Goal: Task Accomplishment & Management: Complete application form

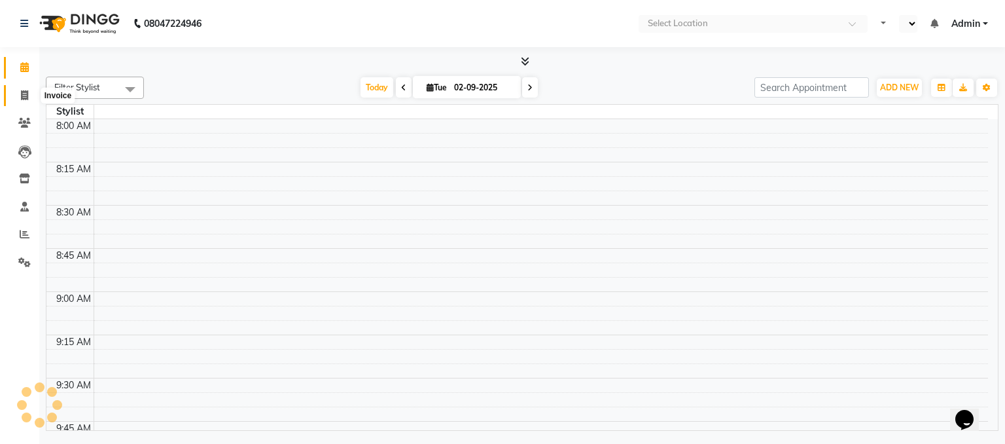
click at [24, 94] on icon at bounding box center [24, 95] width 7 height 10
select select "service"
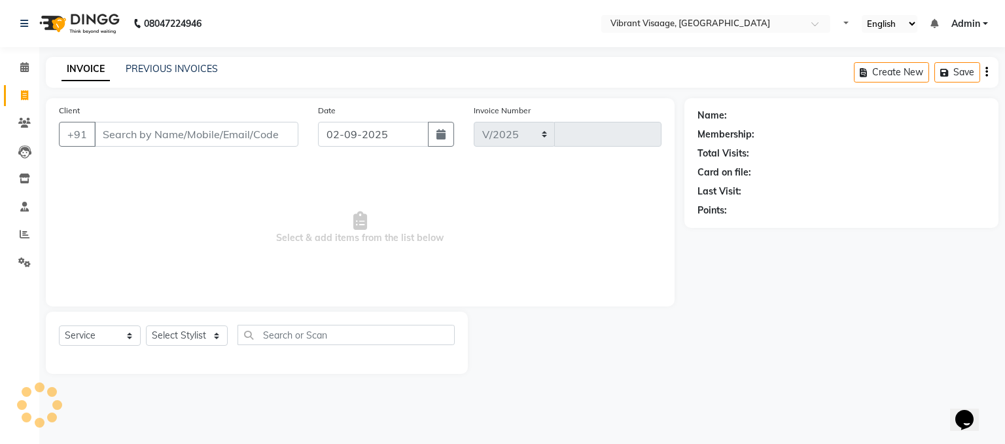
select select "en"
select select "7649"
type input "0583"
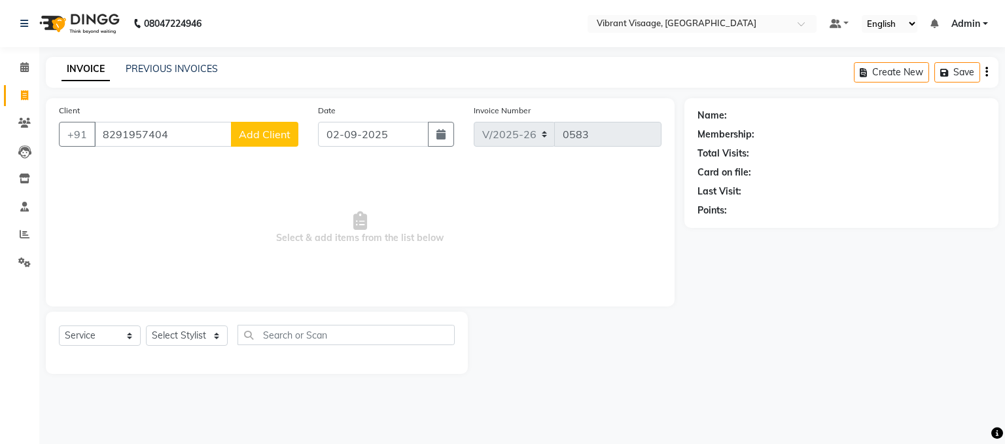
type input "8291957404"
click at [281, 134] on span "Add Client" at bounding box center [265, 134] width 52 height 13
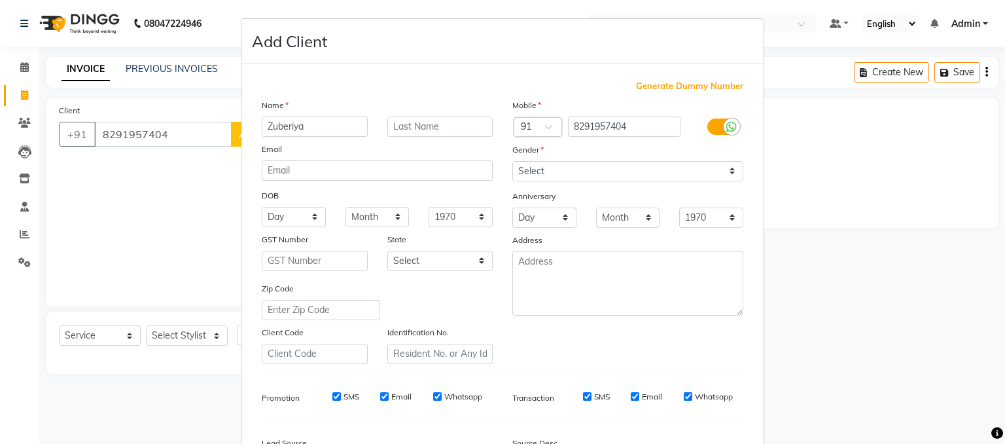
type input "Zuberiya"
click at [651, 171] on select "Select Male Female Other Prefer Not To Say" at bounding box center [628, 171] width 231 height 20
select select "female"
click at [513, 162] on select "Select Male Female Other Prefer Not To Say" at bounding box center [628, 171] width 231 height 20
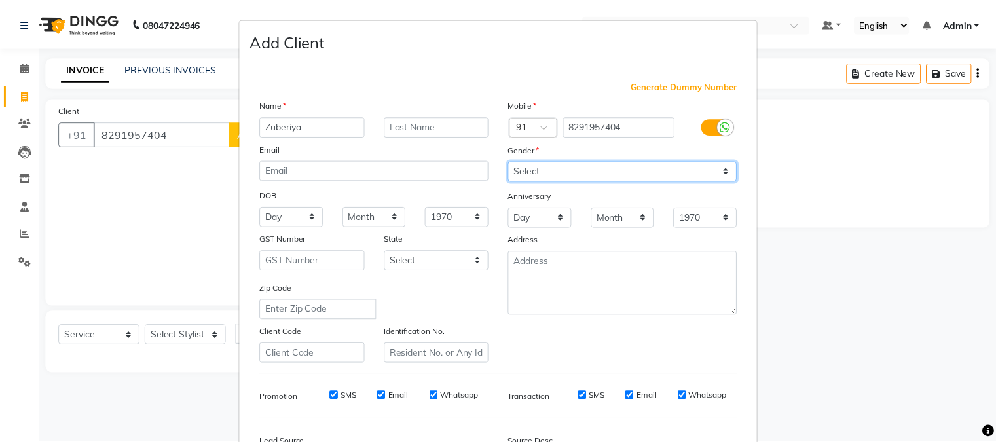
scroll to position [167, 0]
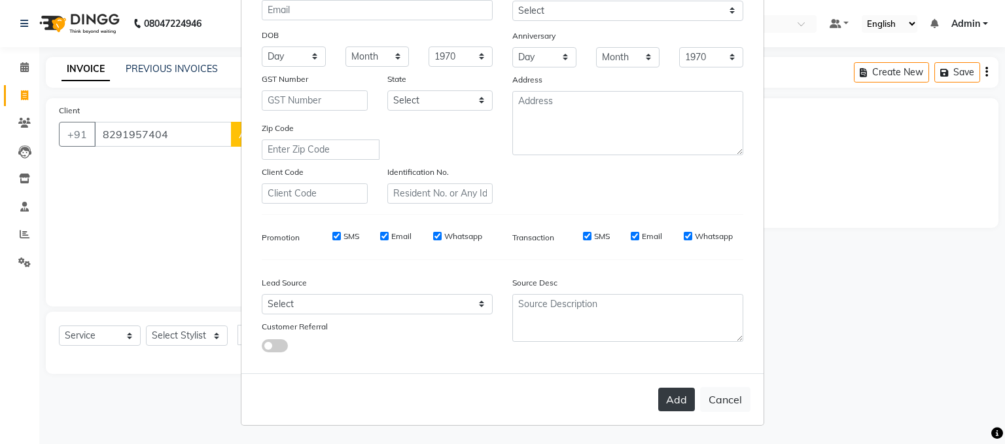
click at [673, 402] on button "Add" at bounding box center [676, 399] width 37 height 24
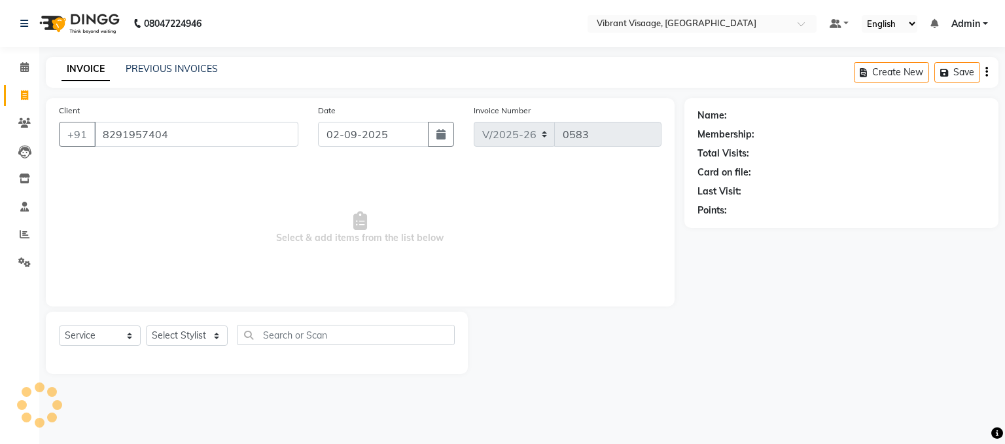
select select
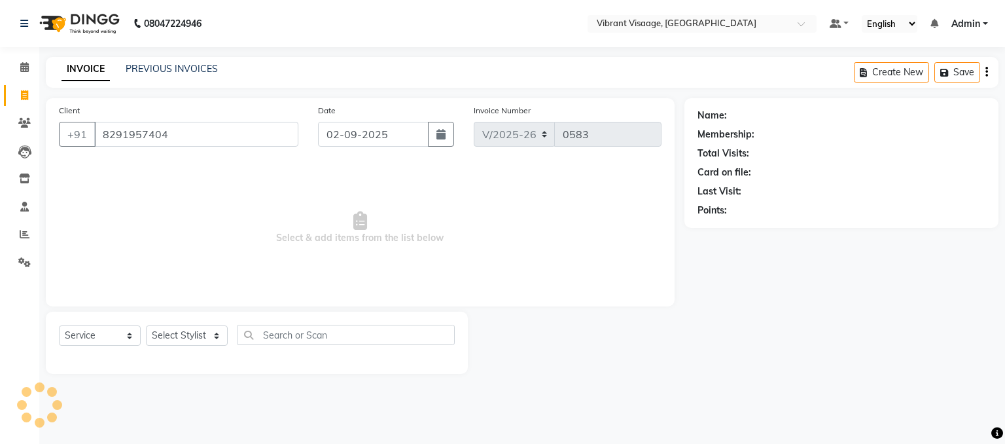
select select
checkbox input "false"
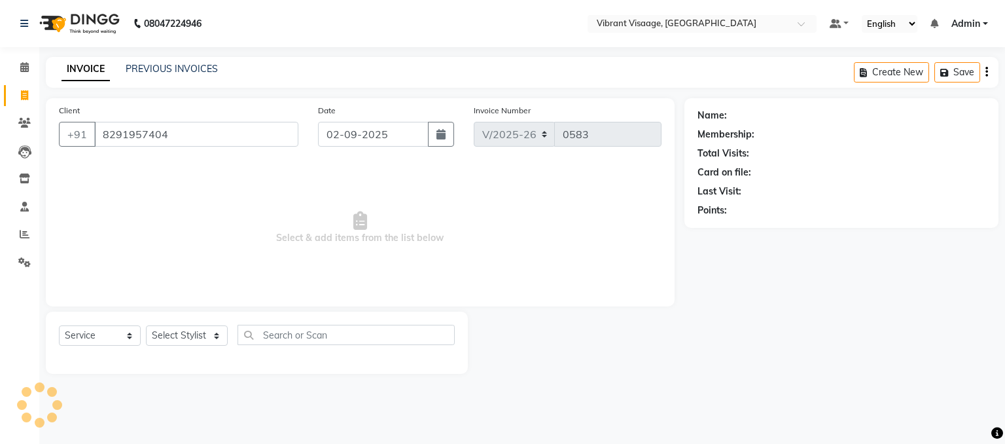
checkbox input "false"
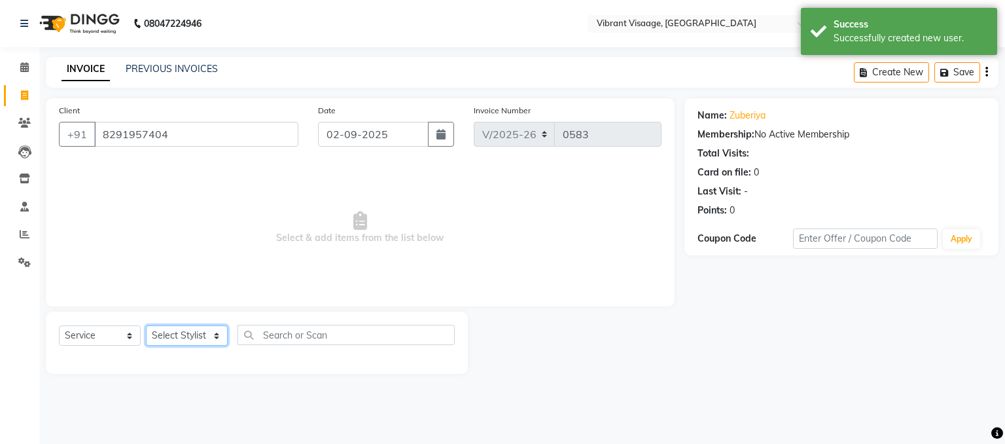
click at [175, 336] on select "Select Stylist Admin Damini Dipika Padaya Gulzar Zeenat Qureshi" at bounding box center [187, 335] width 82 height 20
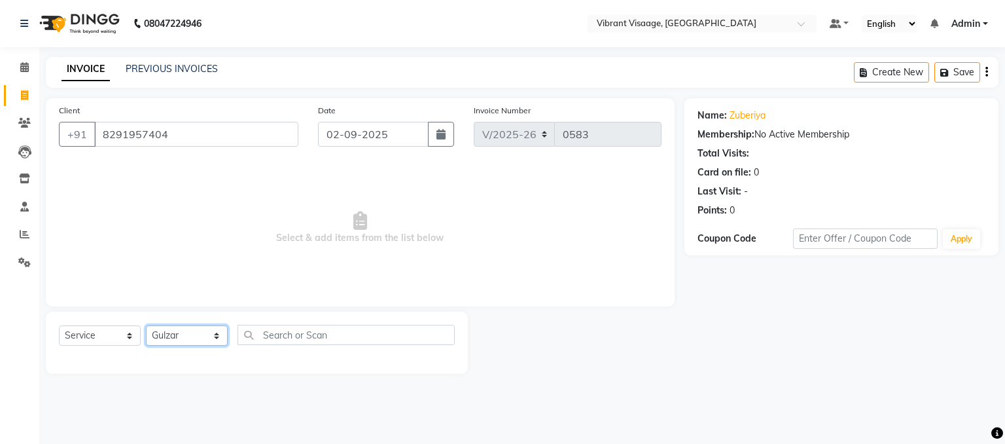
click at [146, 326] on select "Select Stylist Admin Damini Dipika Padaya Gulzar Zeenat Qureshi" at bounding box center [187, 335] width 82 height 20
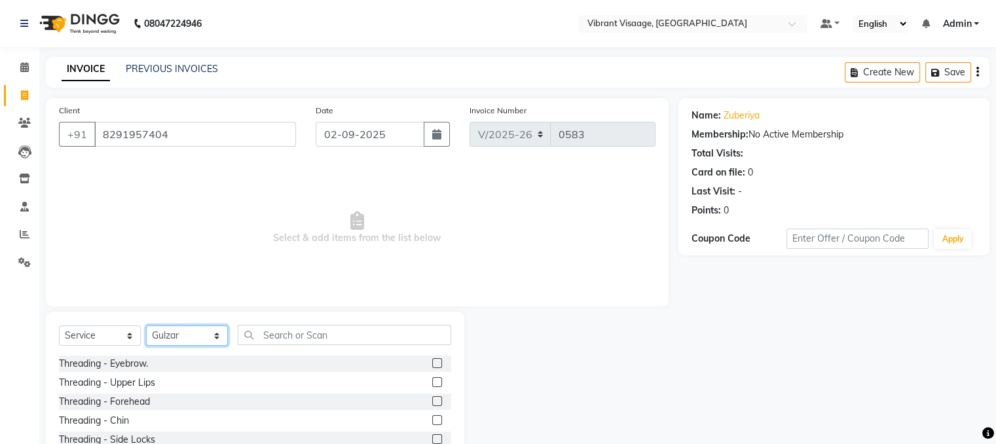
click at [191, 340] on select "Select Stylist Admin Damini Dipika Padaya Gulzar Zeenat Qureshi" at bounding box center [187, 335] width 82 height 20
select select "79553"
click at [146, 326] on select "Select Stylist Admin Damini Dipika Padaya Gulzar Zeenat Qureshi" at bounding box center [187, 335] width 82 height 20
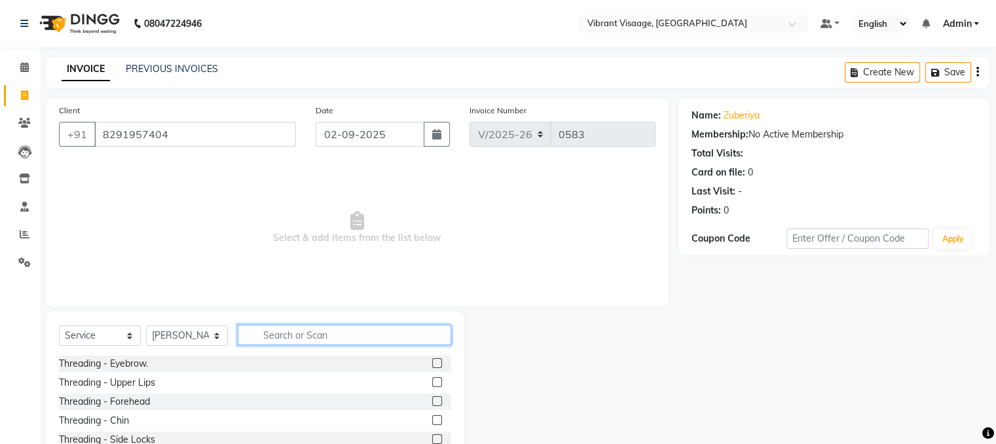
click at [337, 338] on input "text" at bounding box center [344, 335] width 213 height 20
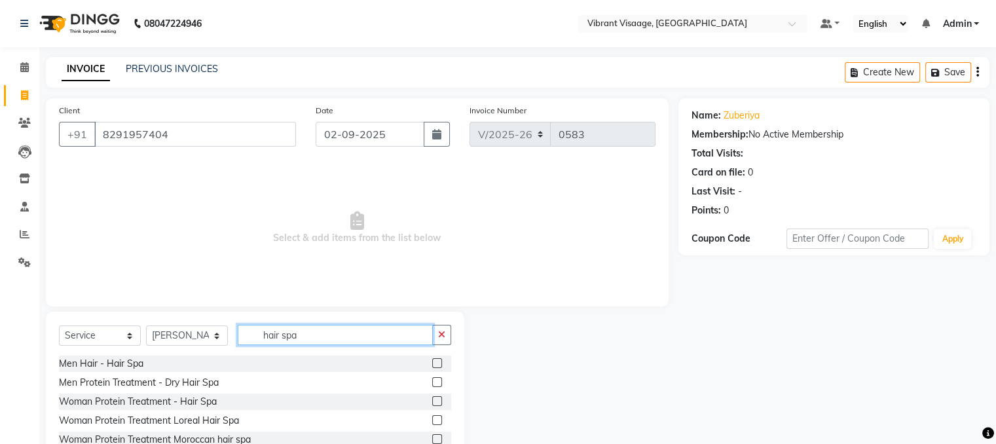
scroll to position [45, 0]
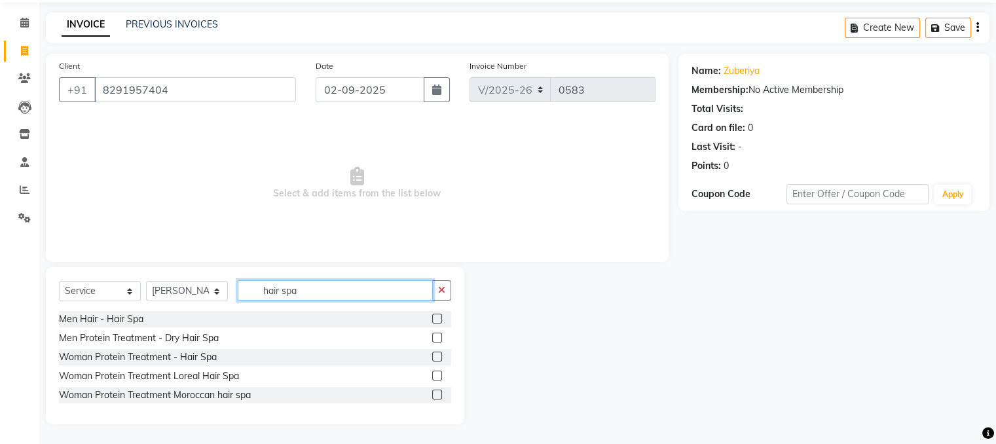
type input "hair spa"
click at [437, 374] on label at bounding box center [437, 375] width 10 height 10
click at [437, 374] on input "checkbox" at bounding box center [436, 376] width 9 height 9
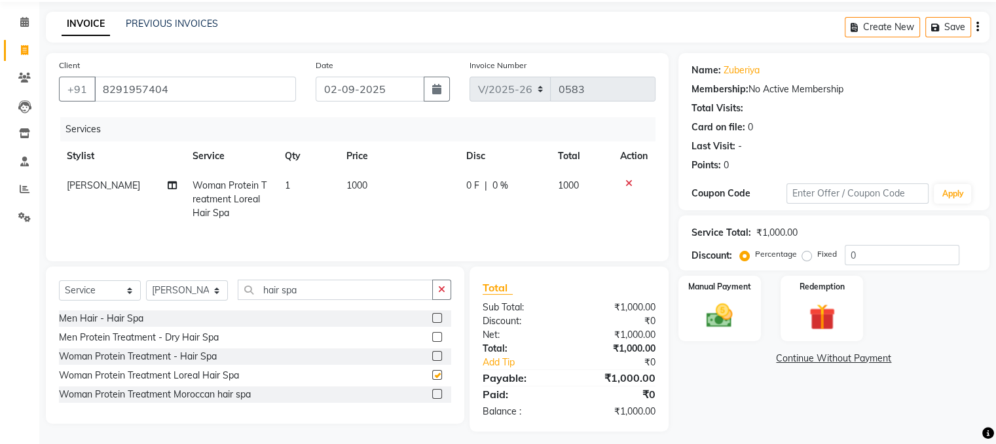
checkbox input "false"
click at [369, 291] on input "hair spa" at bounding box center [335, 289] width 195 height 20
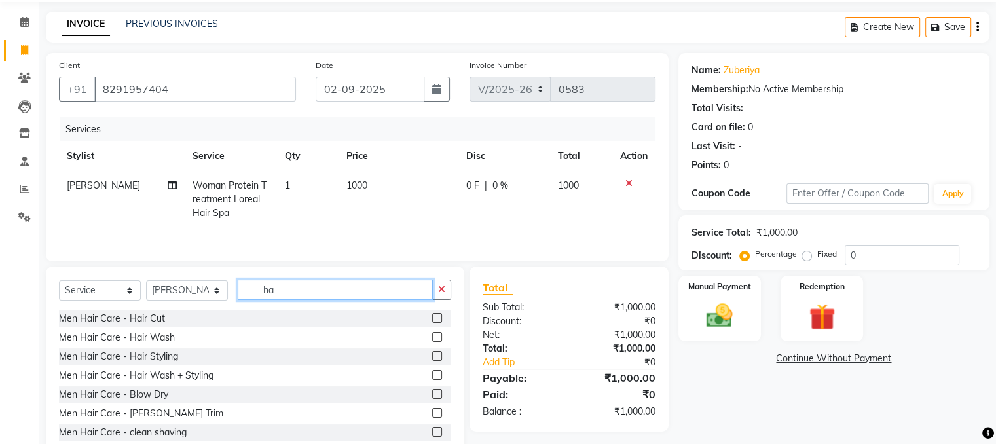
type input "h"
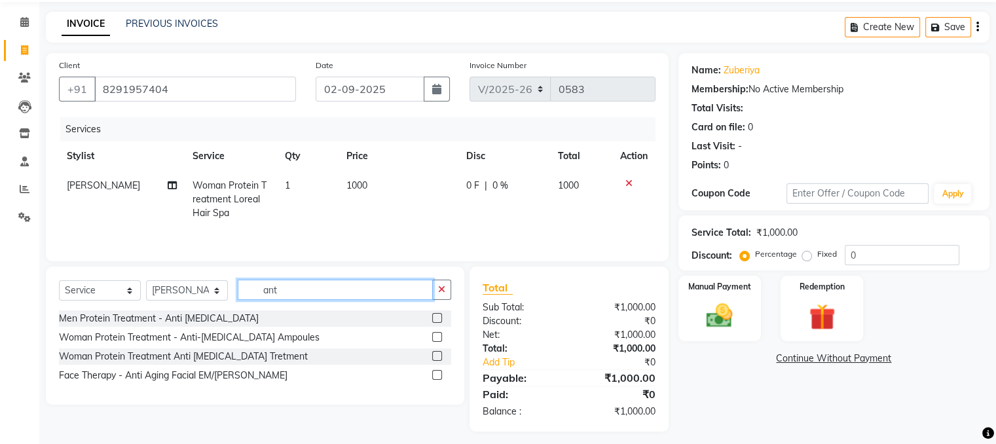
type input "ant"
click at [435, 332] on label at bounding box center [437, 337] width 10 height 10
click at [435, 333] on input "checkbox" at bounding box center [436, 337] width 9 height 9
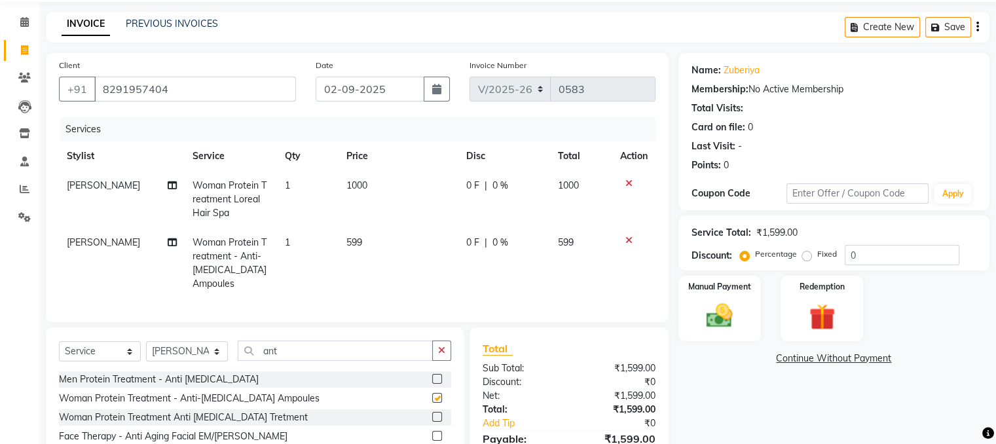
checkbox input "false"
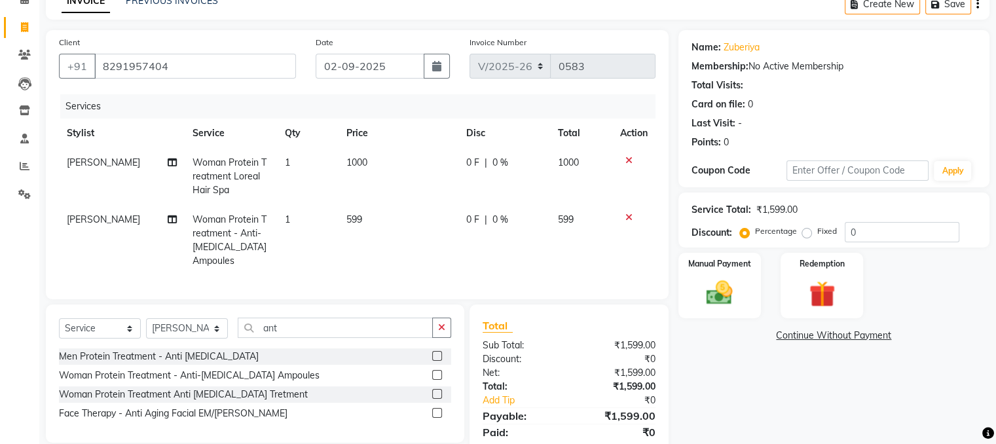
scroll to position [69, 0]
click at [436, 388] on label at bounding box center [437, 393] width 10 height 10
click at [436, 389] on input "checkbox" at bounding box center [436, 393] width 9 height 9
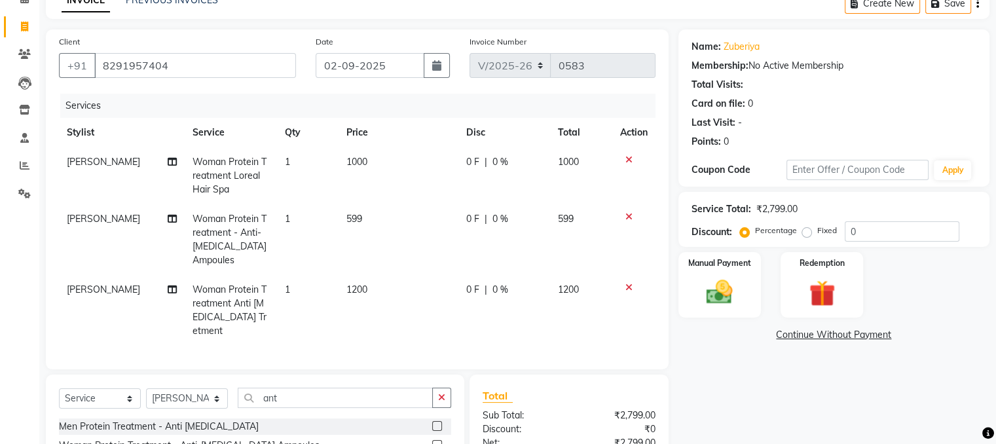
checkbox input "false"
click at [627, 216] on icon at bounding box center [628, 216] width 7 height 9
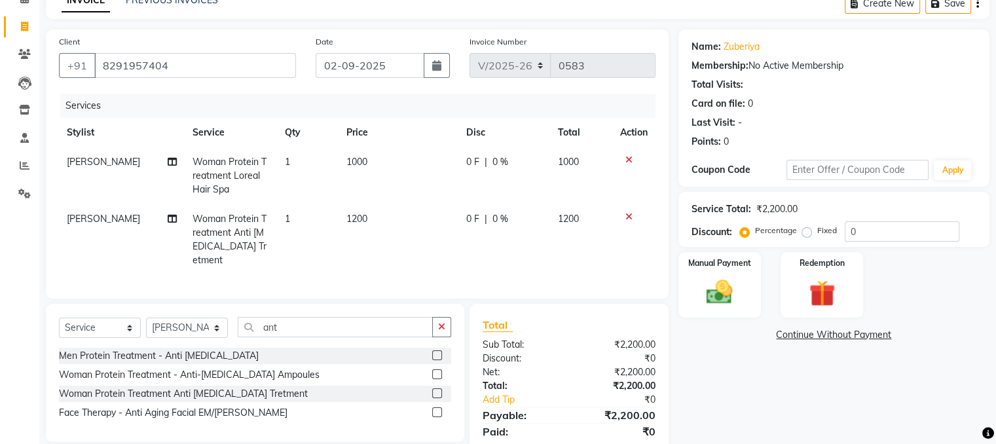
click at [626, 161] on icon at bounding box center [628, 159] width 7 height 9
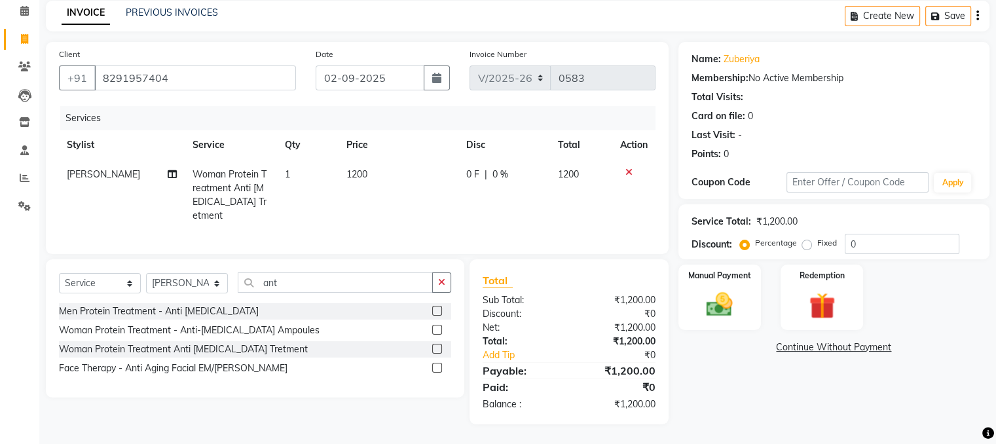
scroll to position [52, 0]
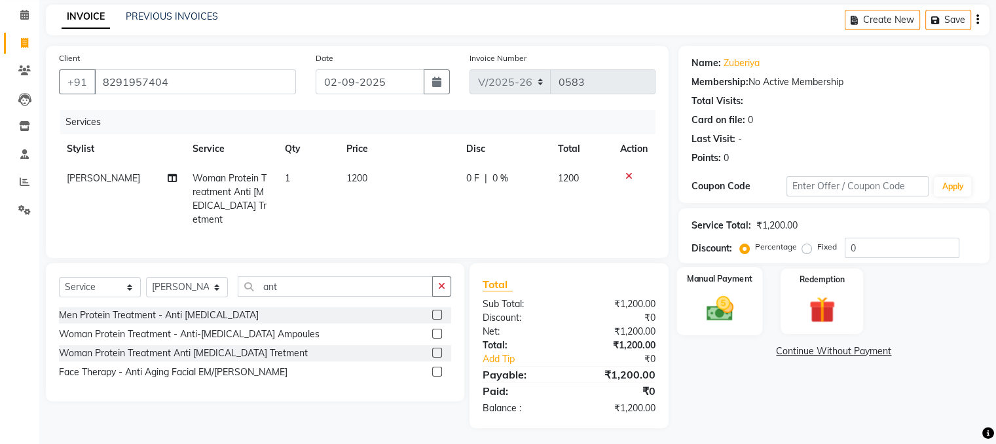
click at [723, 301] on img at bounding box center [719, 308] width 44 height 31
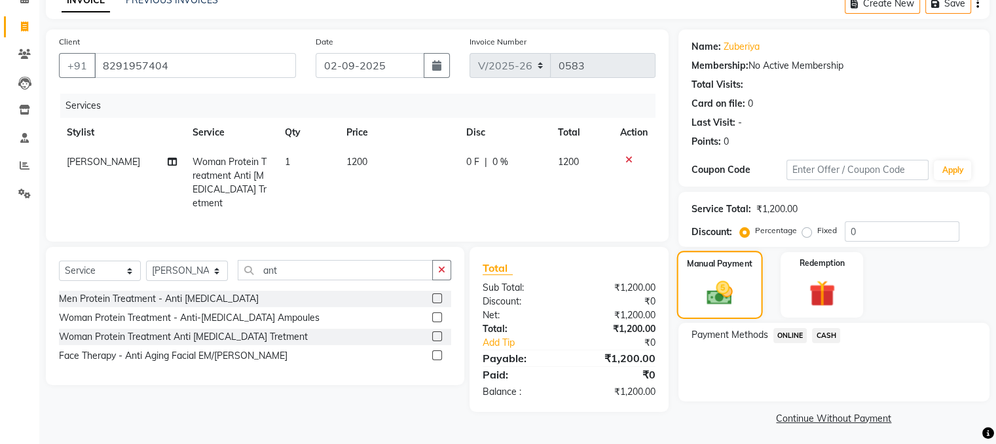
scroll to position [72, 0]
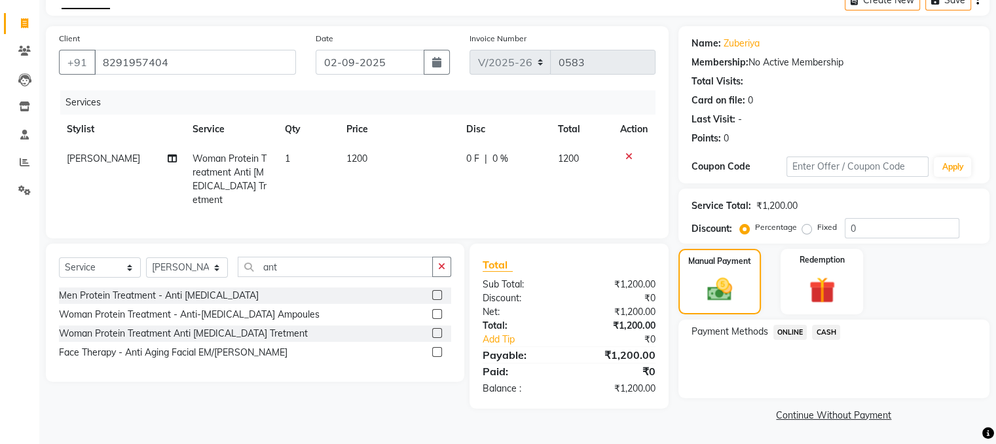
click at [827, 329] on span "CASH" at bounding box center [826, 332] width 28 height 15
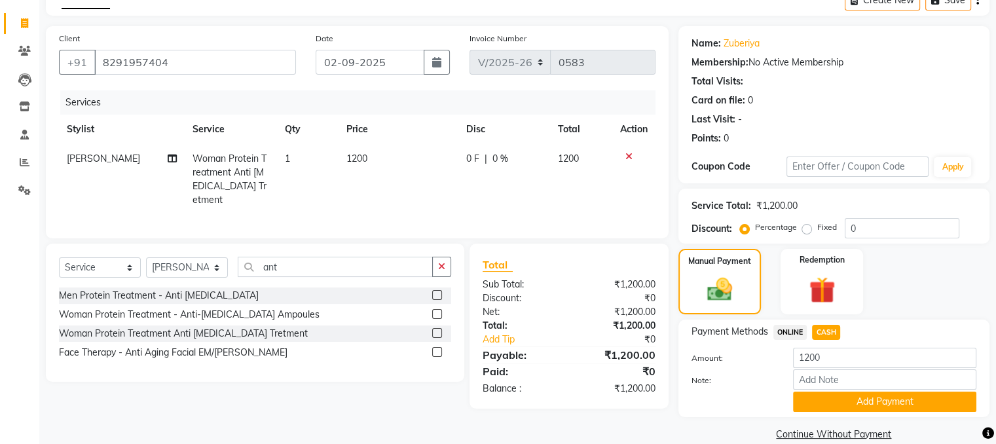
scroll to position [92, 0]
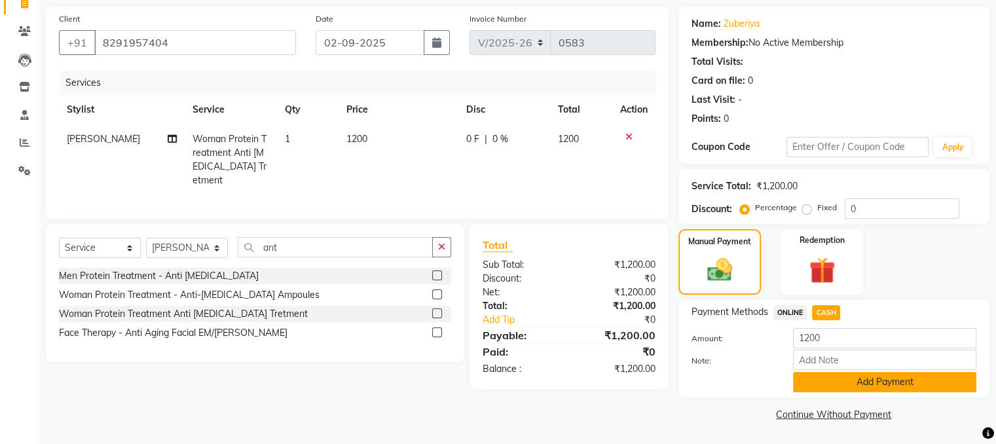
click at [857, 385] on button "Add Payment" at bounding box center [884, 382] width 183 height 20
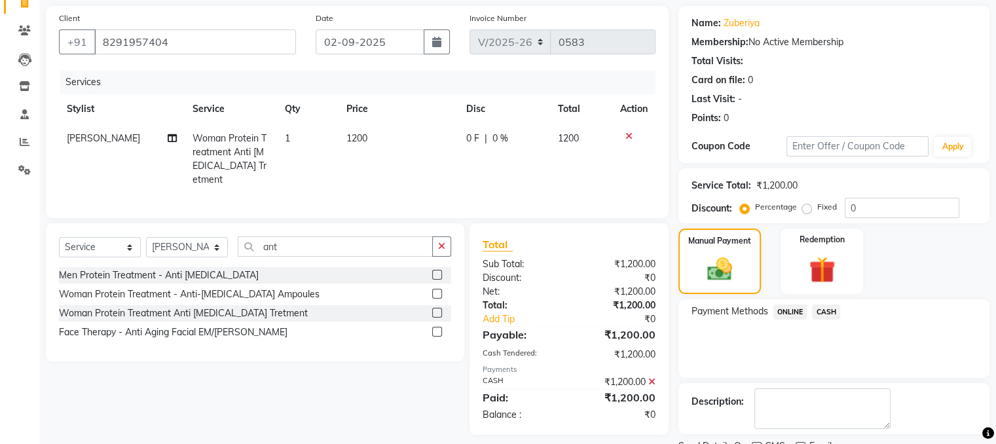
scroll to position [146, 0]
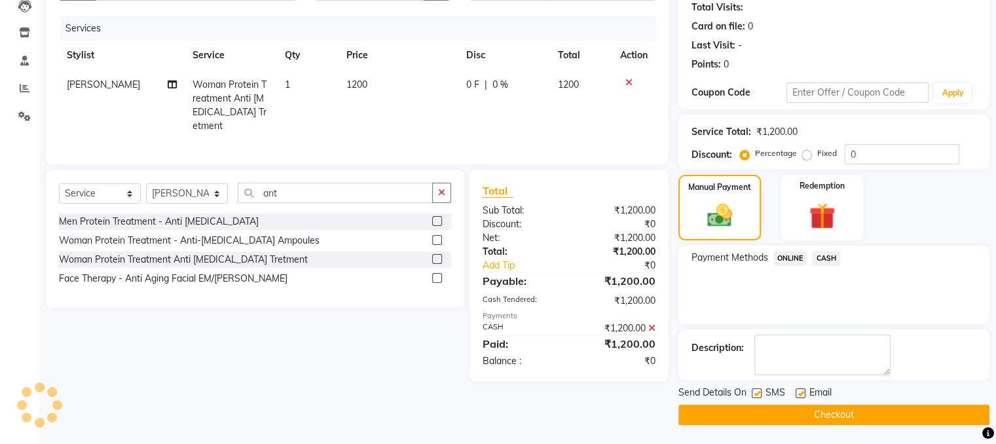
click at [827, 414] on button "Checkout" at bounding box center [833, 415] width 311 height 20
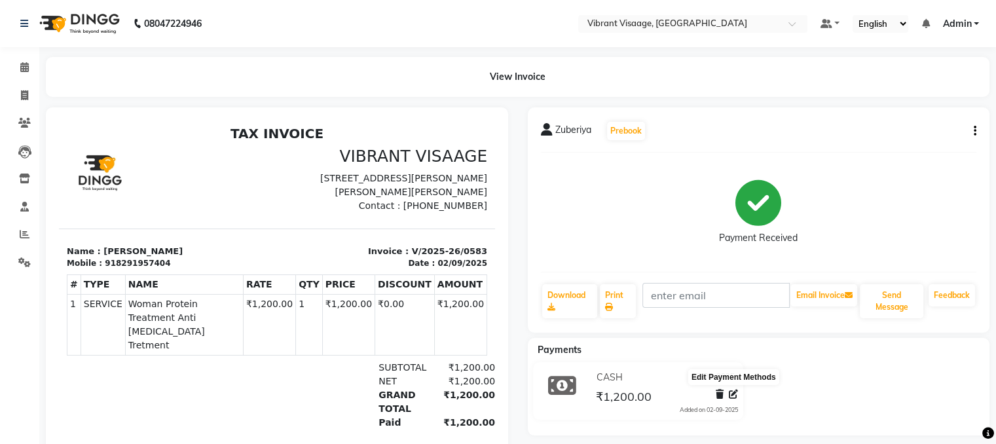
click at [734, 393] on icon at bounding box center [733, 393] width 9 height 9
select select "1"
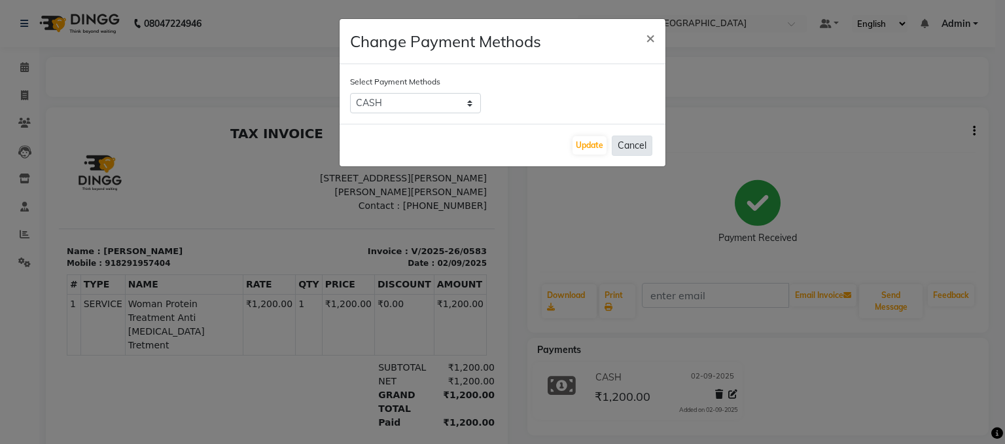
click at [636, 145] on button "Cancel" at bounding box center [632, 145] width 41 height 20
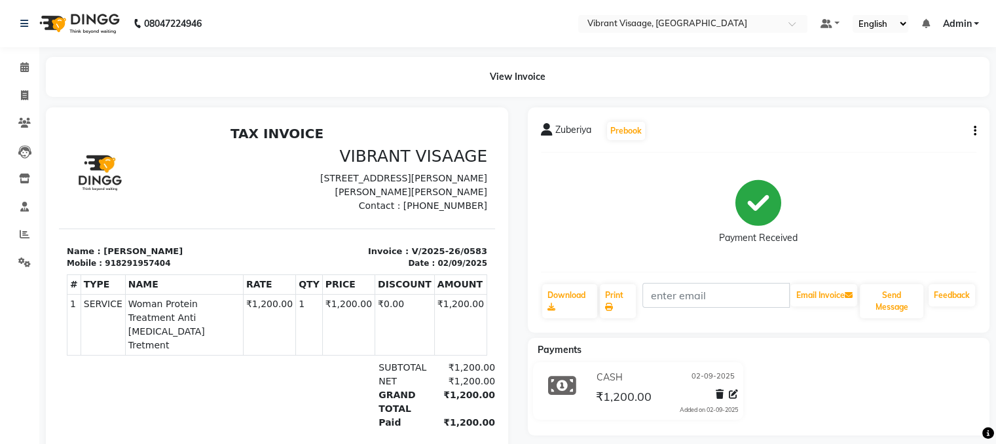
scroll to position [58, 0]
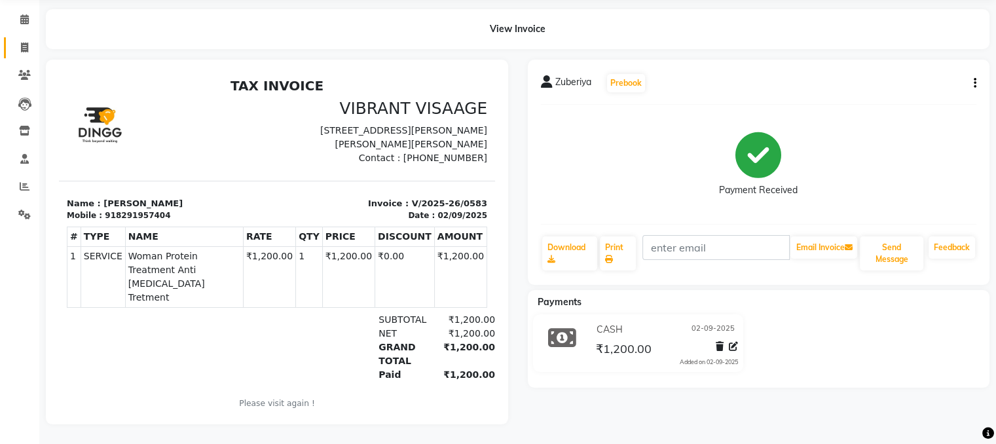
click at [24, 43] on icon at bounding box center [24, 48] width 7 height 10
select select "service"
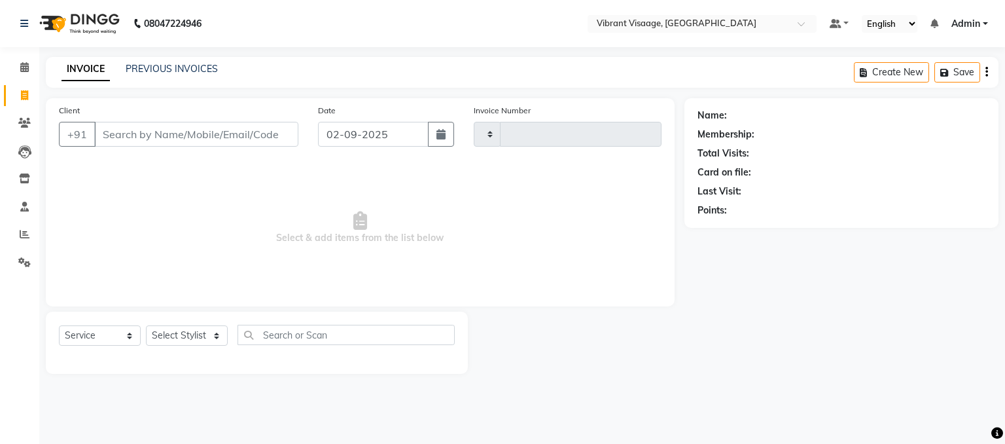
type input "0584"
select select "7649"
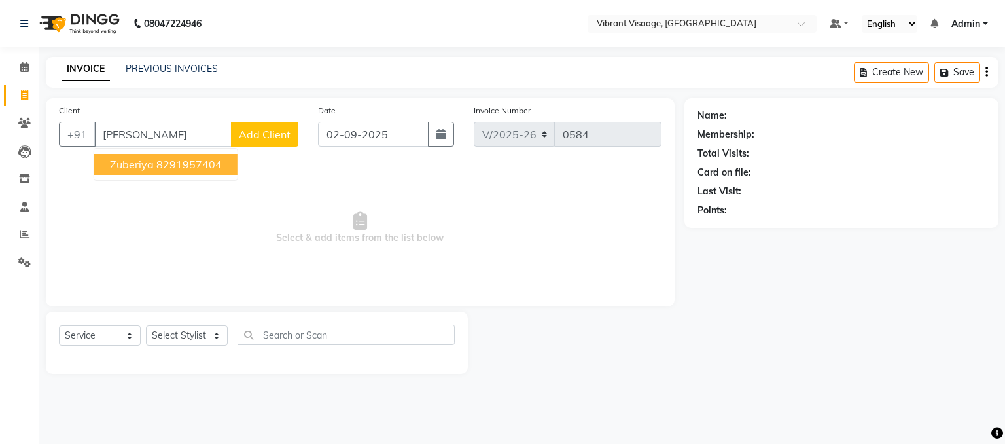
click at [166, 166] on ngb-highlight "8291957404" at bounding box center [188, 164] width 65 height 13
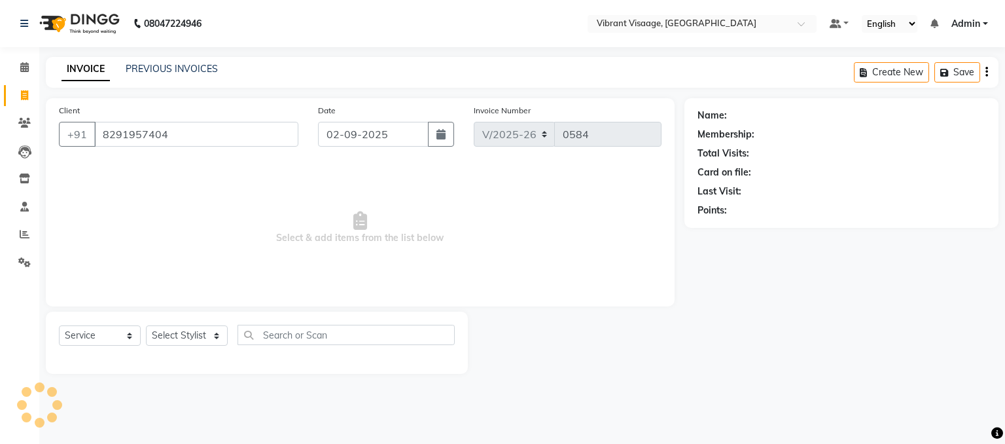
type input "8291957404"
click at [195, 341] on select "Select Stylist Admin Damini Dipika Padaya Gulzar Zeenat Qureshi" at bounding box center [187, 335] width 82 height 20
select select "79553"
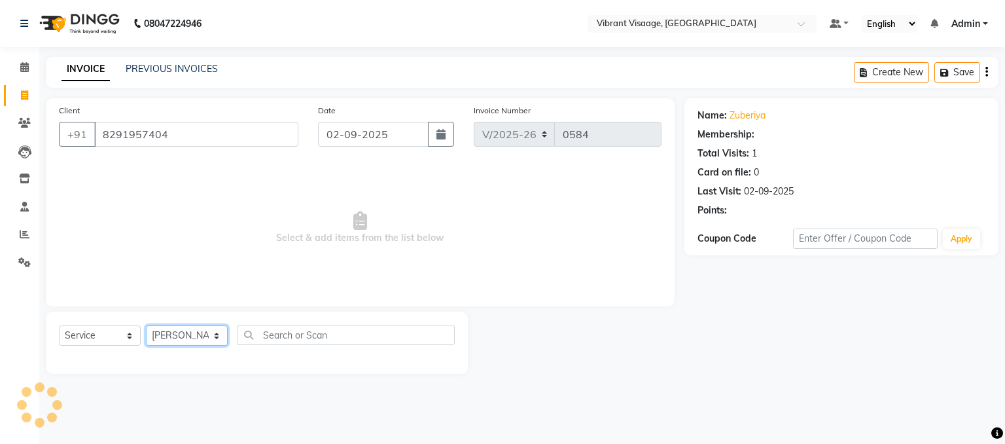
click at [146, 326] on select "Select Stylist Admin Damini Dipika Padaya Gulzar Zeenat Qureshi" at bounding box center [187, 335] width 82 height 20
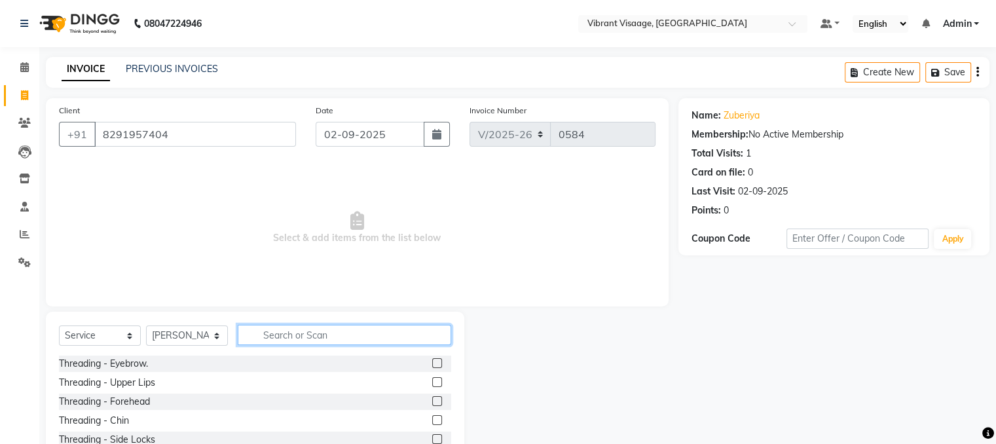
click at [356, 334] on input "text" at bounding box center [344, 335] width 213 height 20
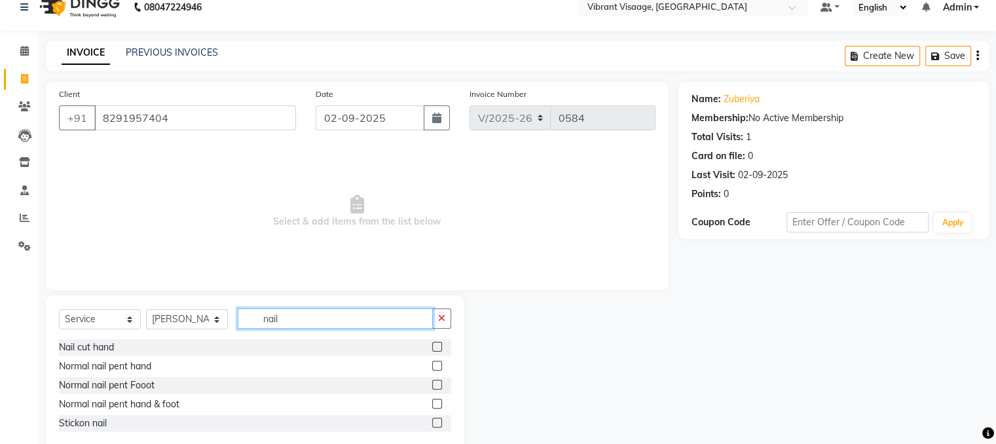
scroll to position [17, 0]
type input "nail"
click at [29, 244] on icon at bounding box center [24, 245] width 12 height 10
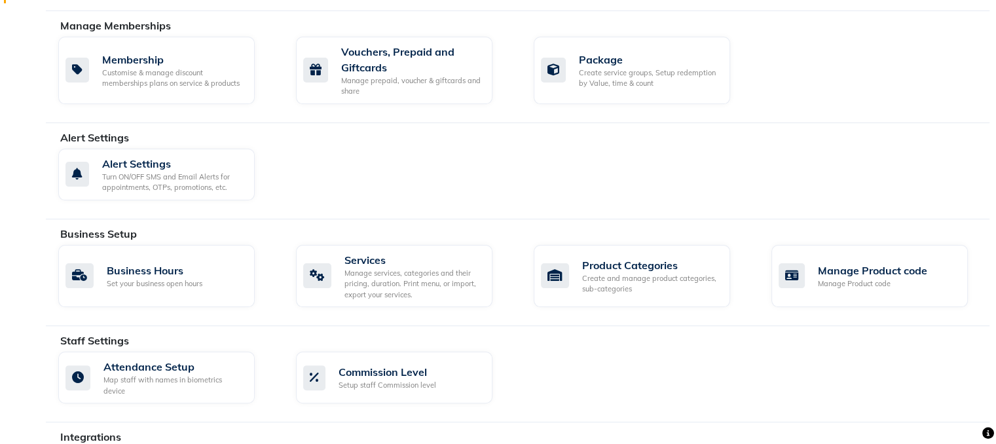
scroll to position [274, 0]
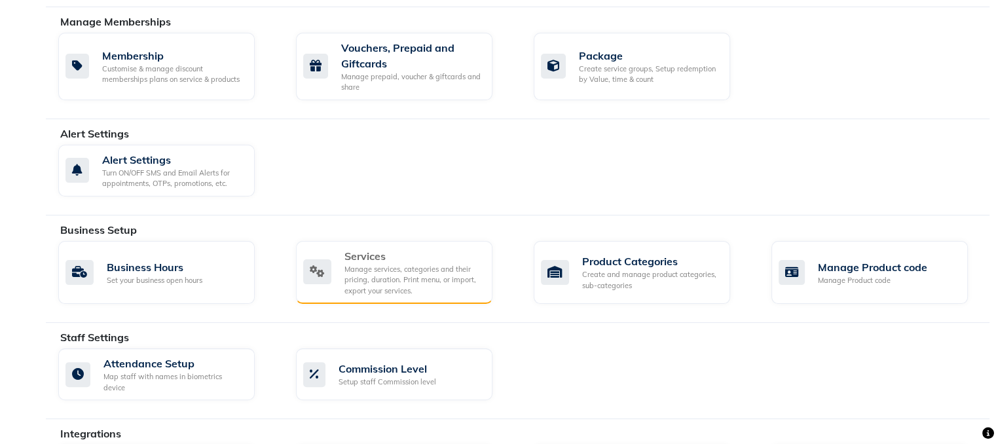
click at [382, 283] on div "Manage services, categories and their pricing, duration. Print menu, or import,…" at bounding box center [412, 280] width 137 height 33
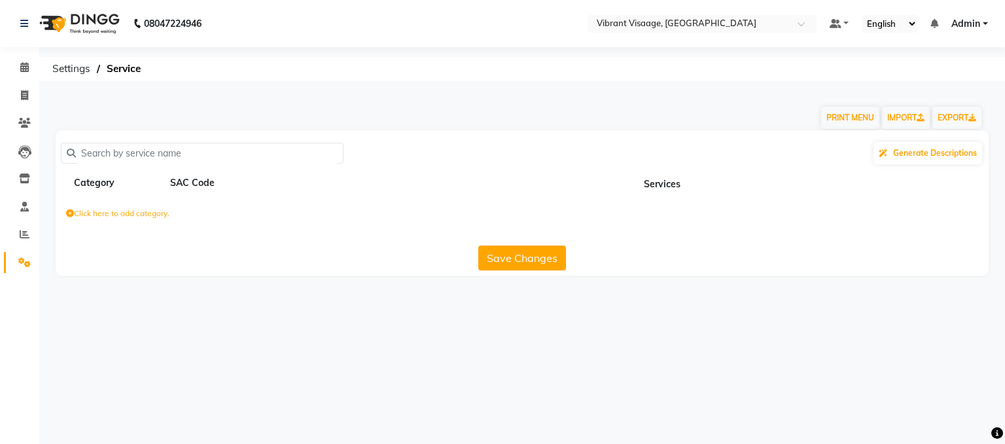
click at [382, 283] on main "PRINT MENU IMPORT EXPORT Generate Descriptions Category SAC Code Services Click…" at bounding box center [522, 193] width 966 height 204
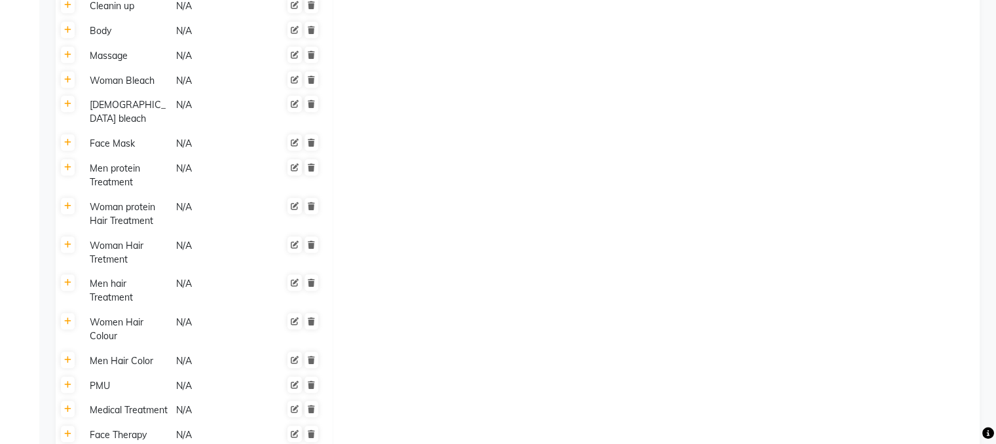
scroll to position [990, 0]
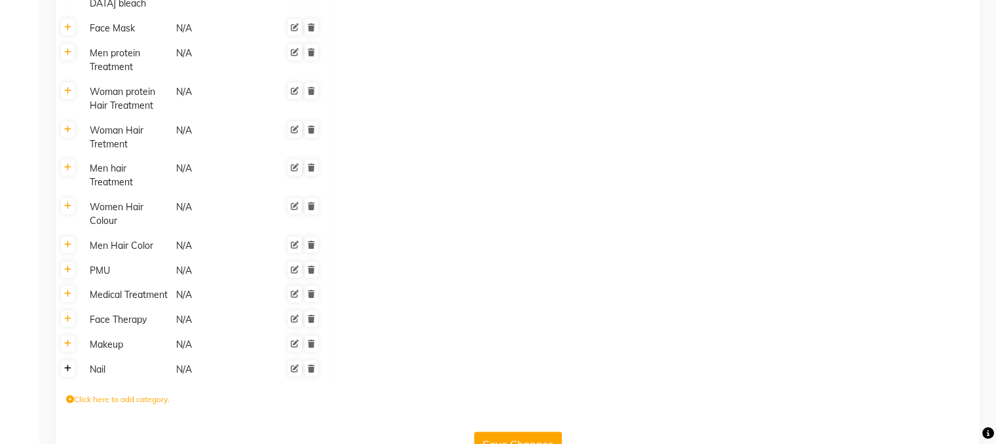
click at [69, 365] on icon at bounding box center [67, 369] width 7 height 8
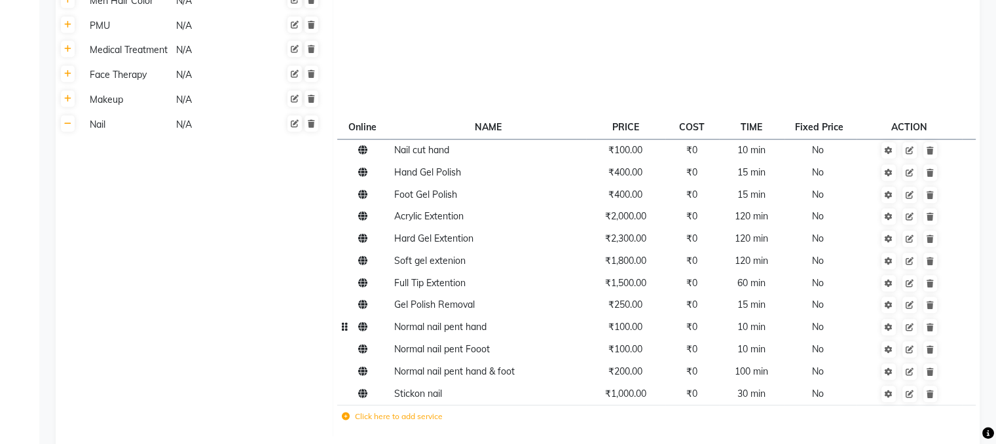
scroll to position [1235, 0]
click at [391, 404] on td "Click here to add service" at bounding box center [528, 417] width 382 height 27
click at [390, 410] on label "Click here to add service" at bounding box center [392, 416] width 101 height 12
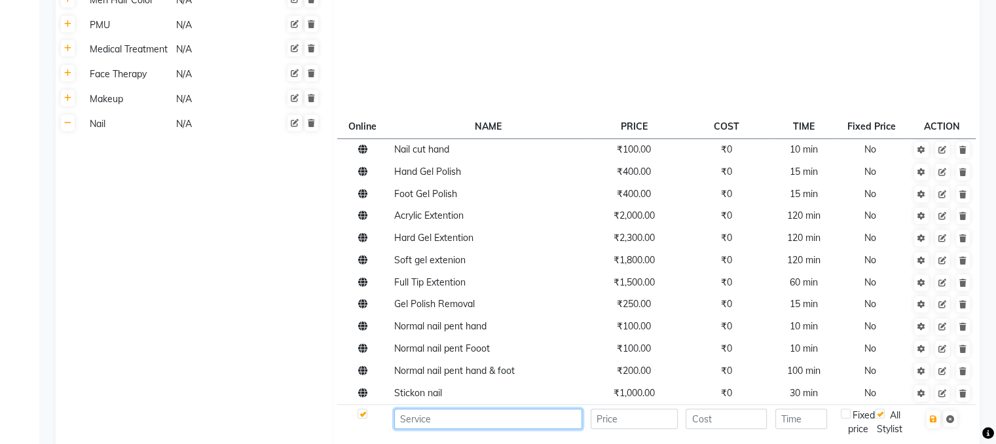
click at [475, 408] on input at bounding box center [488, 418] width 188 height 20
click at [625, 408] on input "number" at bounding box center [633, 418] width 87 height 20
click at [406, 408] on input "nail filing" at bounding box center [488, 418] width 188 height 20
type input "Nail filing"
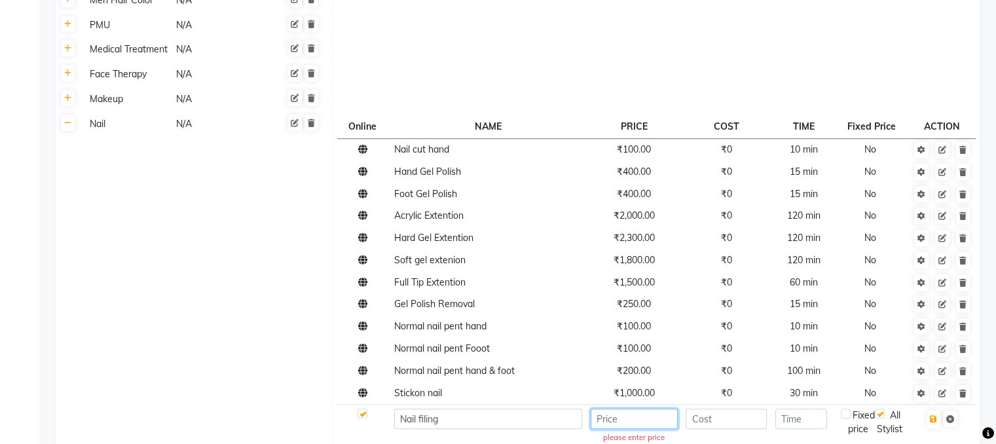
click at [636, 408] on input "number" at bounding box center [633, 418] width 87 height 20
type input "100"
click at [710, 408] on input "number" at bounding box center [725, 418] width 81 height 20
type input "0"
click at [791, 408] on input "number" at bounding box center [801, 418] width 52 height 20
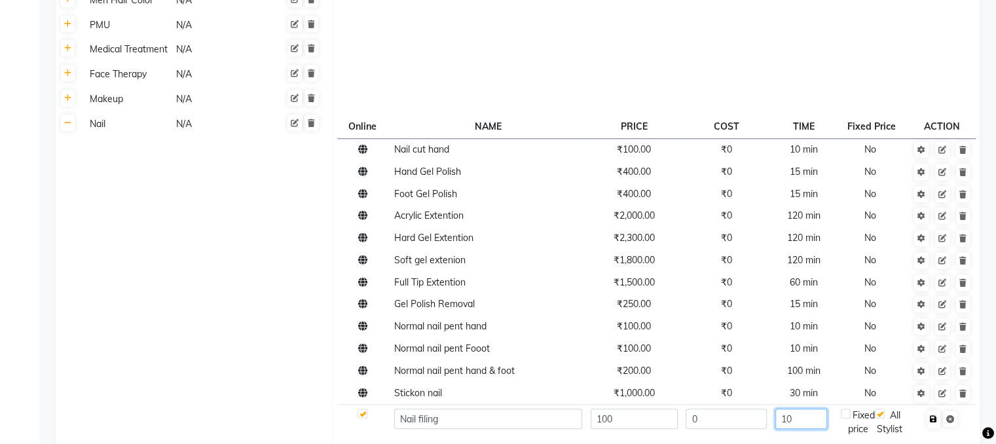
type input "10"
click at [933, 415] on icon "button" at bounding box center [932, 419] width 7 height 8
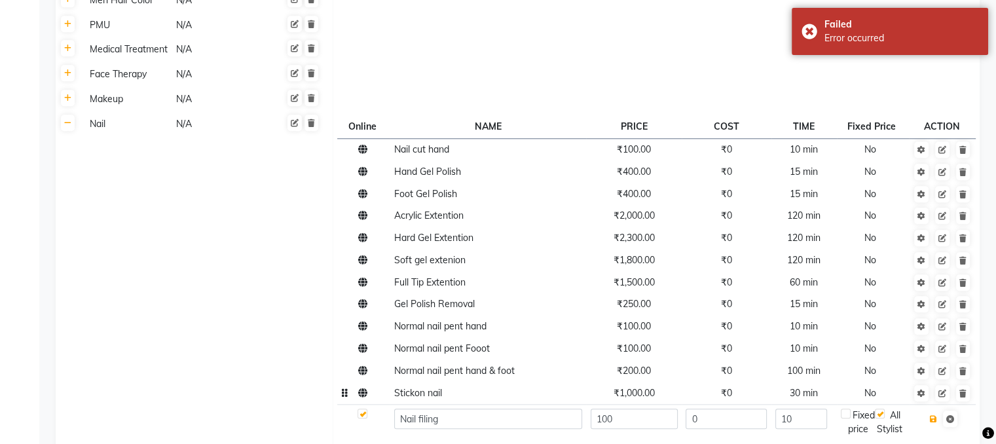
scroll to position [1312, 0]
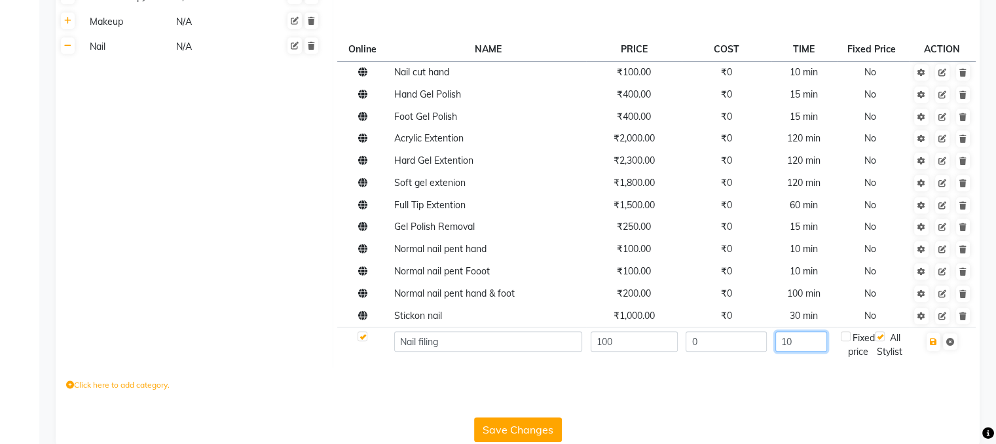
click at [808, 331] on input "10" at bounding box center [801, 341] width 52 height 20
click at [931, 333] on button "button" at bounding box center [933, 342] width 14 height 18
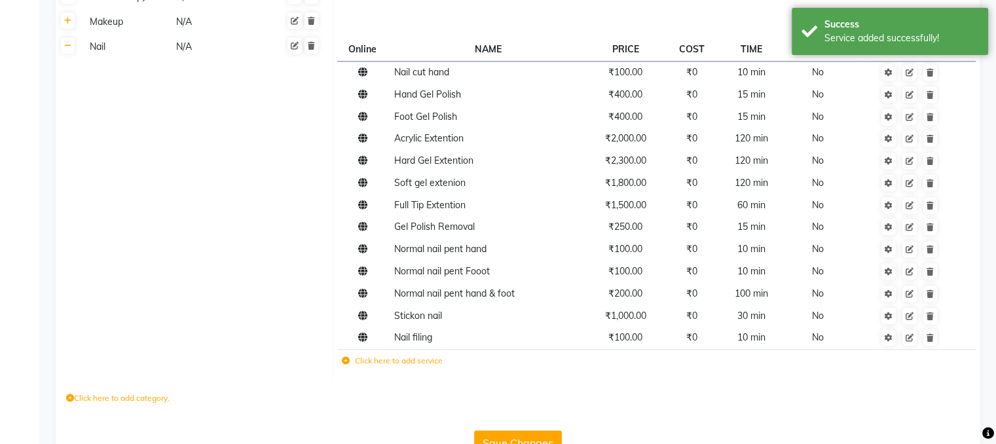
click at [937, 331] on span at bounding box center [917, 337] width 41 height 12
click at [384, 355] on label "Click here to add service" at bounding box center [392, 361] width 101 height 12
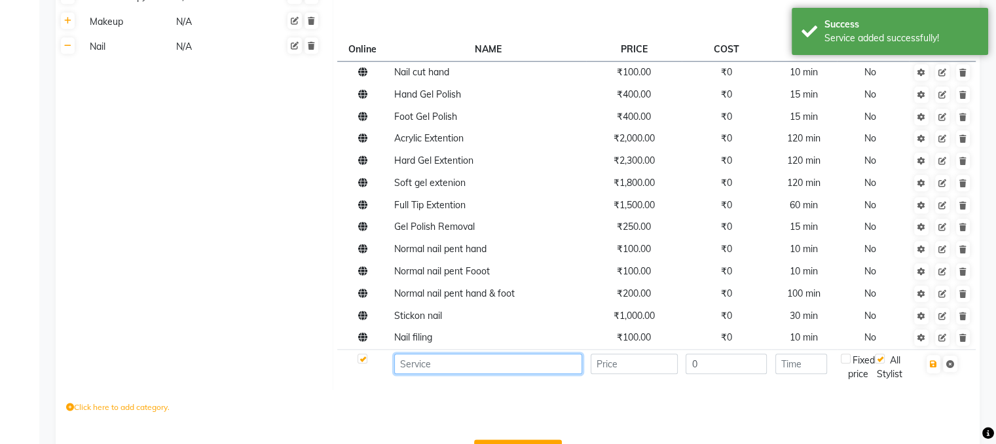
click at [437, 353] on input at bounding box center [488, 363] width 188 height 20
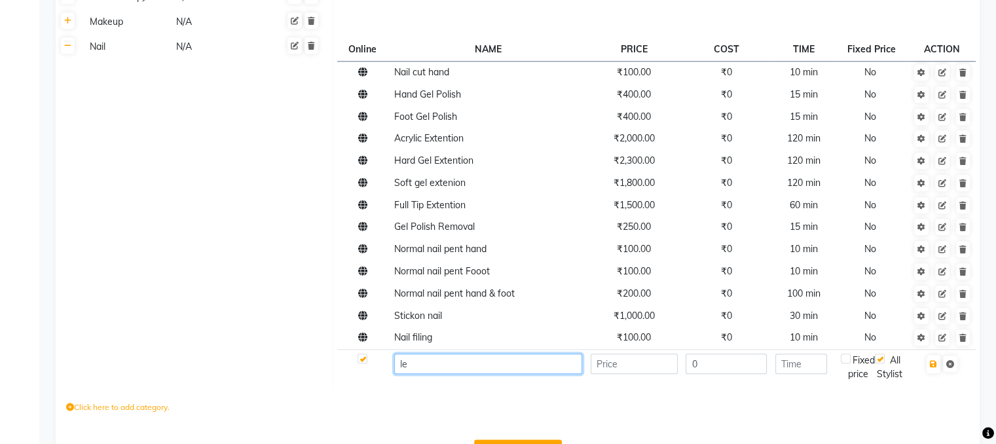
type input "l"
type input "Leg filling"
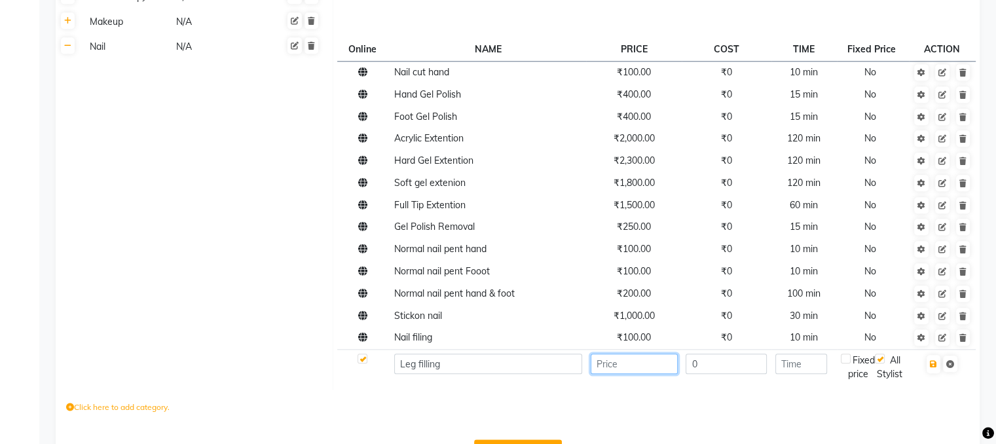
click at [606, 353] on input "number" at bounding box center [633, 363] width 87 height 20
type input "100"
click at [932, 360] on icon "button" at bounding box center [932, 364] width 7 height 8
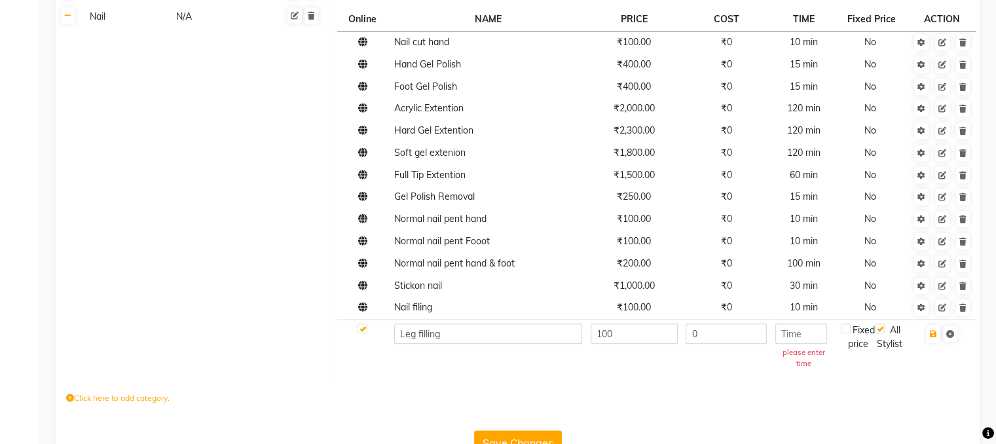
click at [513, 430] on button "Save Changes" at bounding box center [518, 442] width 88 height 25
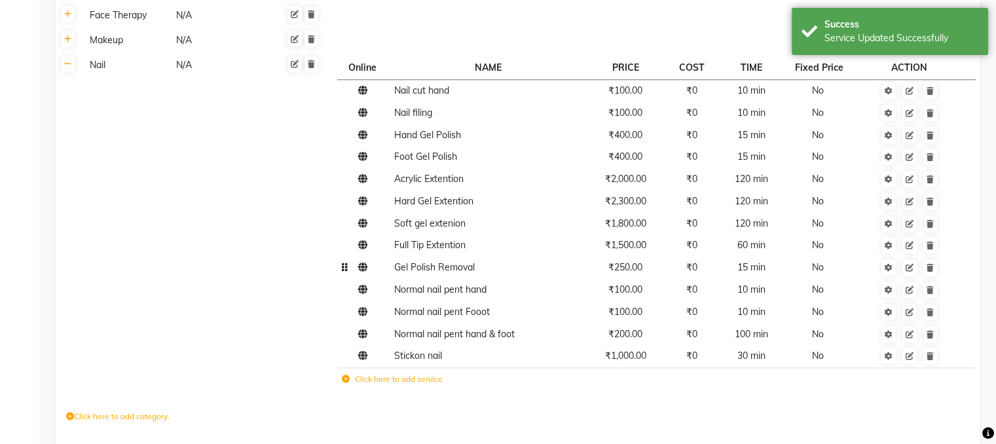
scroll to position [1293, 0]
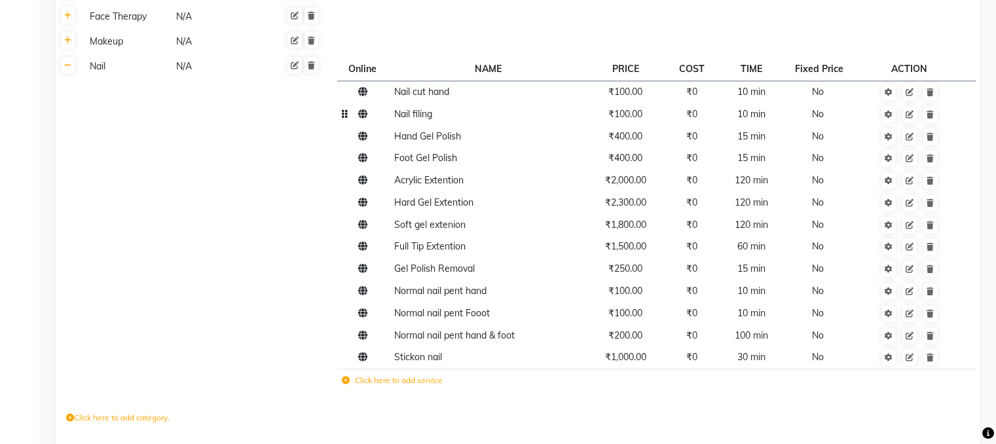
click at [425, 103] on td "Nail filing" at bounding box center [487, 114] width 196 height 22
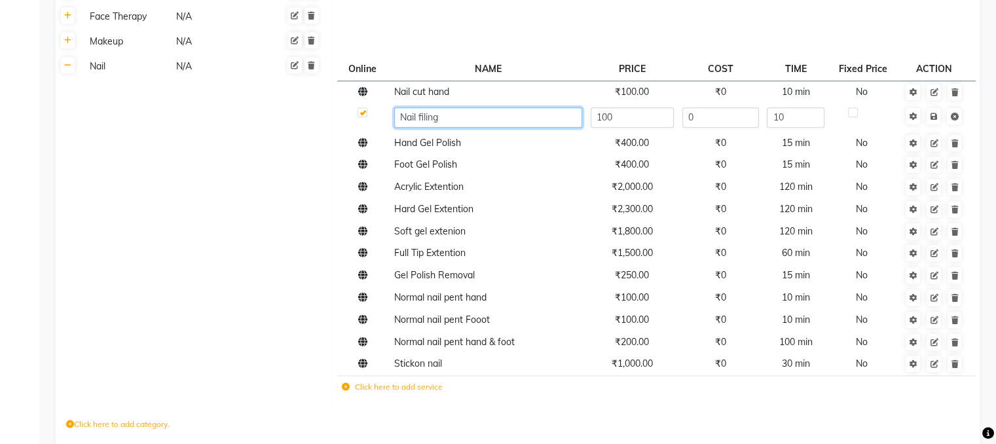
click at [399, 107] on input "Nail filing" at bounding box center [488, 117] width 188 height 20
type input "Hand Nail filing"
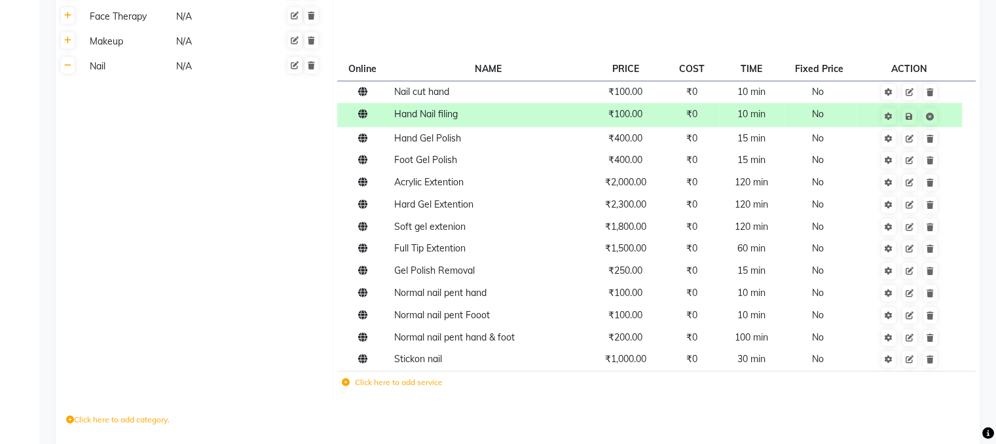
click at [383, 376] on label "Click here to add service" at bounding box center [392, 382] width 101 height 12
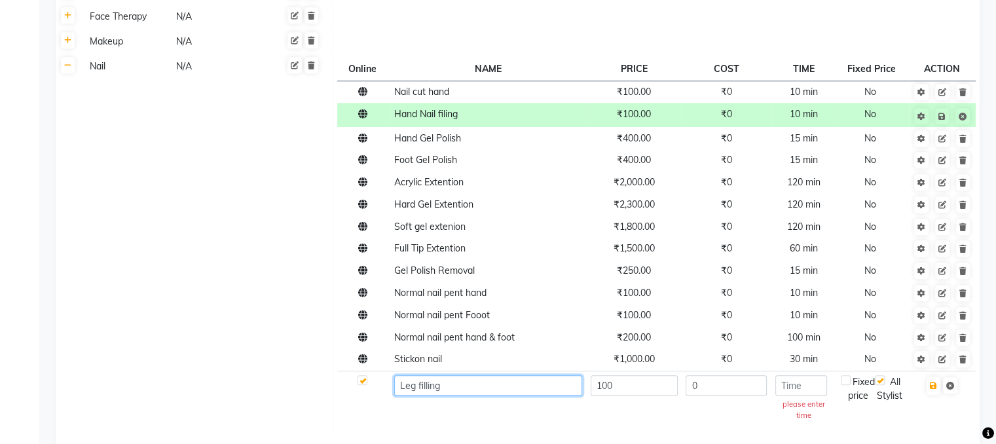
click at [495, 375] on input "Leg filling" at bounding box center [488, 385] width 188 height 20
paste input "Hand Nail filing"
click at [463, 375] on input "Leg fillingHand Nail filing" at bounding box center [488, 385] width 188 height 20
type input "Leg Nail filing"
click at [800, 375] on input "number" at bounding box center [801, 385] width 52 height 20
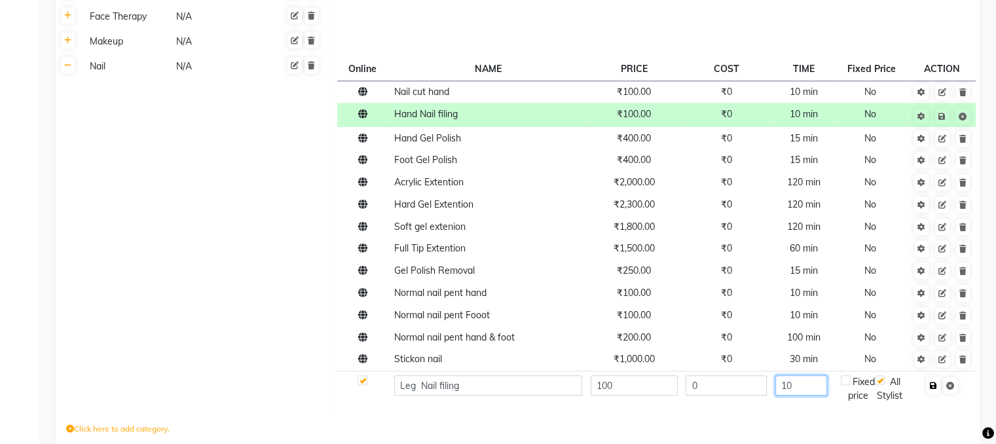
type input "10"
click at [932, 382] on icon "button" at bounding box center [932, 386] width 7 height 8
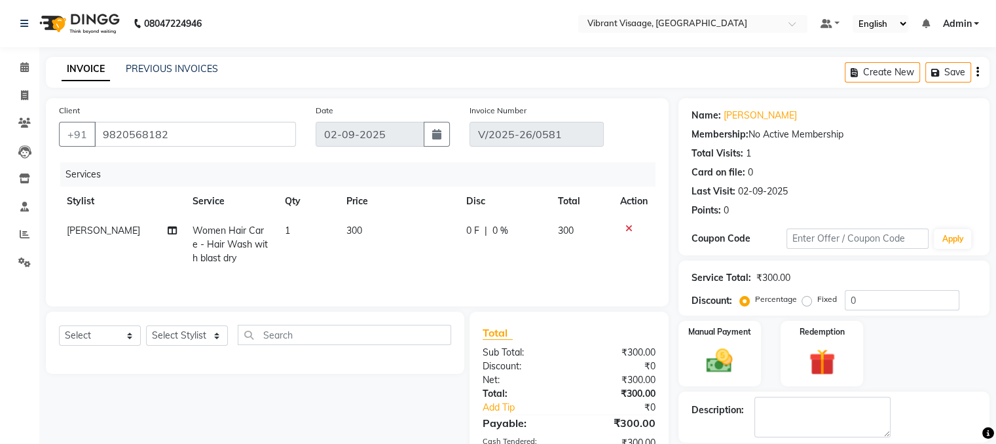
click at [628, 229] on icon at bounding box center [628, 228] width 7 height 9
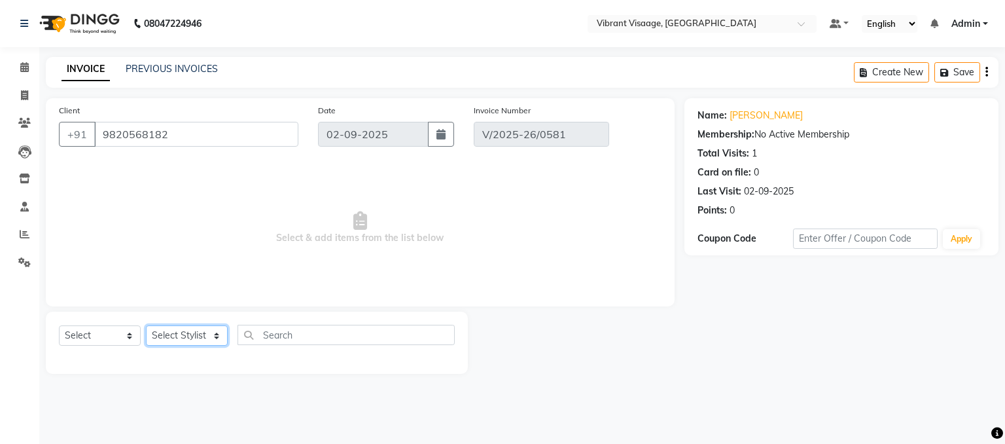
click at [184, 333] on select "Select Stylist Admin Damini Dipika Padaya Gulzar Zeenat Qureshi" at bounding box center [187, 335] width 82 height 20
select select "79553"
click at [146, 326] on select "Select Stylist Admin Damini Dipika Padaya Gulzar Zeenat Qureshi" at bounding box center [187, 335] width 82 height 20
click at [209, 142] on input "9820568182" at bounding box center [196, 134] width 204 height 25
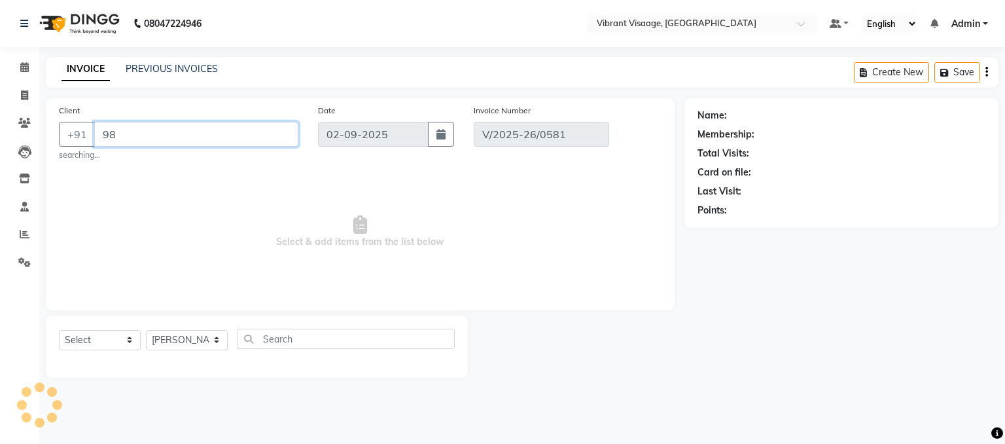
type input "9"
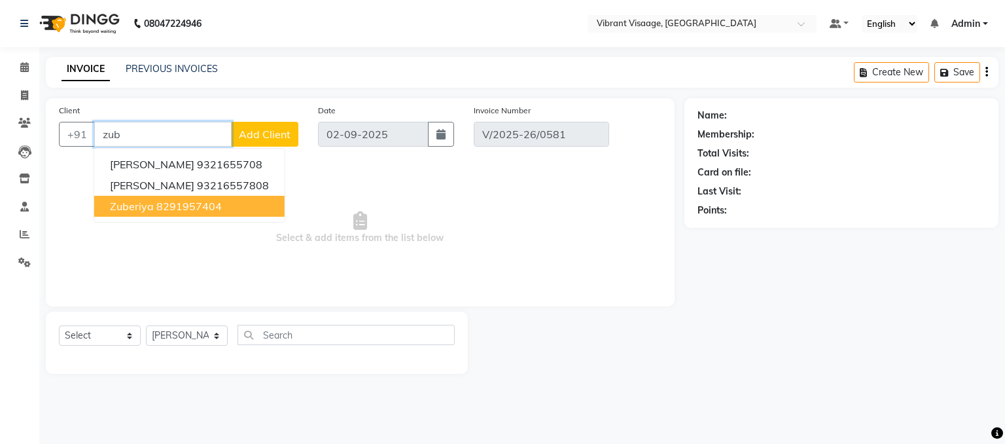
click at [219, 202] on ngb-highlight "8291957404" at bounding box center [188, 206] width 65 height 13
type input "8291957404"
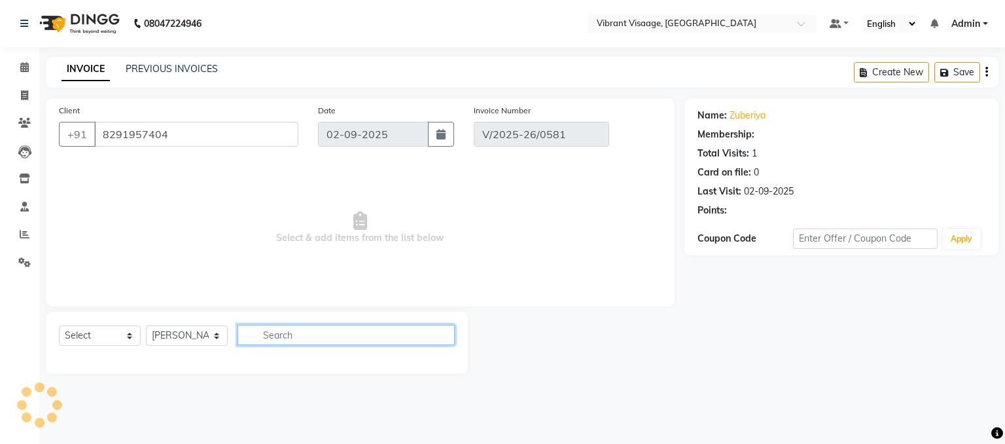
click at [309, 331] on input "text" at bounding box center [346, 335] width 217 height 20
type input "h"
type input "n"
click at [336, 336] on input "h" at bounding box center [346, 335] width 217 height 20
type input "h"
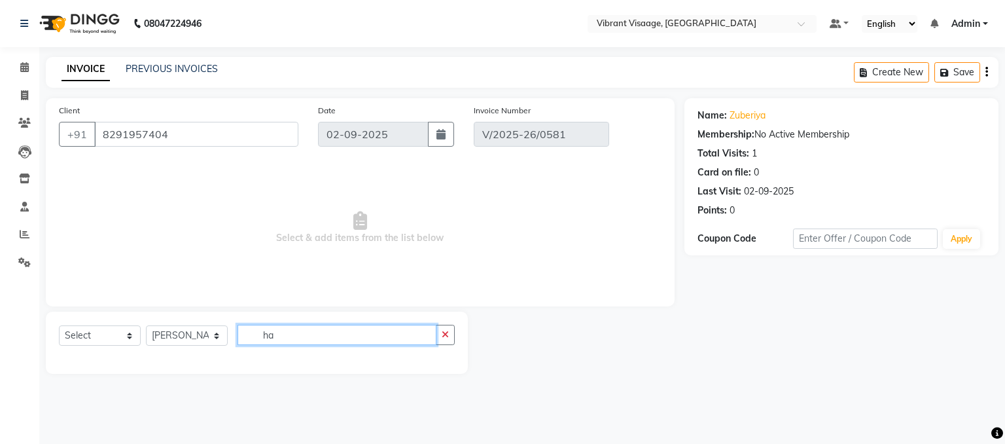
type input "h"
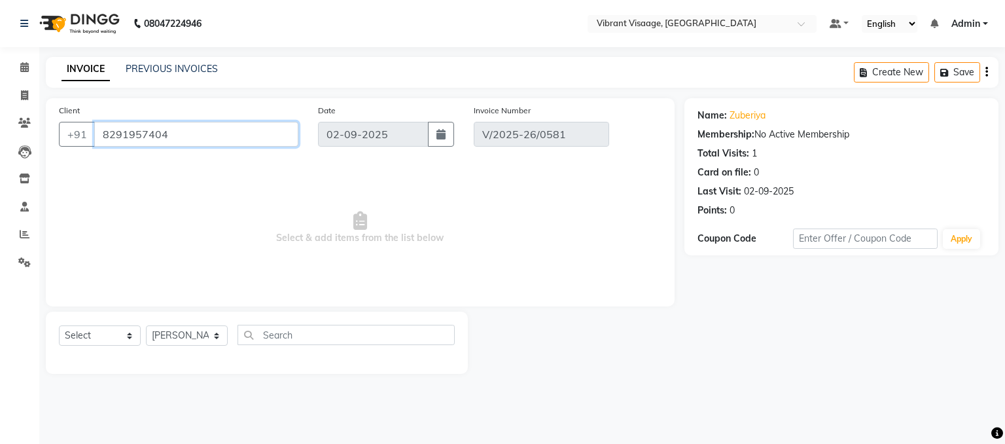
click at [166, 135] on input "8291957404" at bounding box center [196, 134] width 204 height 25
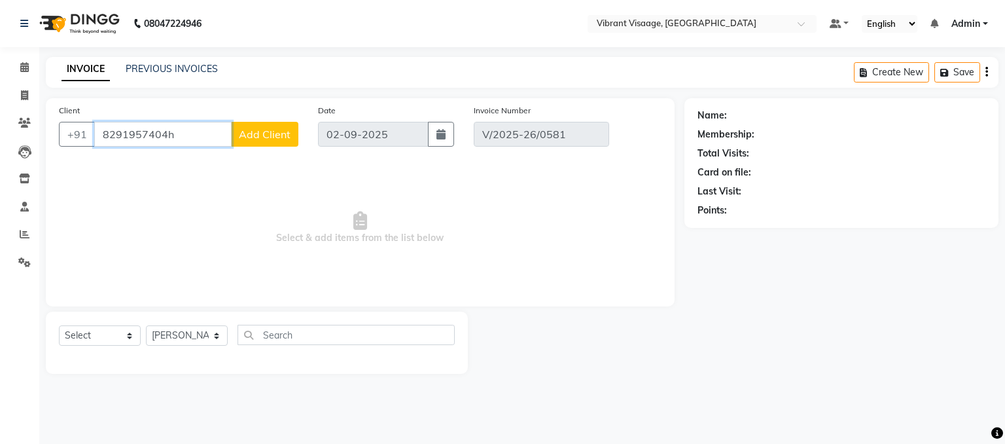
type input "8291957404"
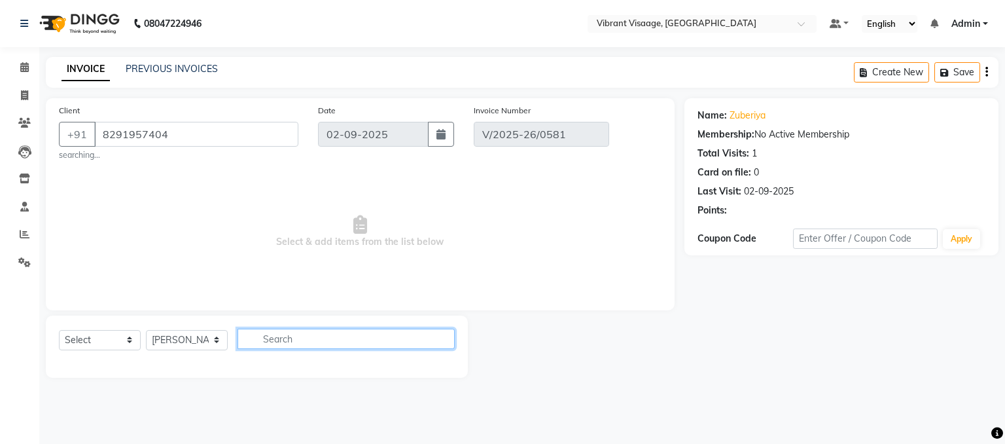
click at [298, 342] on input "text" at bounding box center [346, 339] width 217 height 20
type input "hand"
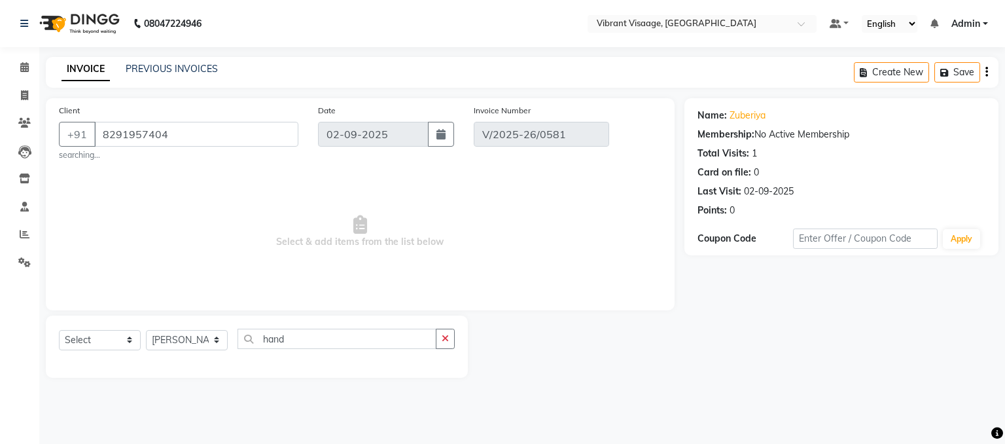
click at [903, 145] on div "Name: Zuberiya Membership: No Active Membership Total Visits: 1 Card on file: 0…" at bounding box center [842, 160] width 288 height 114
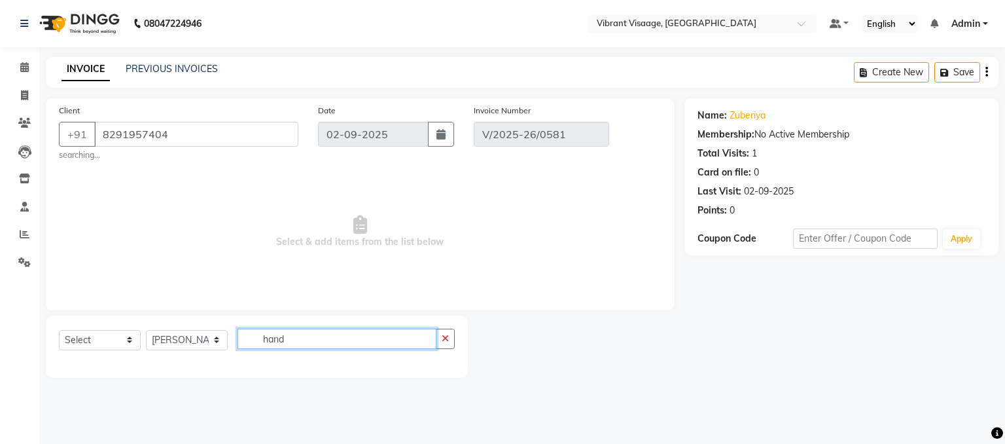
click at [309, 338] on input "hand" at bounding box center [337, 339] width 199 height 20
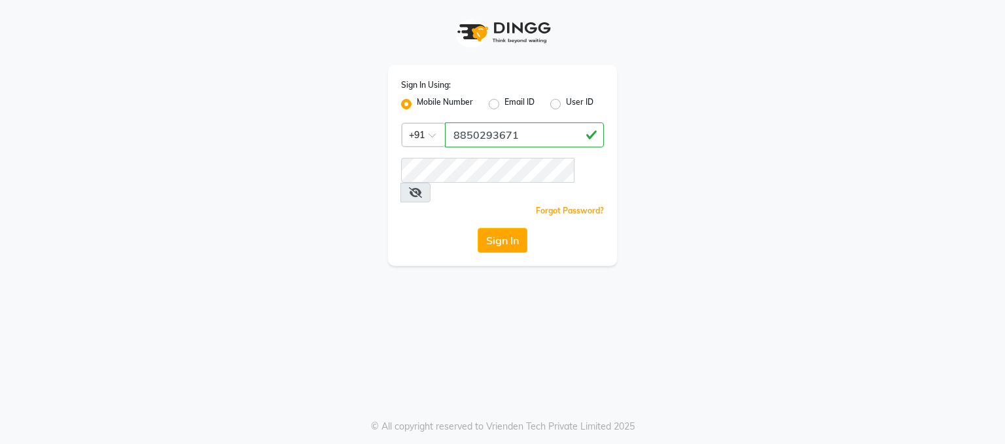
type input "8850293671"
click at [503, 228] on button "Sign In" at bounding box center [503, 240] width 50 height 25
click at [515, 228] on button "Sign In" at bounding box center [503, 240] width 50 height 25
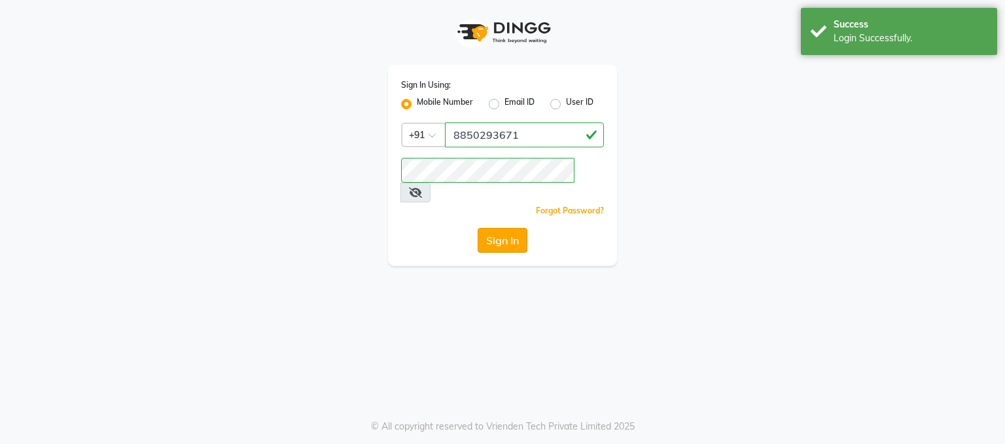
click at [496, 228] on button "Sign In" at bounding box center [503, 240] width 50 height 25
click at [496, 228] on div "Sign In" at bounding box center [502, 240] width 203 height 25
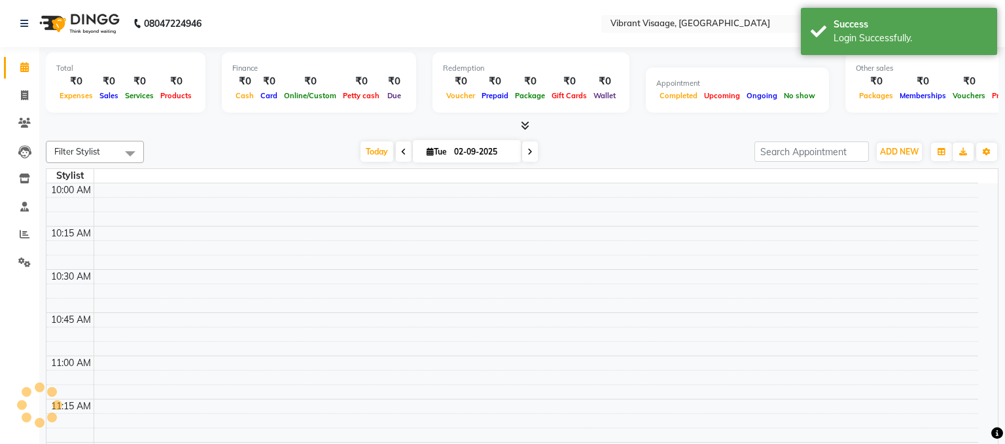
select select "en"
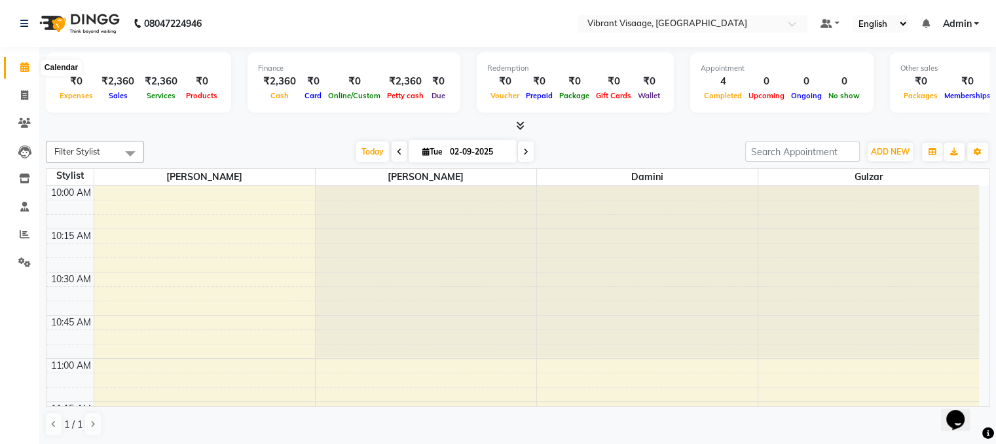
click at [22, 66] on icon at bounding box center [24, 67] width 9 height 10
click at [21, 97] on icon at bounding box center [24, 95] width 7 height 10
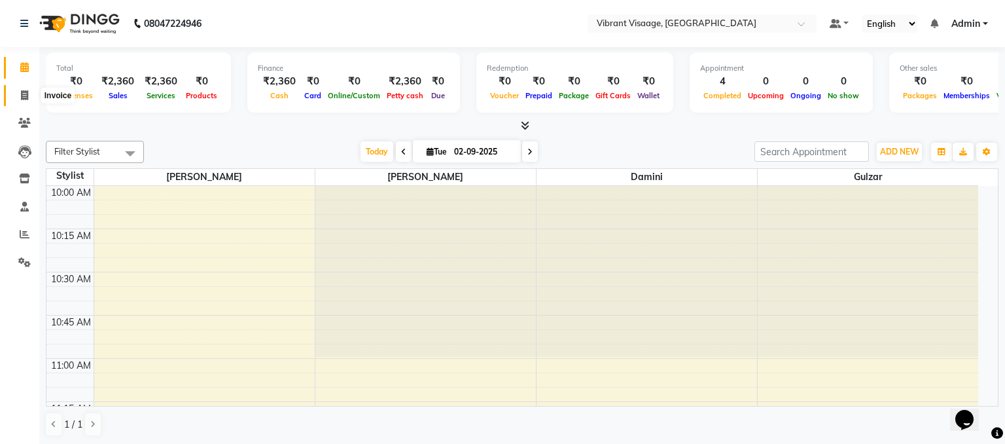
select select "service"
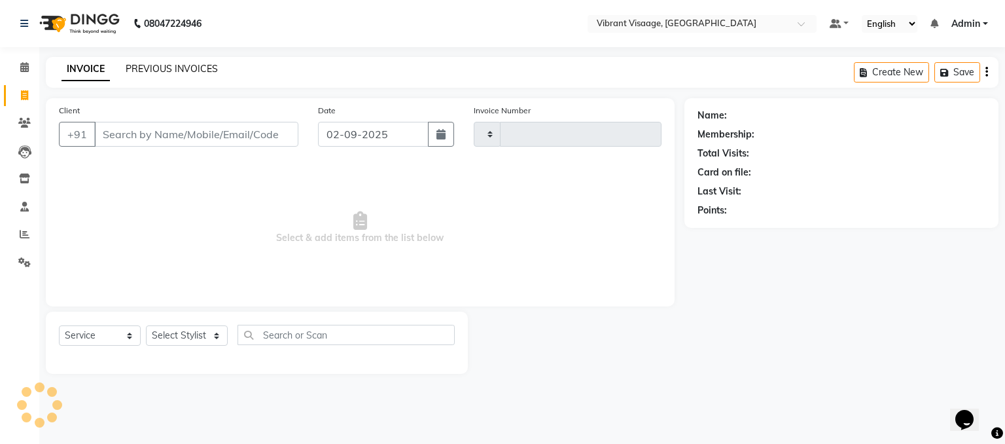
click at [189, 71] on link "PREVIOUS INVOICES" at bounding box center [172, 69] width 92 height 12
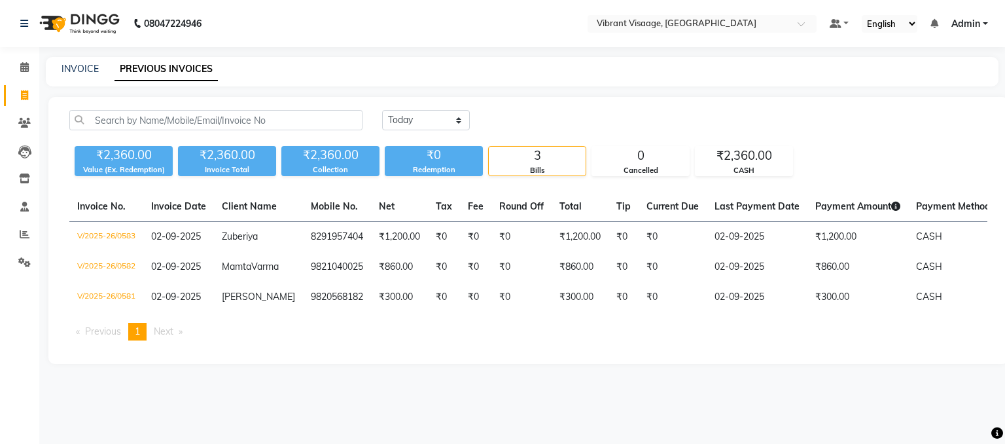
click at [964, 123] on div "Today Yesterday Custom Range" at bounding box center [684, 120] width 605 height 20
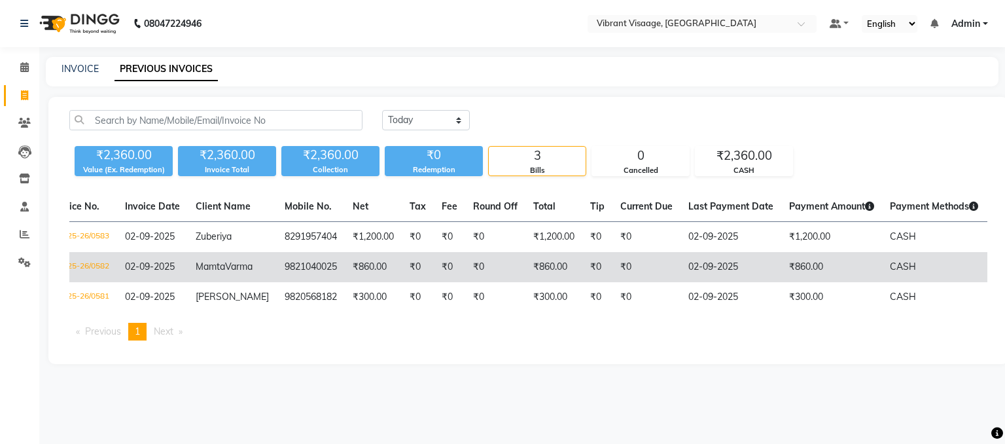
click at [971, 266] on td "CASH" at bounding box center [934, 267] width 104 height 30
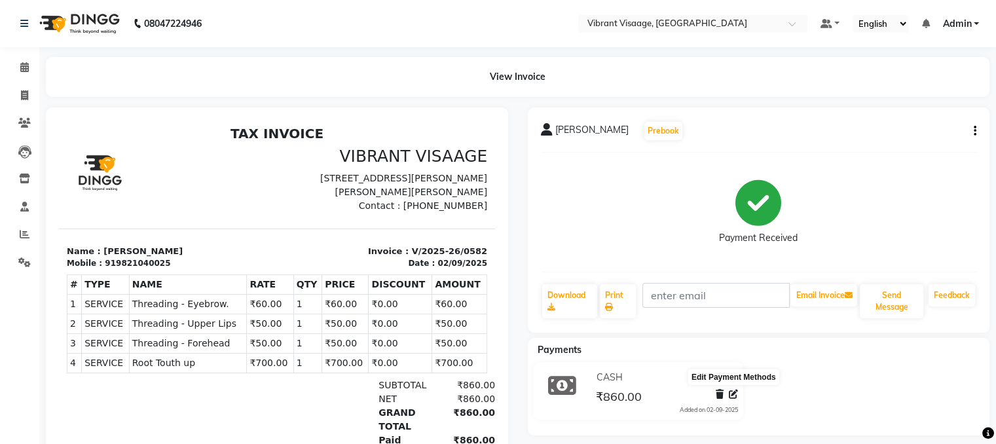
click at [732, 393] on icon at bounding box center [733, 393] width 9 height 9
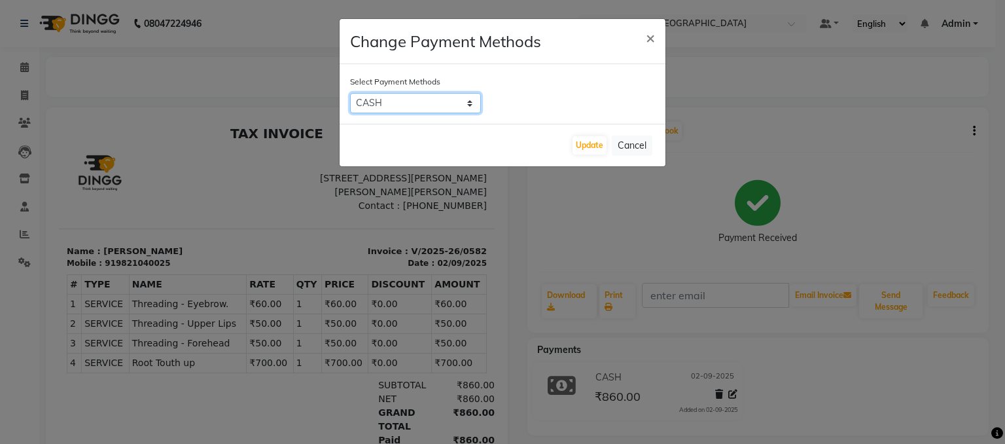
click at [411, 100] on select "ONLINE CASH" at bounding box center [415, 103] width 131 height 20
select select "3"
click at [350, 93] on select "ONLINE CASH" at bounding box center [415, 103] width 131 height 20
click at [584, 150] on button "Update" at bounding box center [590, 145] width 34 height 18
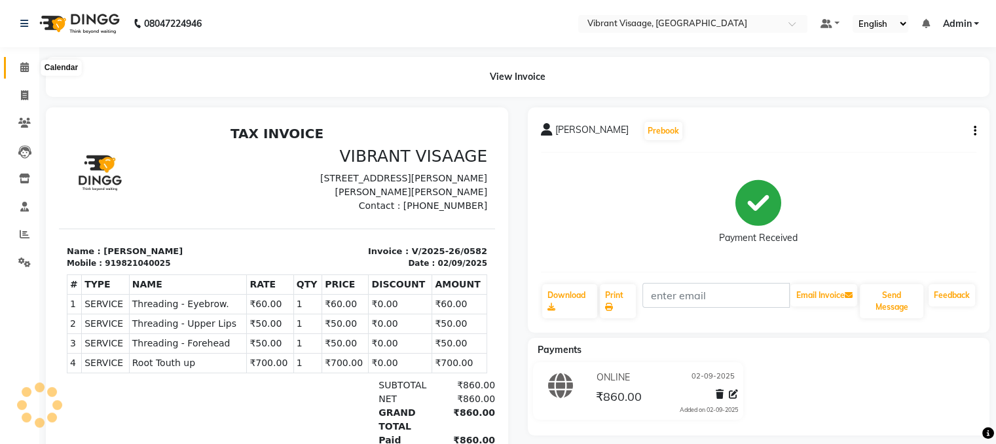
click at [22, 63] on icon at bounding box center [24, 67] width 9 height 10
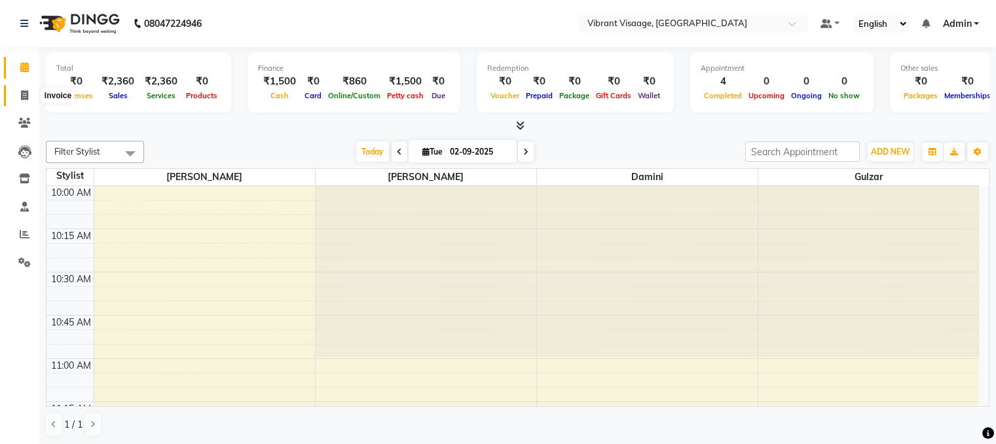
click at [24, 94] on icon at bounding box center [24, 95] width 7 height 10
select select "service"
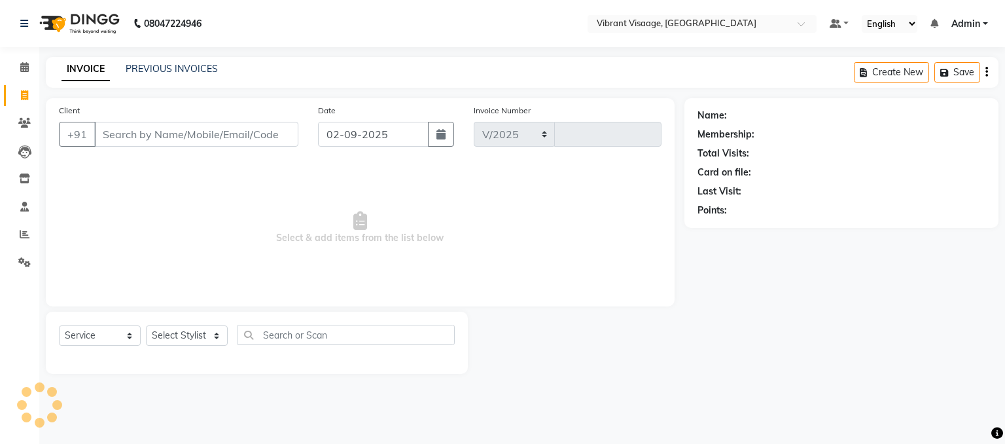
select select "7649"
type input "0584"
click at [173, 69] on link "PREVIOUS INVOICES" at bounding box center [172, 69] width 92 height 12
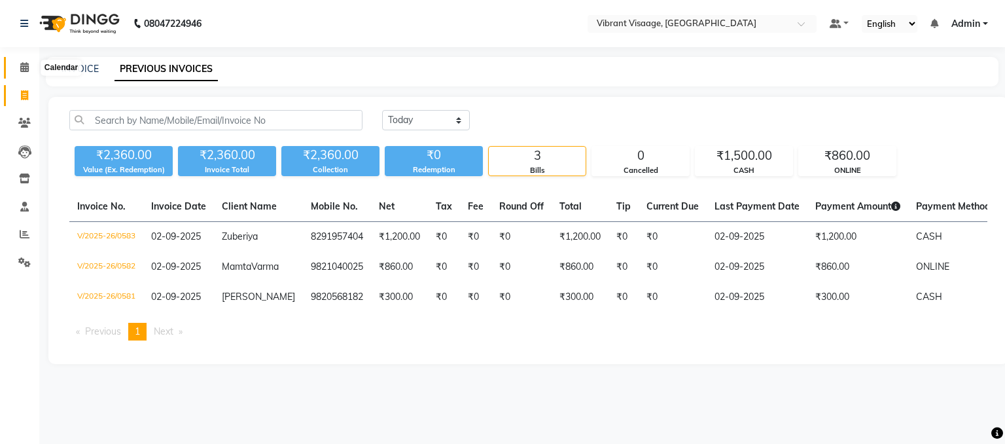
click at [21, 69] on icon at bounding box center [24, 67] width 9 height 10
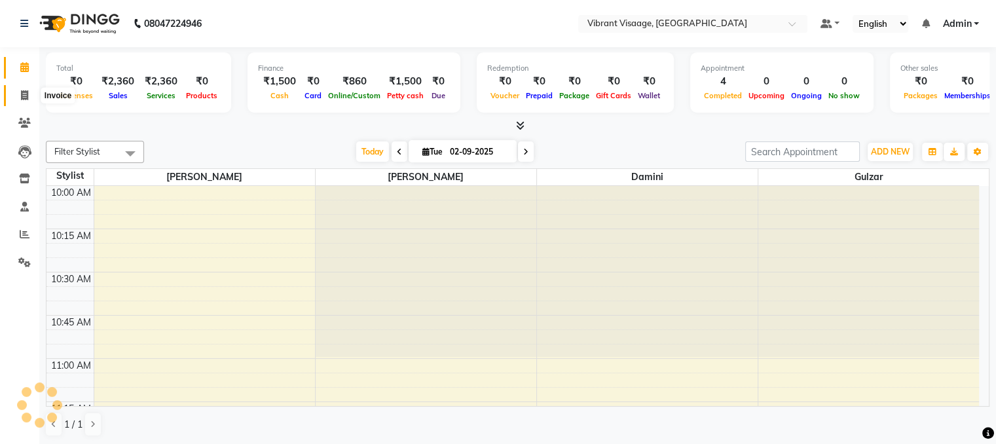
click at [26, 95] on icon at bounding box center [24, 95] width 7 height 10
select select "service"
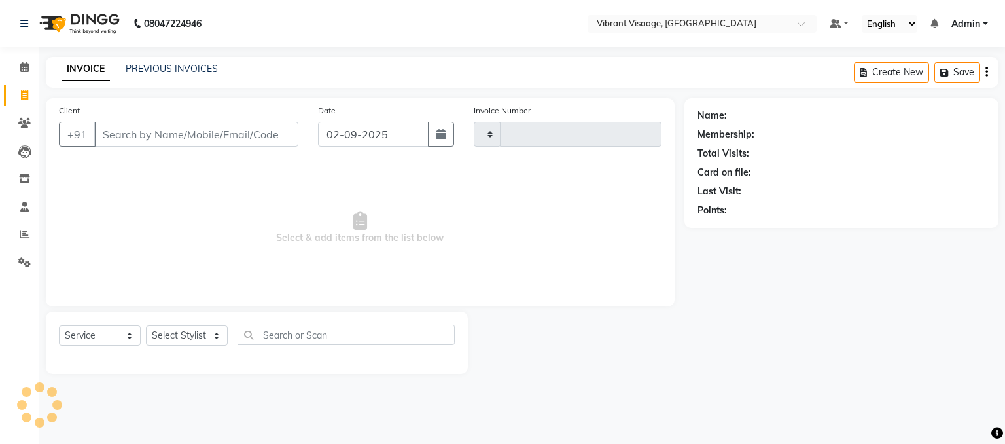
type input "0584"
select select "7649"
click at [171, 343] on select "Select Stylist" at bounding box center [187, 335] width 82 height 20
click at [182, 141] on input "Client" at bounding box center [196, 134] width 204 height 25
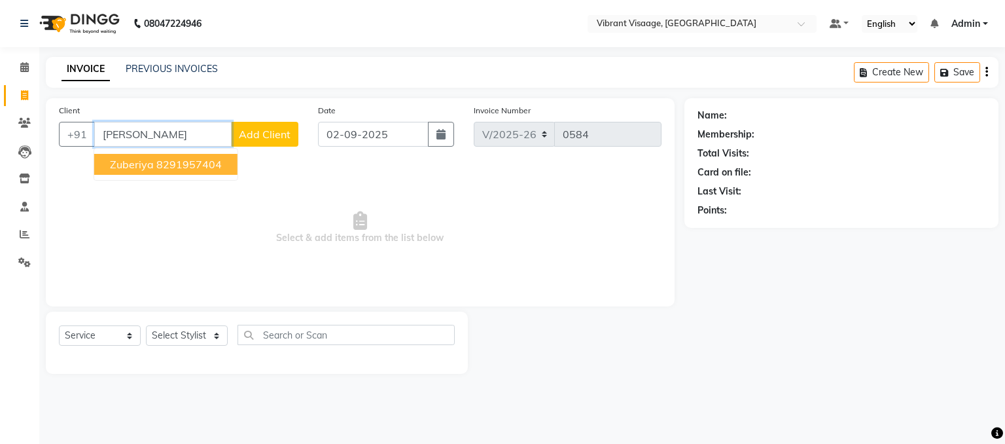
click at [183, 160] on ngb-highlight "8291957404" at bounding box center [188, 164] width 65 height 13
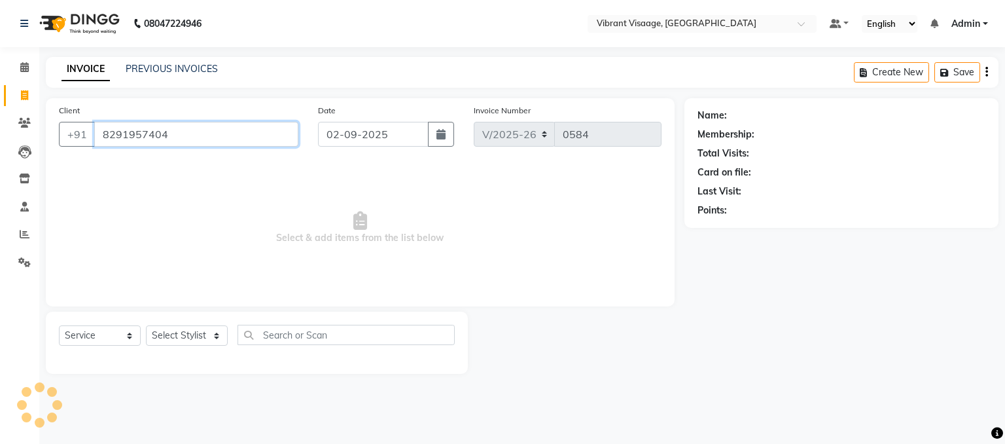
type input "8291957404"
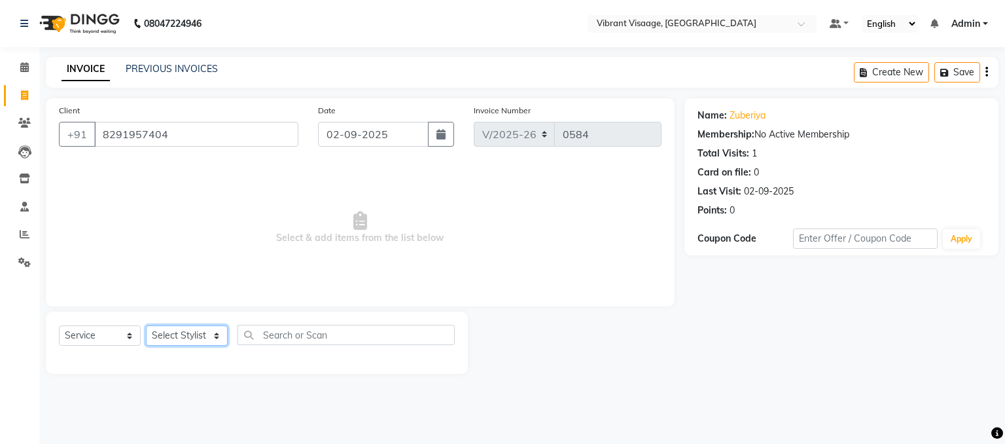
click at [183, 335] on select "Select Stylist Admin [PERSON_NAME] [PERSON_NAME] Gulzar [PERSON_NAME]" at bounding box center [187, 335] width 82 height 20
select select "79553"
click at [146, 326] on select "Select Stylist Admin [PERSON_NAME] [PERSON_NAME] Gulzar [PERSON_NAME]" at bounding box center [187, 335] width 82 height 20
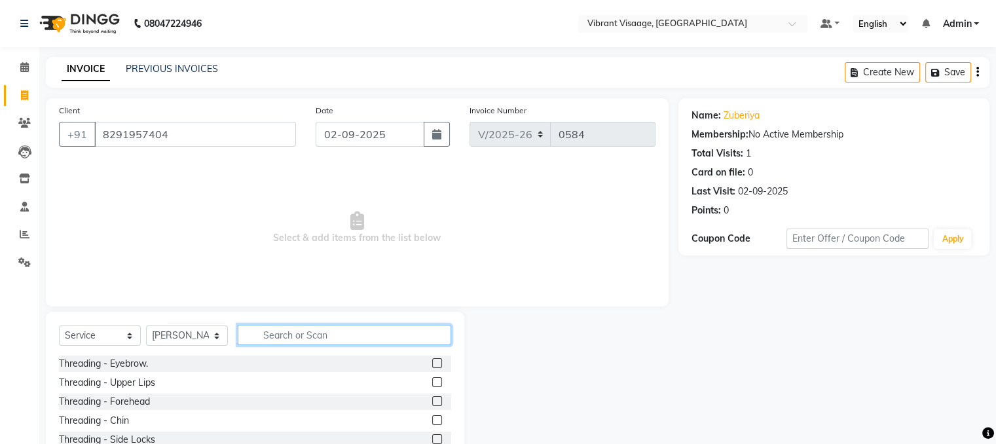
click at [316, 331] on input "text" at bounding box center [344, 335] width 213 height 20
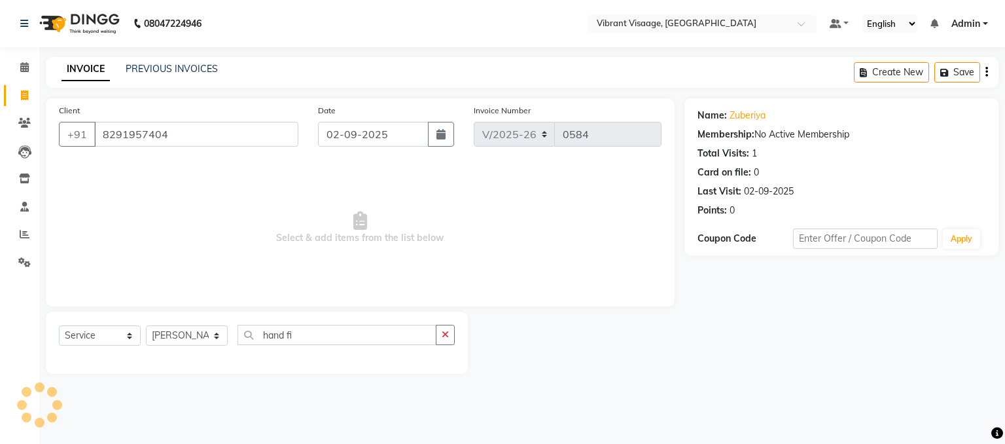
click at [583, 389] on main "INVOICE PREVIOUS INVOICES Create New Save Client +91 8291957404 Date 02-09-2025…" at bounding box center [522, 225] width 966 height 336
click at [334, 331] on input "hand fi" at bounding box center [337, 335] width 199 height 20
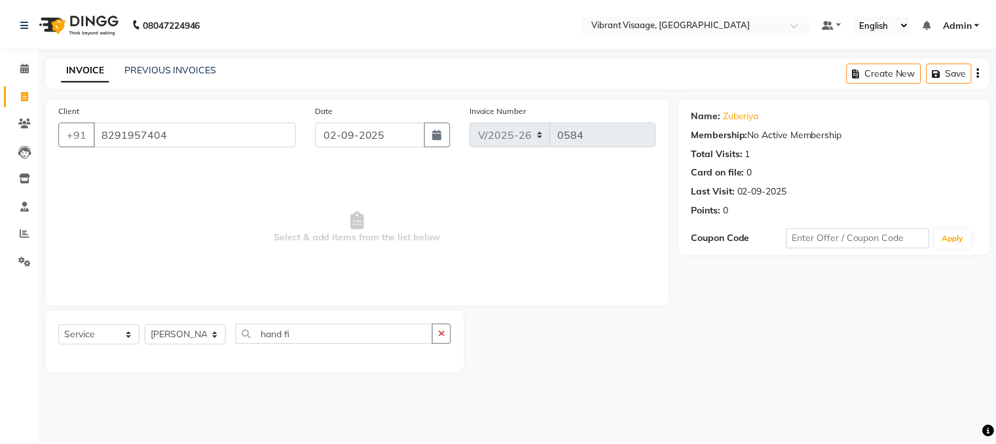
type input "hand"
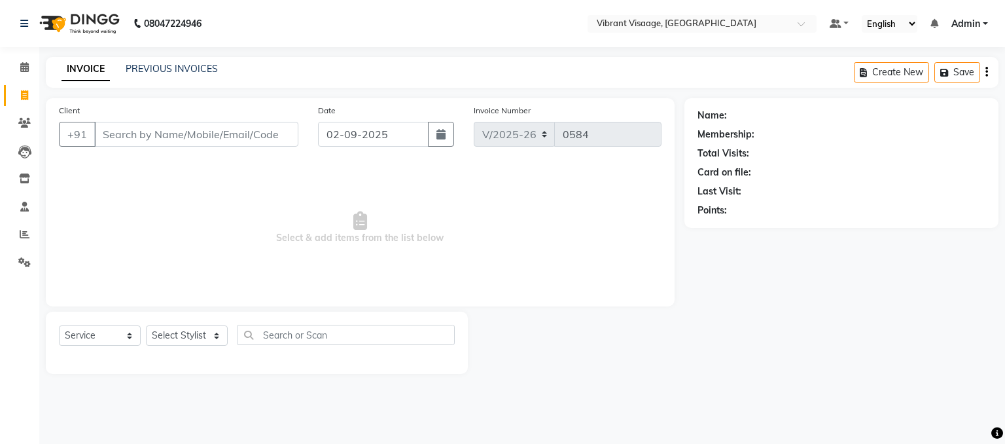
select select "7649"
select select "service"
click at [189, 334] on select "Select Stylist Admin [PERSON_NAME] [PERSON_NAME] Gulzar [PERSON_NAME]" at bounding box center [187, 335] width 82 height 20
click at [191, 328] on select "Select Stylist Admin [PERSON_NAME] [PERSON_NAME] Gulzar [PERSON_NAME]" at bounding box center [187, 335] width 82 height 20
click at [189, 336] on select "Select Stylist Admin [PERSON_NAME] [PERSON_NAME] Gulzar [PERSON_NAME]" at bounding box center [187, 335] width 82 height 20
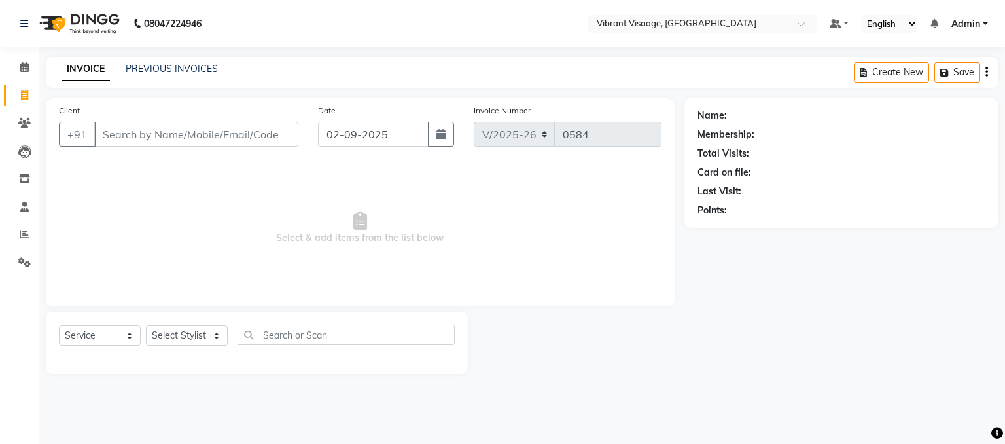
select select "79553"
click at [146, 326] on select "Select Stylist Admin Damini Dipika Padaya Gulzar Zeenat Qureshi" at bounding box center [187, 335] width 82 height 20
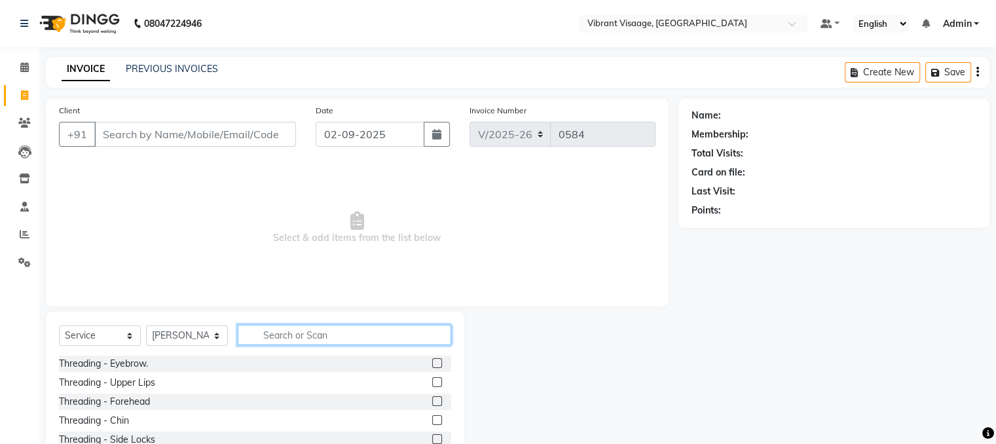
click at [293, 336] on input "text" at bounding box center [344, 335] width 213 height 20
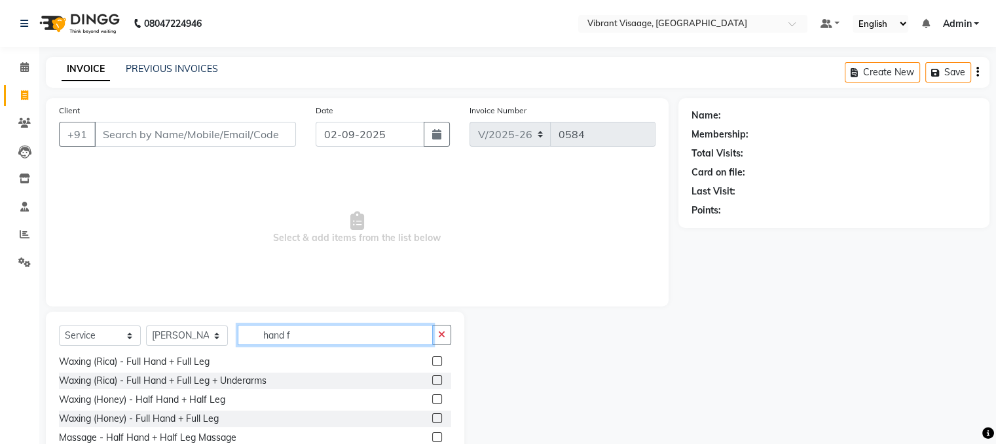
scroll to position [81, 0]
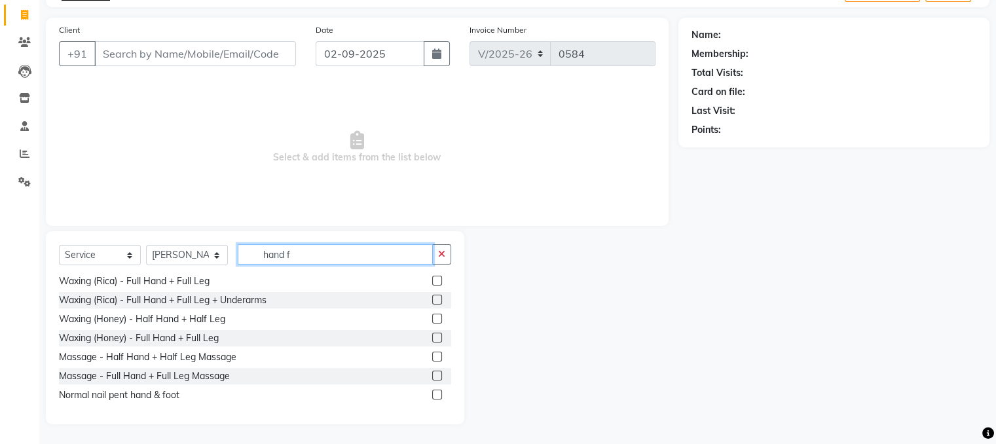
type input "hand f"
click at [432, 393] on label at bounding box center [437, 394] width 10 height 10
click at [432, 393] on input "checkbox" at bounding box center [436, 395] width 9 height 9
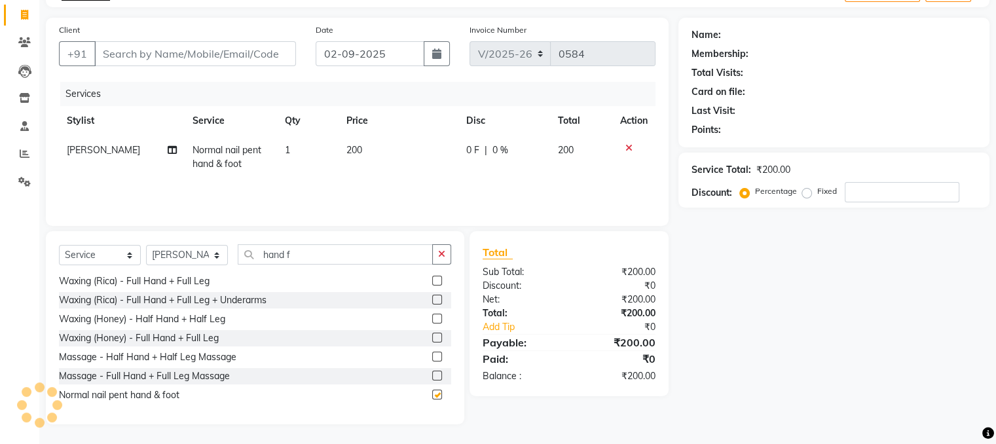
checkbox input "false"
click at [204, 54] on input "Client" at bounding box center [195, 53] width 202 height 25
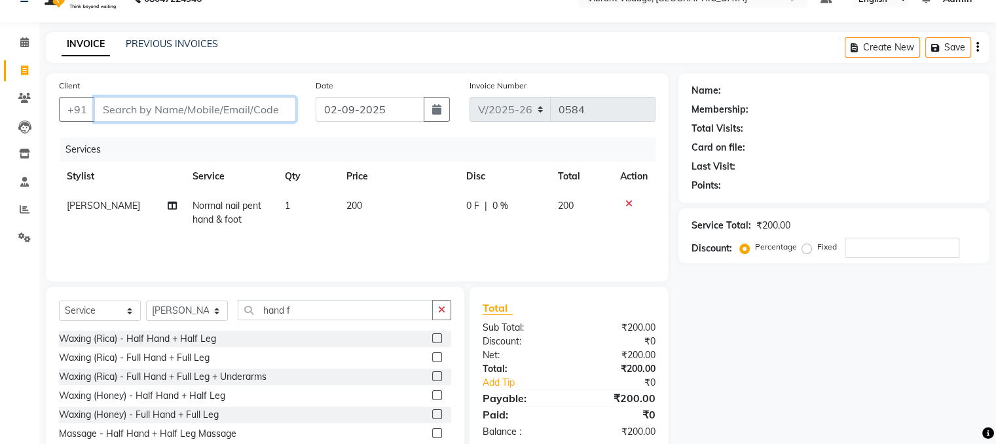
scroll to position [0, 0]
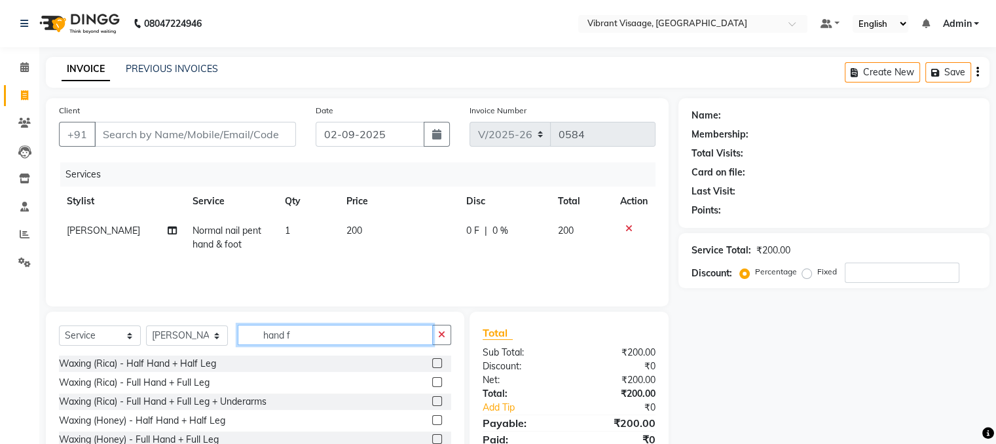
click at [317, 337] on input "hand f" at bounding box center [335, 335] width 195 height 20
type input "h"
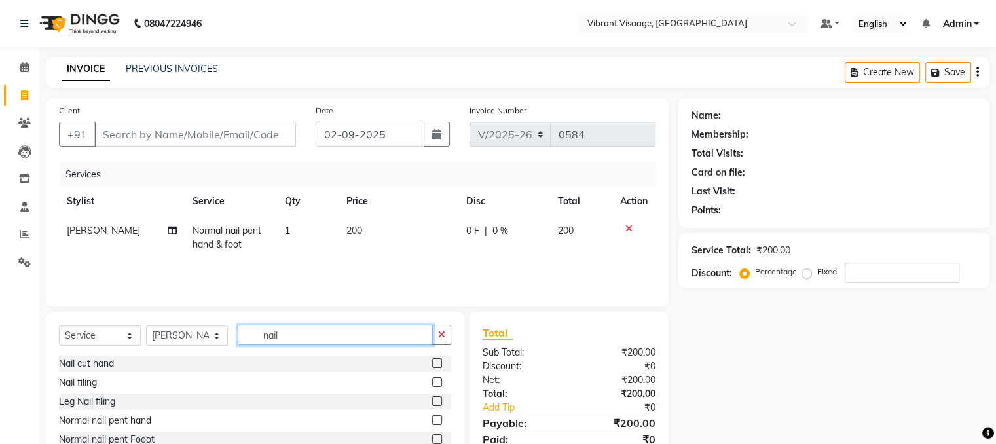
type input "nail"
click at [432, 378] on label at bounding box center [437, 382] width 10 height 10
click at [432, 378] on input "checkbox" at bounding box center [436, 382] width 9 height 9
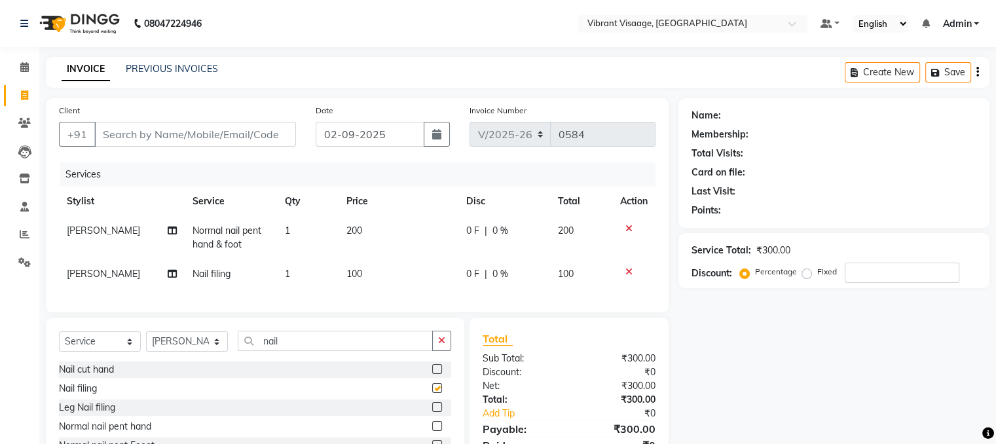
checkbox input "false"
click at [432, 412] on label at bounding box center [437, 407] width 10 height 10
click at [432, 412] on input "checkbox" at bounding box center [436, 407] width 9 height 9
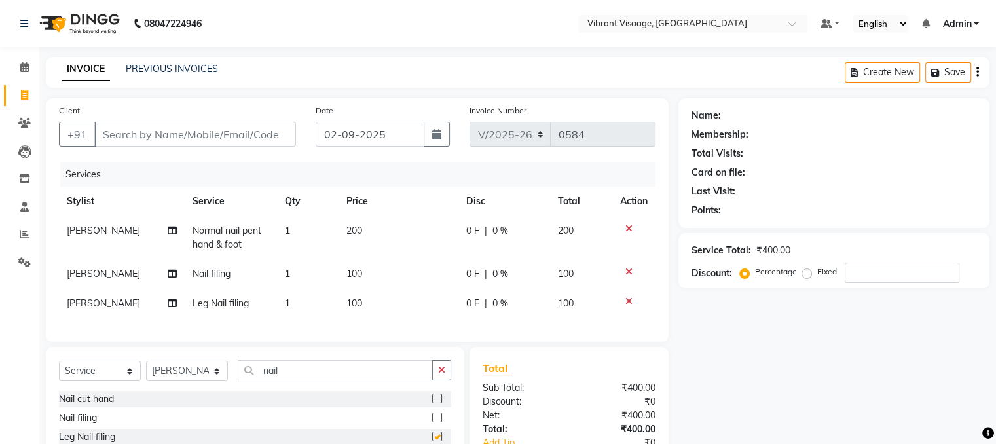
checkbox input "false"
click at [628, 226] on icon at bounding box center [628, 228] width 7 height 9
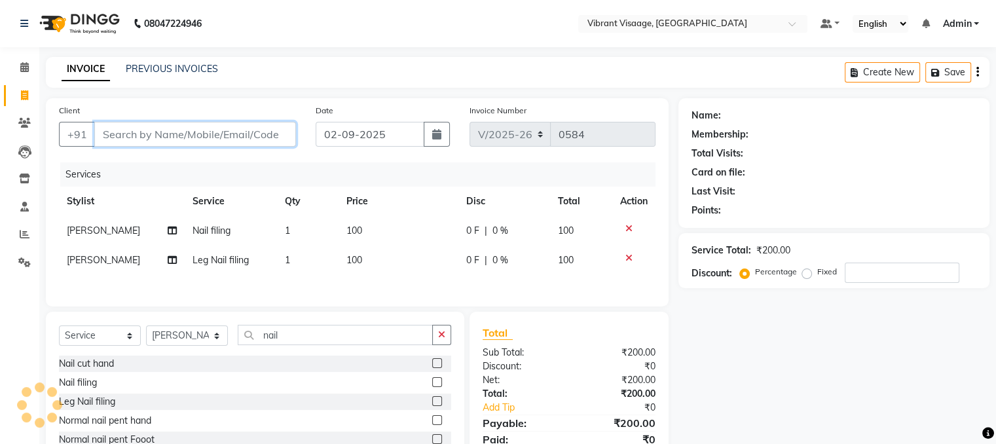
click at [195, 140] on input "Client" at bounding box center [195, 134] width 202 height 25
type input "z"
type input "0"
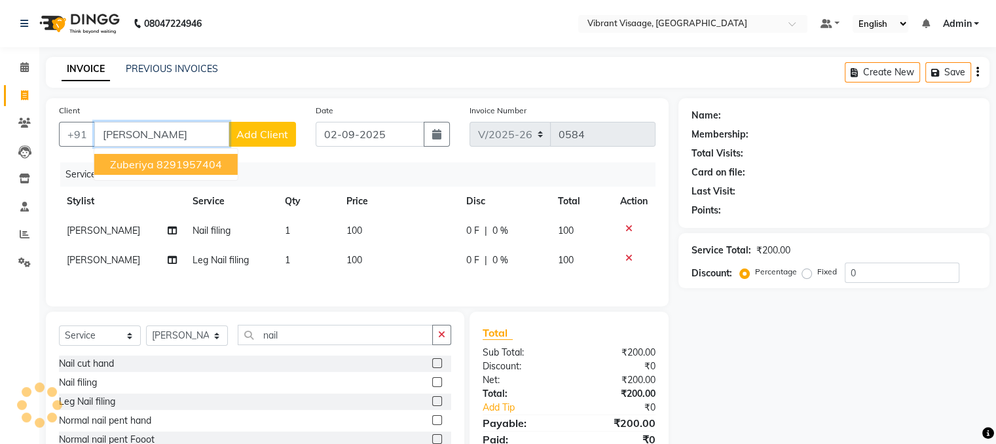
click at [158, 166] on ngb-highlight "8291957404" at bounding box center [188, 164] width 65 height 13
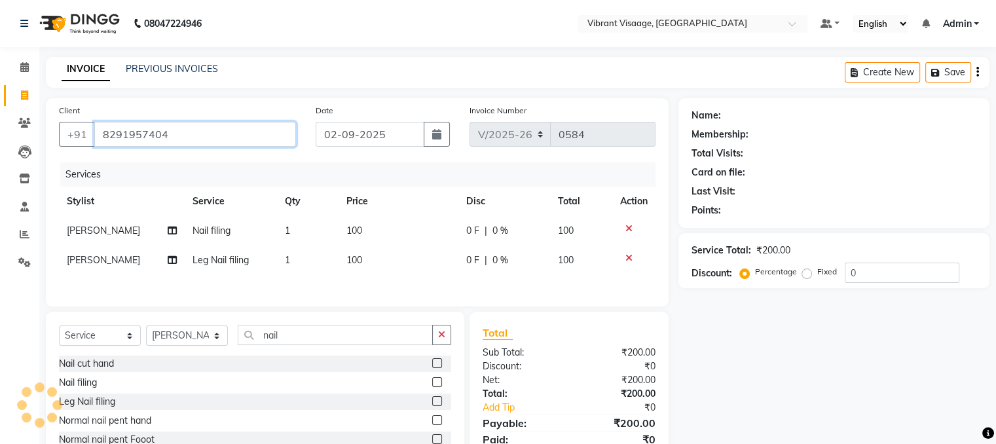
scroll to position [83, 0]
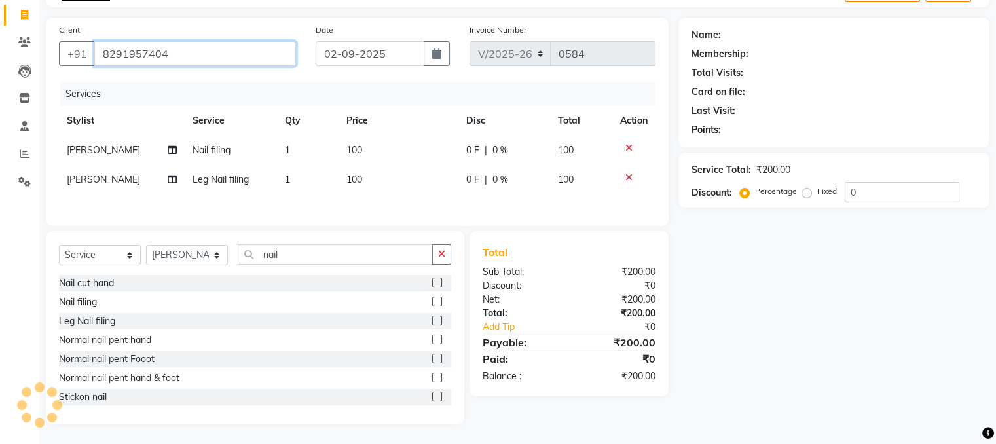
type input "8291957404"
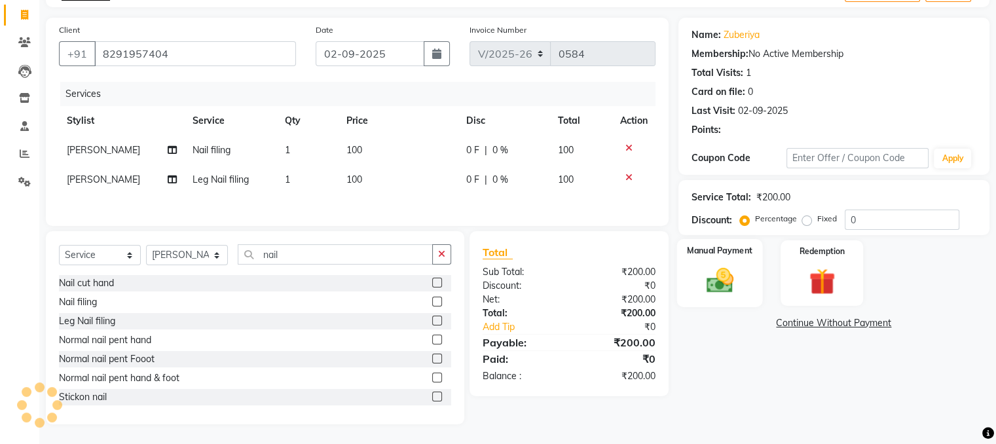
click at [713, 273] on img at bounding box center [719, 280] width 44 height 31
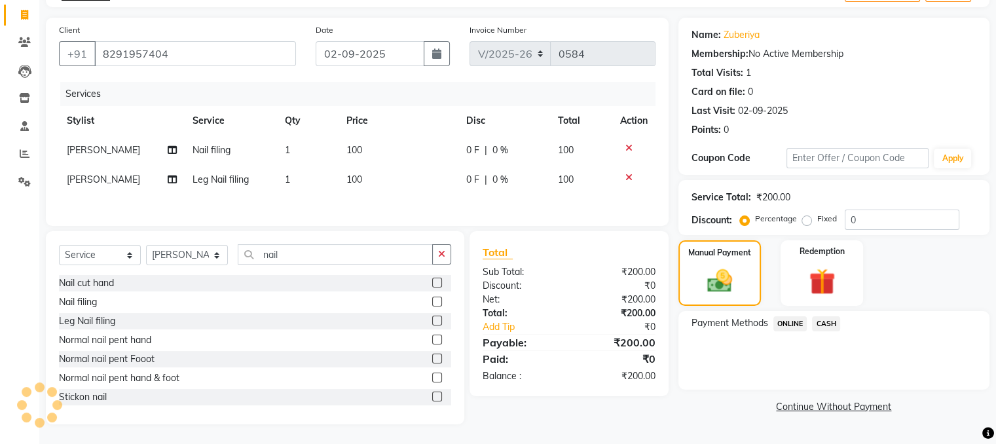
click at [882, 382] on div "Payment Methods ONLINE CASH" at bounding box center [833, 350] width 311 height 79
click at [830, 323] on span "CASH" at bounding box center [826, 323] width 28 height 15
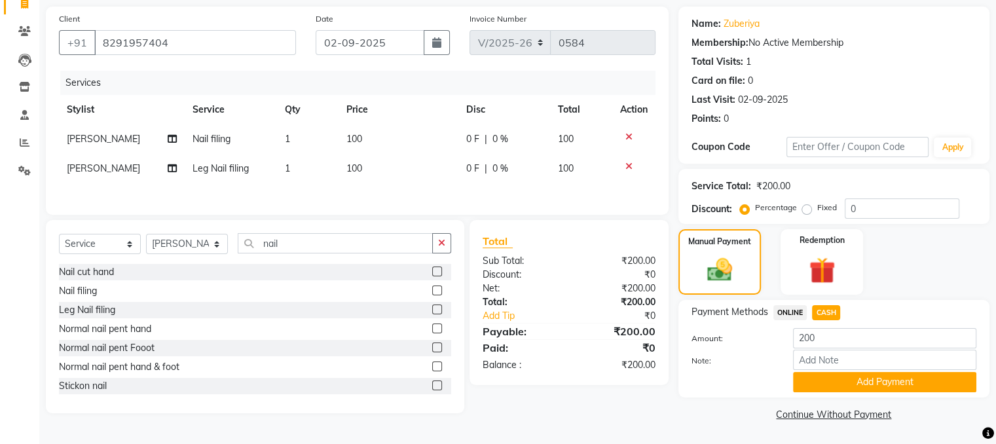
scroll to position [92, 0]
click at [866, 388] on button "Add Payment" at bounding box center [884, 382] width 183 height 20
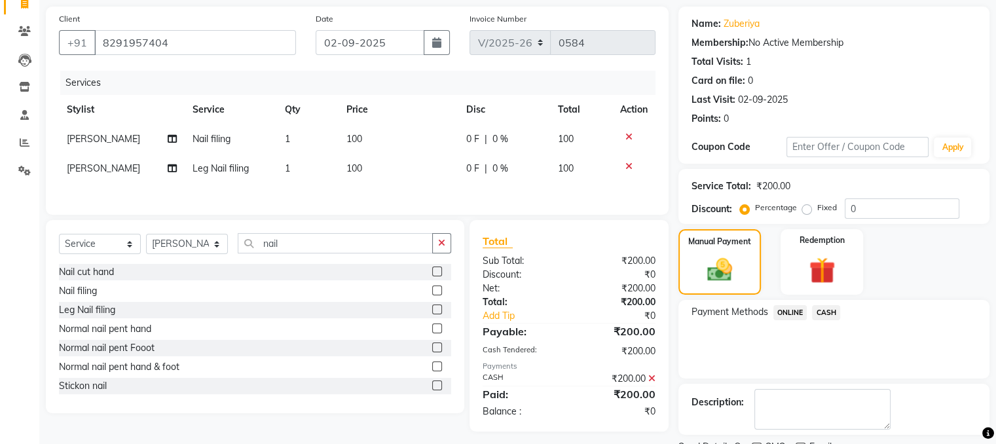
scroll to position [146, 0]
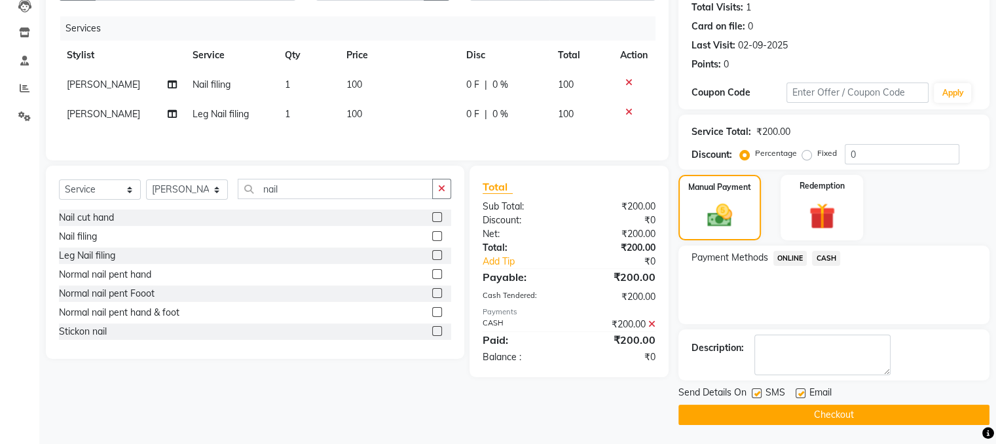
click at [838, 416] on button "Checkout" at bounding box center [833, 415] width 311 height 20
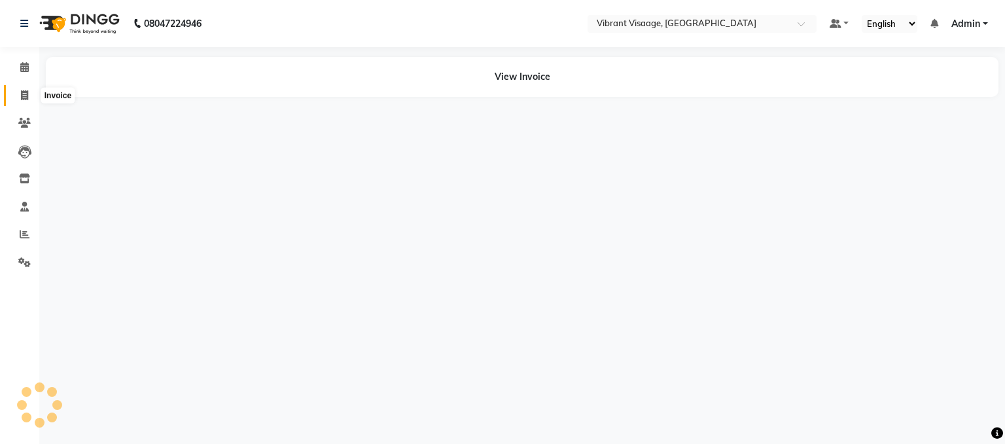
click at [20, 96] on span at bounding box center [24, 95] width 23 height 15
select select "service"
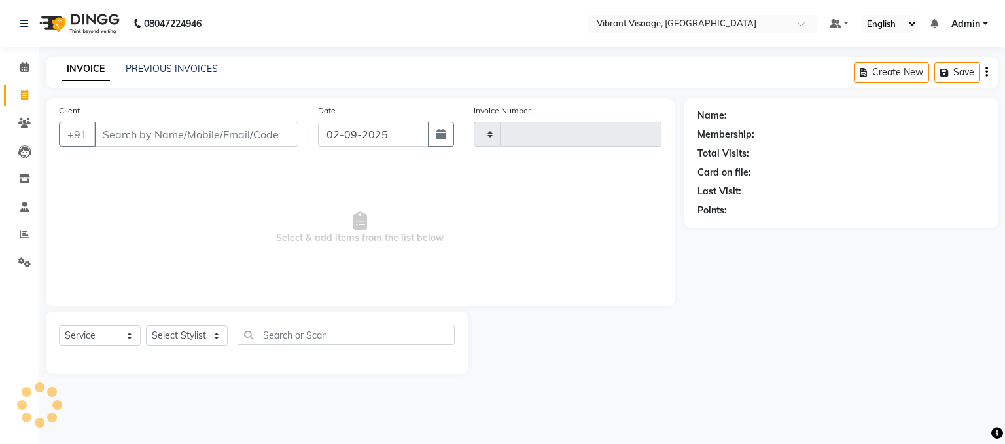
click at [195, 137] on input "Client" at bounding box center [196, 134] width 204 height 25
type input "0585"
select select "7649"
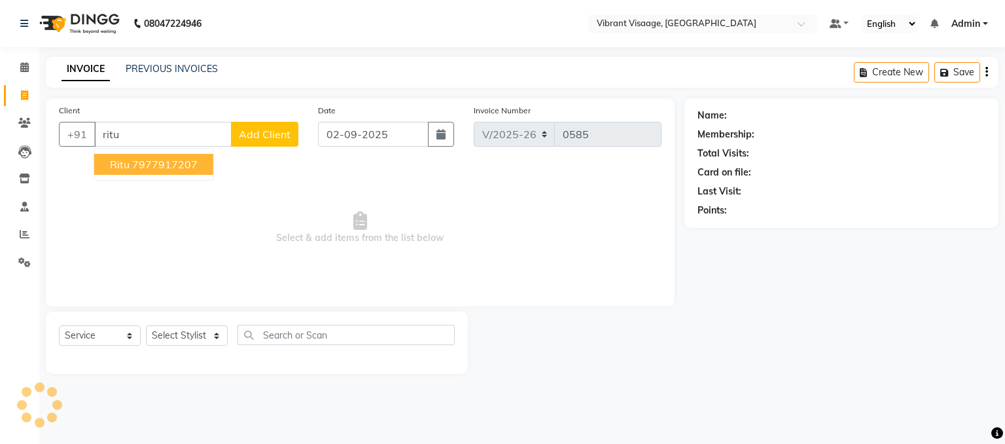
click at [144, 163] on ngb-highlight "7977917207" at bounding box center [164, 164] width 65 height 13
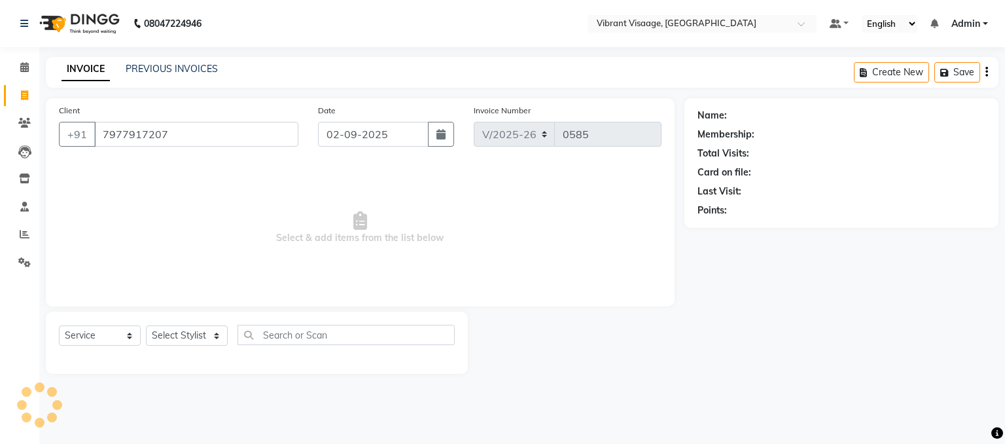
type input "7977917207"
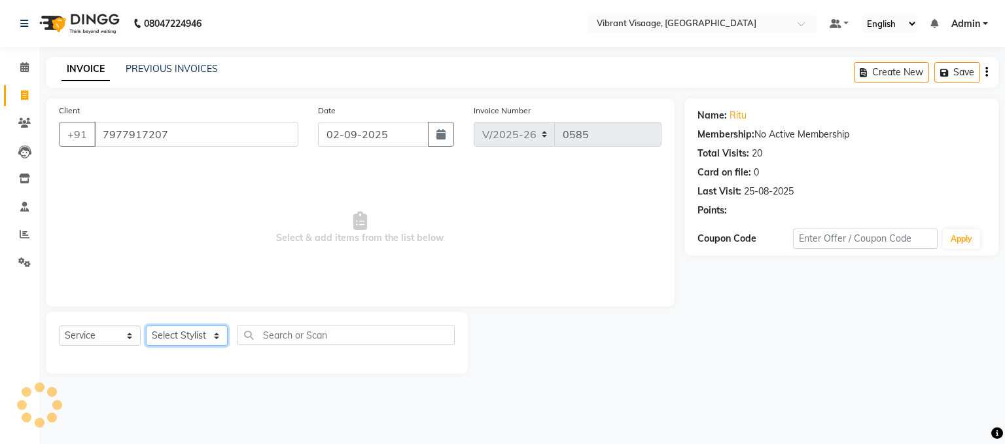
click at [181, 339] on select "Select Stylist Admin Damini Dipika Padaya Gulzar Zeenat Qureshi" at bounding box center [187, 335] width 82 height 20
select select "85263"
click at [146, 326] on select "Select Stylist Admin Damini Dipika Padaya Gulzar Zeenat Qureshi" at bounding box center [187, 335] width 82 height 20
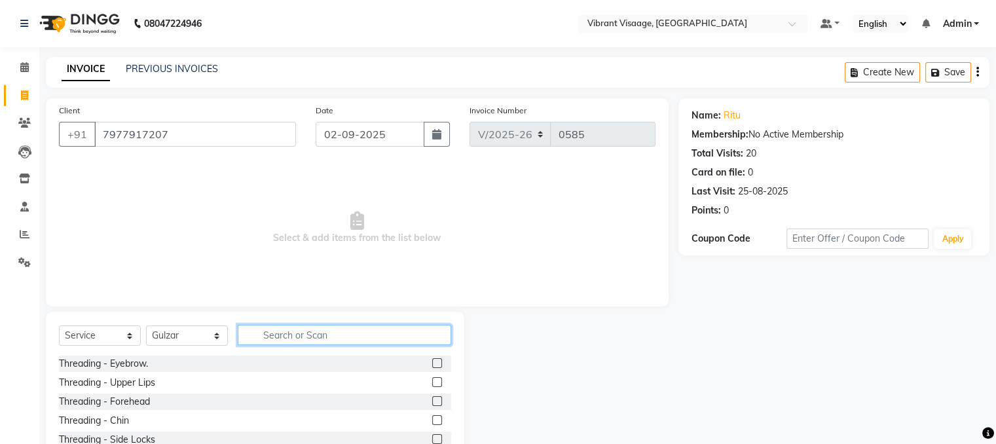
click at [340, 343] on input "text" at bounding box center [344, 335] width 213 height 20
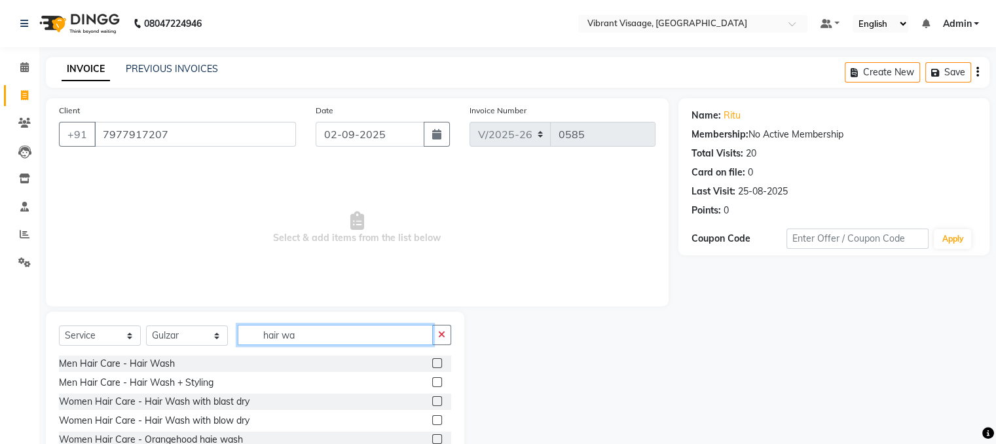
type input "hair wa"
click at [437, 420] on label at bounding box center [437, 420] width 10 height 10
click at [437, 420] on input "checkbox" at bounding box center [436, 420] width 9 height 9
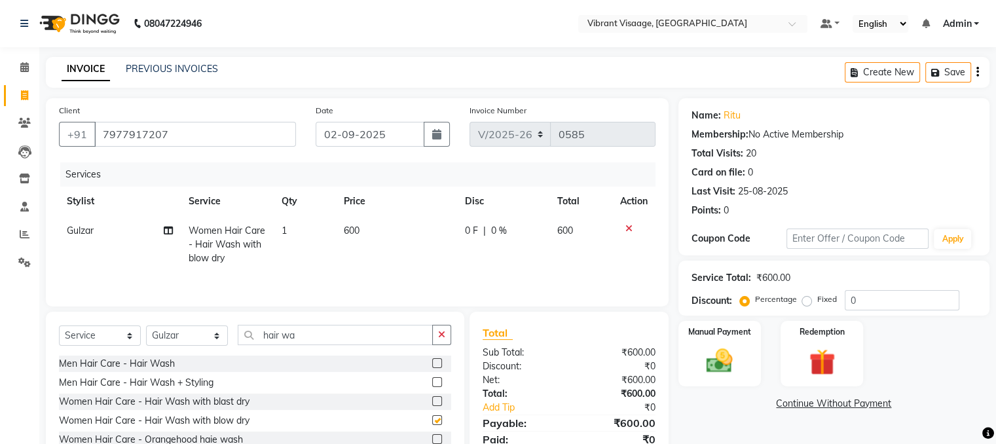
checkbox input "false"
click at [187, 336] on select "Select Stylist Admin Damini Dipika Padaya Gulzar Zeenat Qureshi" at bounding box center [187, 335] width 82 height 20
select select "79553"
click at [146, 327] on select "Select Stylist Admin Damini Dipika Padaya Gulzar Zeenat Qureshi" at bounding box center [187, 335] width 82 height 20
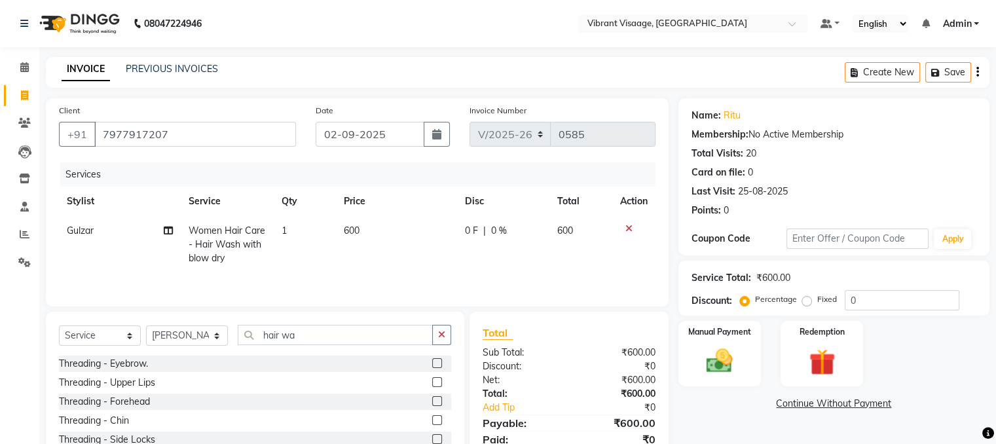
click at [432, 364] on label at bounding box center [437, 363] width 10 height 10
click at [432, 364] on input "checkbox" at bounding box center [436, 363] width 9 height 9
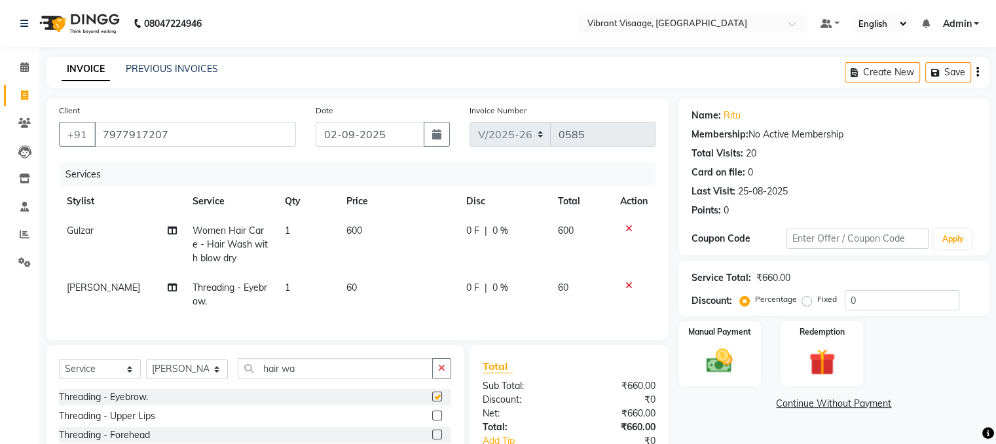
checkbox input "false"
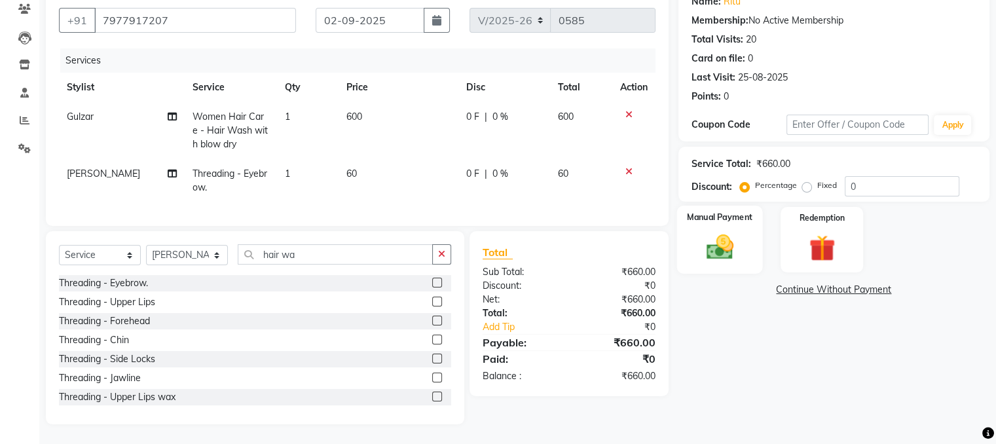
click at [724, 234] on img at bounding box center [719, 247] width 44 height 31
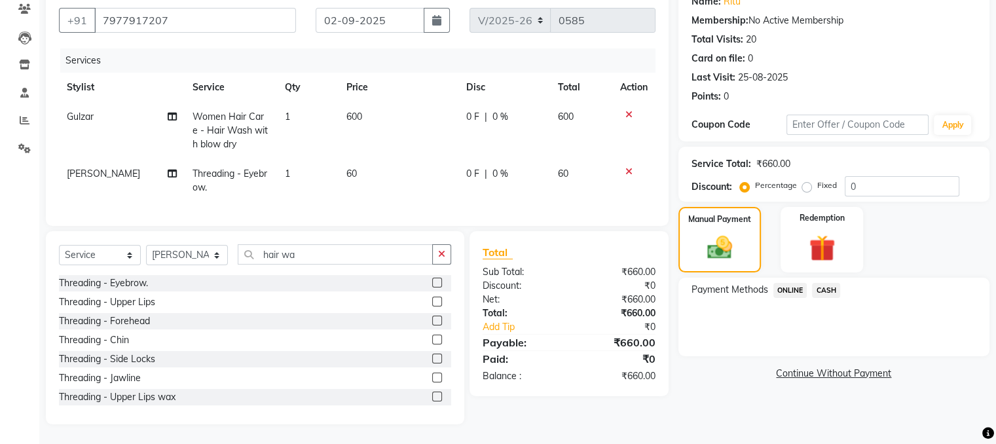
click at [794, 283] on span "ONLINE" at bounding box center [790, 290] width 34 height 15
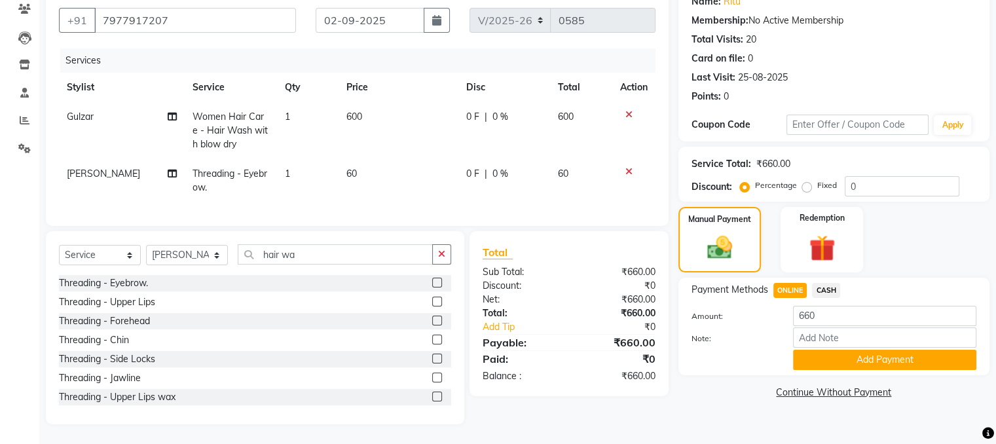
scroll to position [124, 0]
click at [886, 351] on button "Add Payment" at bounding box center [884, 360] width 183 height 20
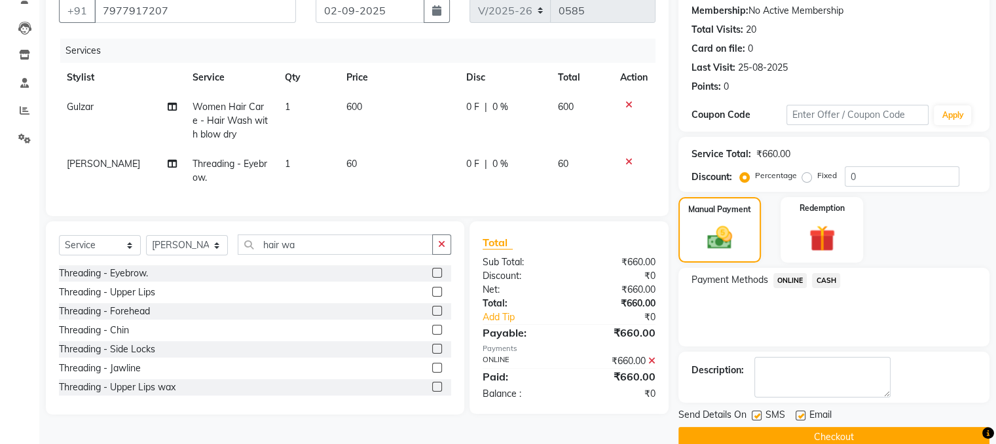
scroll to position [146, 0]
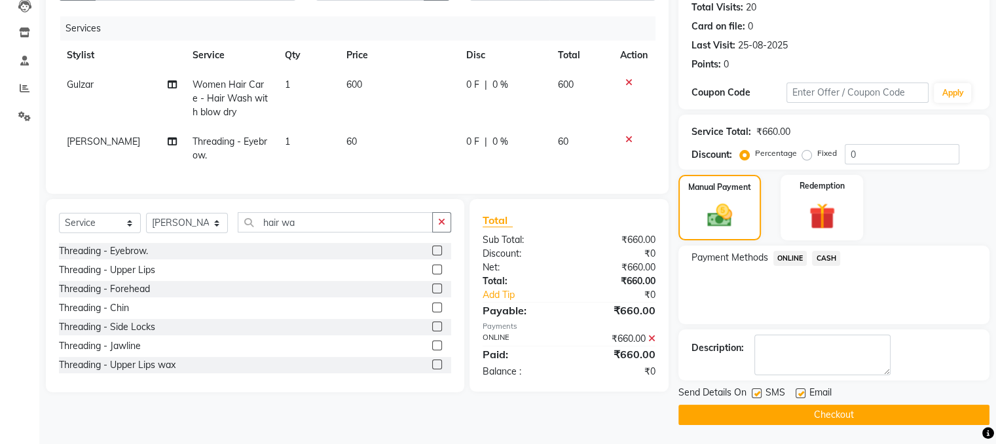
click at [817, 412] on button "Checkout" at bounding box center [833, 415] width 311 height 20
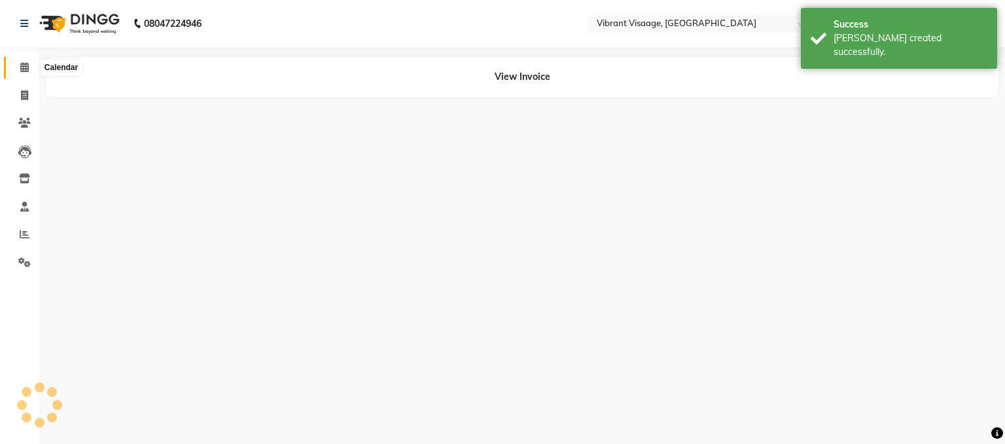
click at [20, 65] on icon at bounding box center [24, 67] width 9 height 10
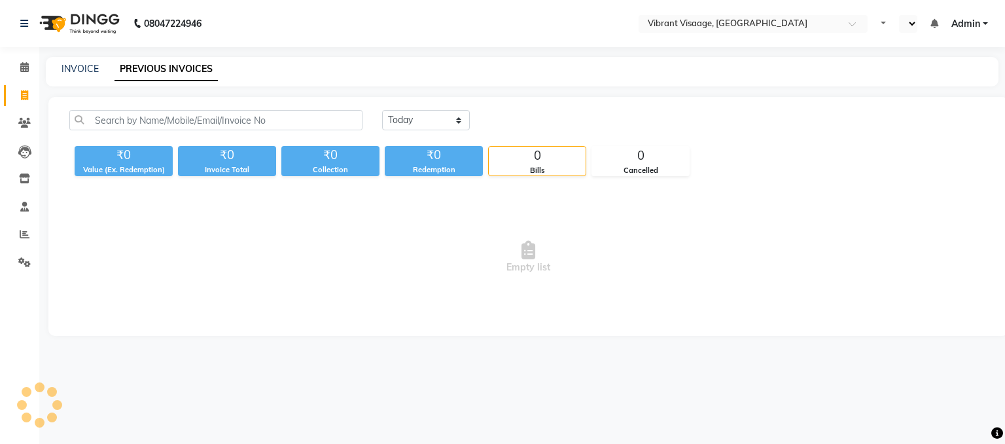
select select "en"
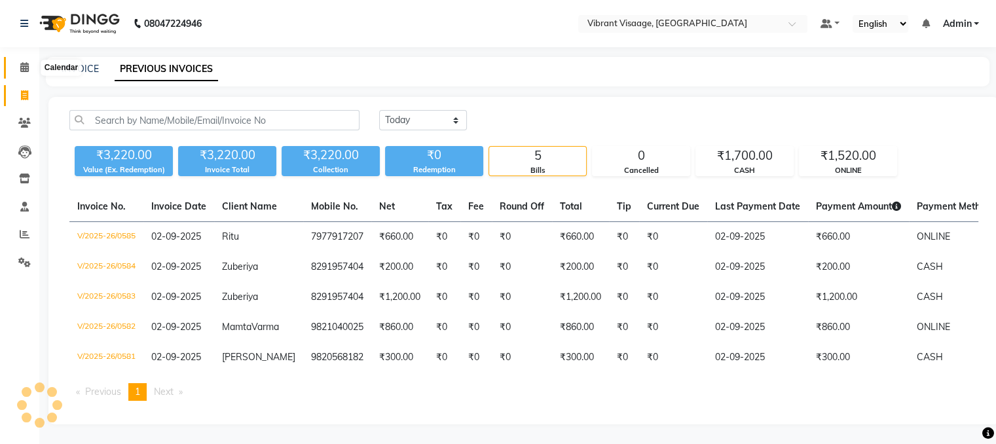
click at [25, 65] on icon at bounding box center [24, 67] width 9 height 10
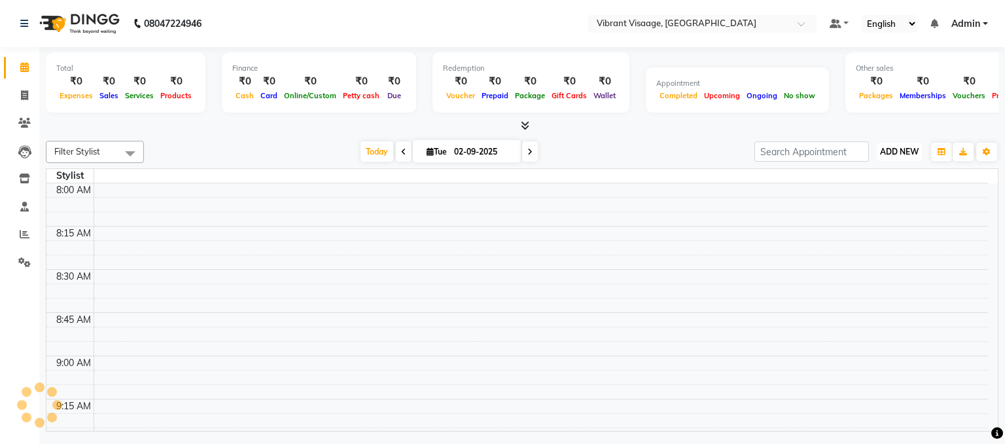
click at [895, 149] on span "ADD NEW" at bounding box center [899, 152] width 39 height 10
click at [882, 228] on link "Add Attendance" at bounding box center [869, 227] width 103 height 17
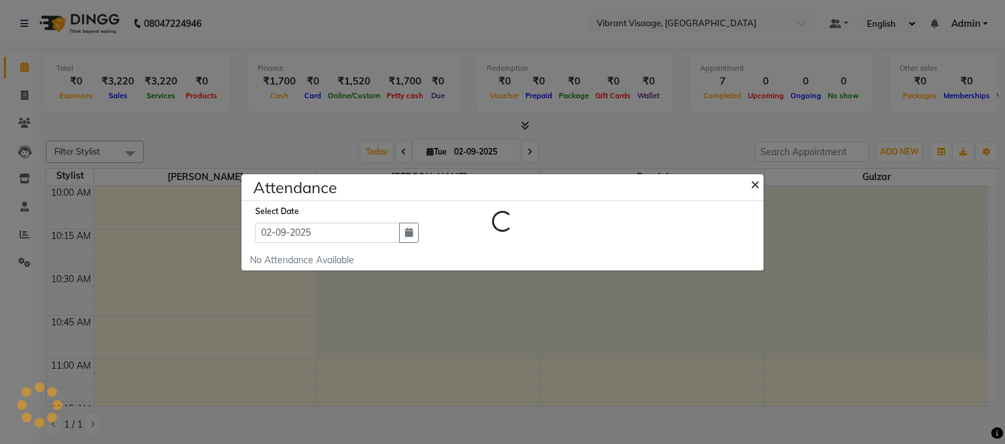
click at [753, 188] on span "×" at bounding box center [755, 183] width 9 height 20
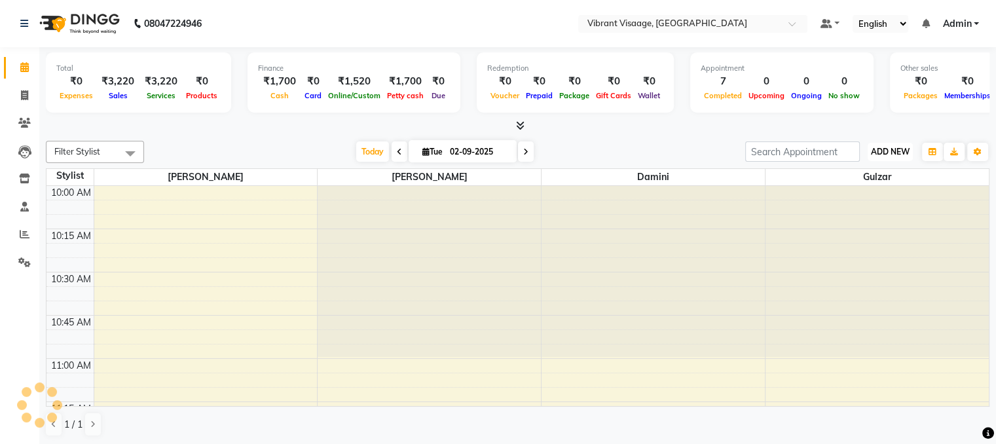
click at [882, 150] on span "ADD NEW" at bounding box center [890, 152] width 39 height 10
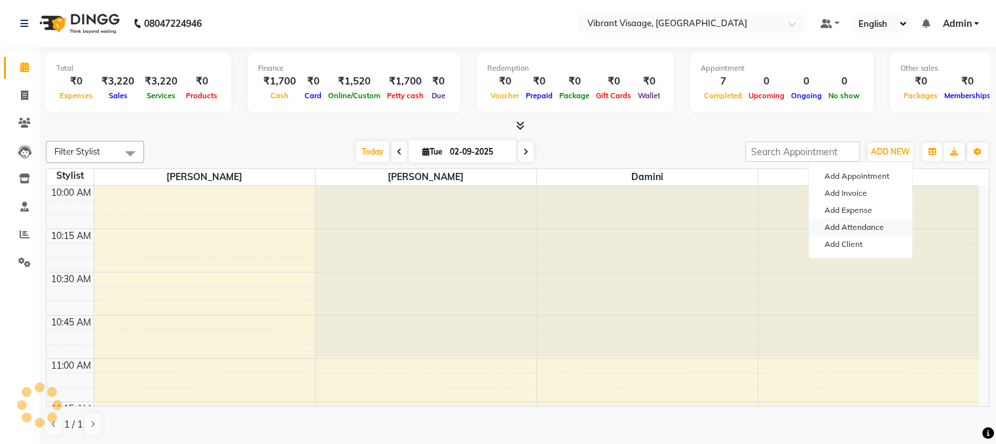
click at [856, 227] on link "Add Attendance" at bounding box center [859, 227] width 103 height 17
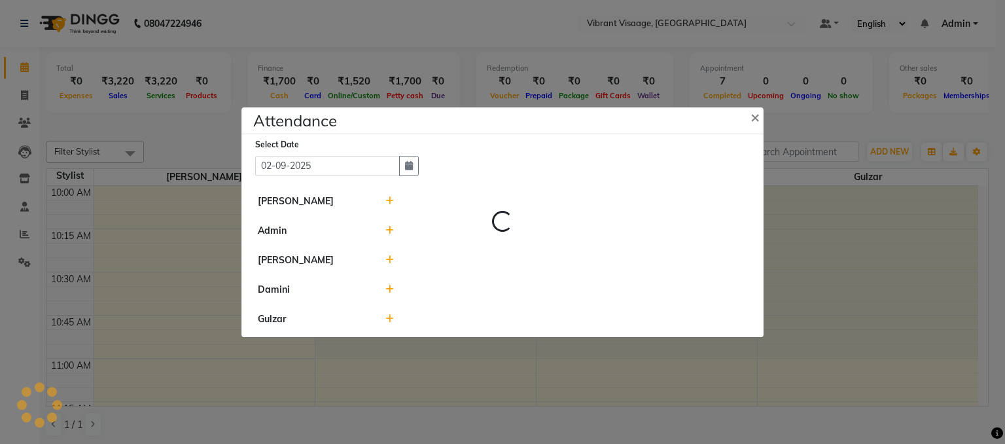
click at [390, 260] on icon at bounding box center [390, 259] width 9 height 9
click at [468, 264] on div at bounding box center [567, 260] width 382 height 14
click at [387, 260] on icon at bounding box center [390, 259] width 9 height 9
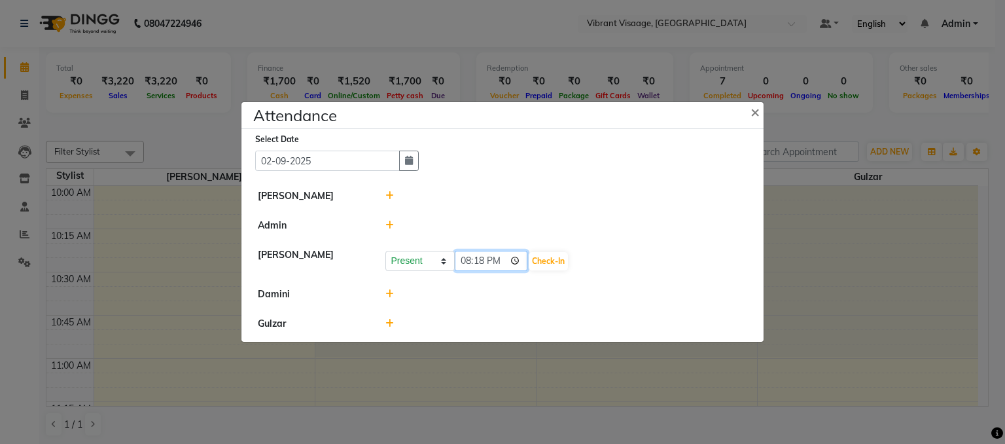
click at [467, 261] on input "20:18" at bounding box center [491, 261] width 73 height 20
type input "11:07"
click at [532, 257] on button "Check-In" at bounding box center [548, 261] width 39 height 18
click at [390, 326] on icon at bounding box center [390, 323] width 9 height 9
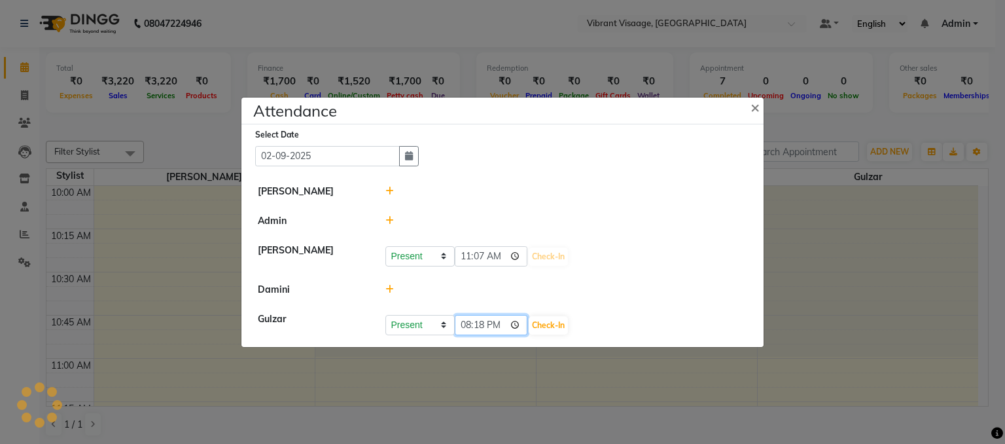
click at [467, 328] on input "20:18" at bounding box center [491, 325] width 73 height 20
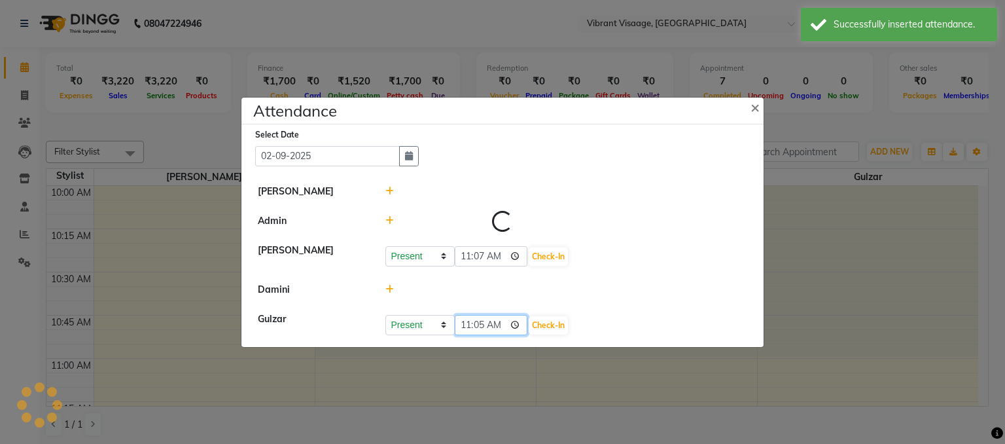
type input "11:50"
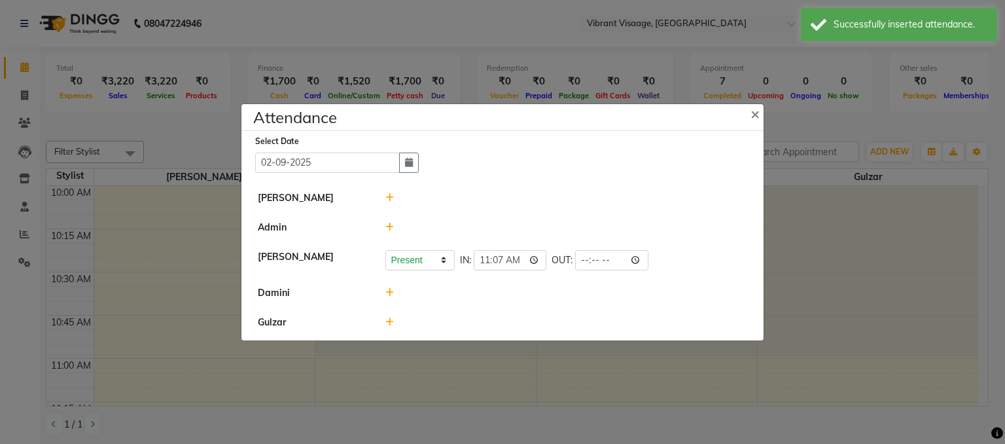
click at [534, 325] on div at bounding box center [567, 322] width 382 height 14
click at [386, 323] on icon at bounding box center [390, 321] width 9 height 9
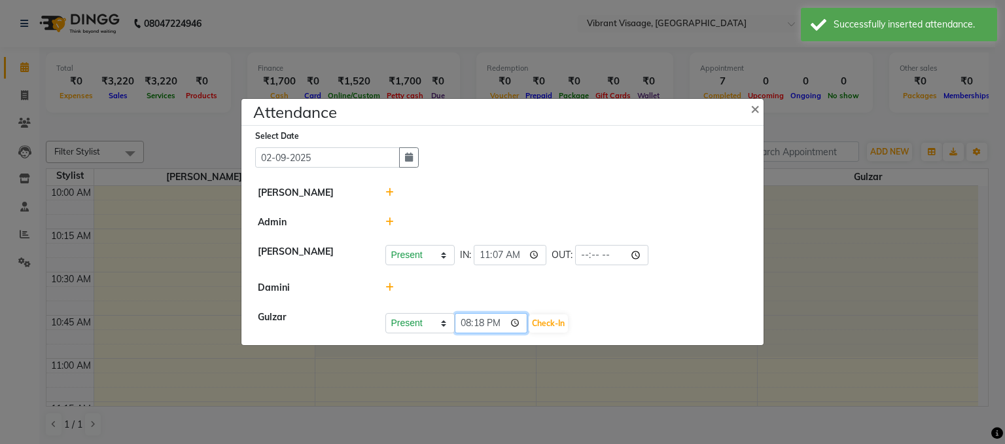
click at [463, 323] on input "20:18" at bounding box center [491, 323] width 73 height 20
type input "11:50"
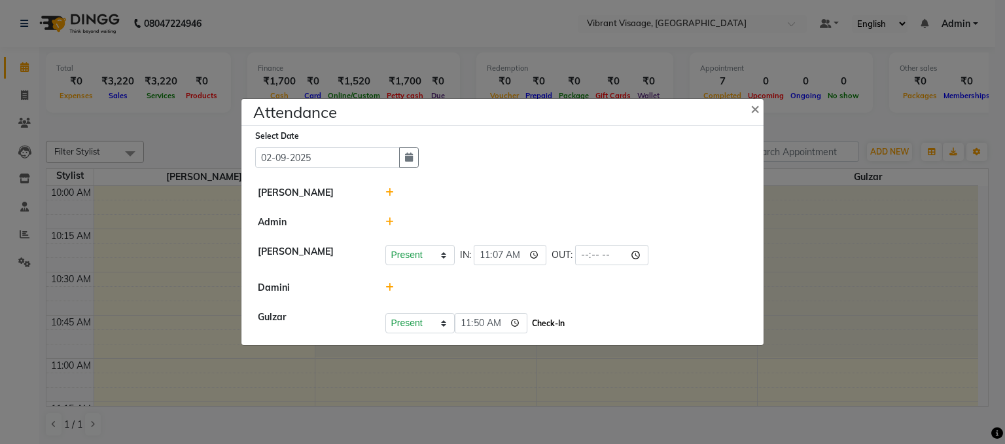
click at [547, 321] on button "Check-In" at bounding box center [548, 323] width 39 height 18
click at [392, 194] on icon at bounding box center [390, 192] width 9 height 9
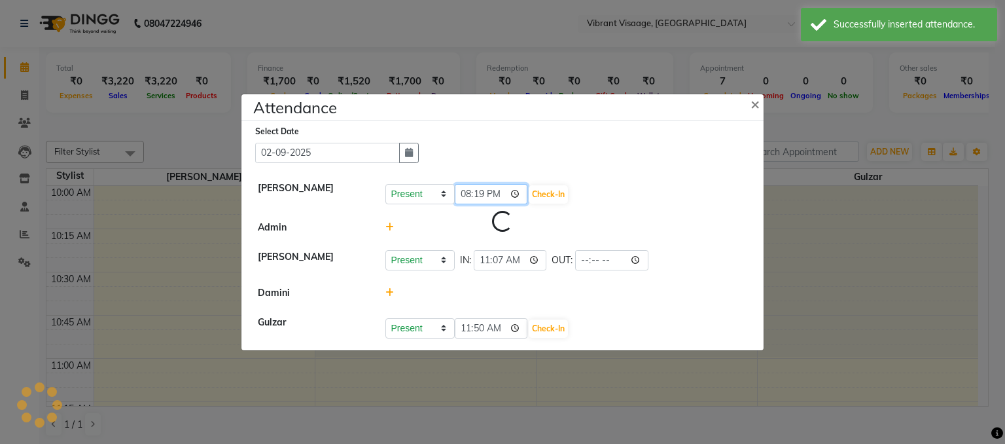
click at [464, 196] on input "20:19" at bounding box center [491, 194] width 73 height 20
type input "11:58"
click at [529, 189] on button "Check-In" at bounding box center [548, 194] width 39 height 18
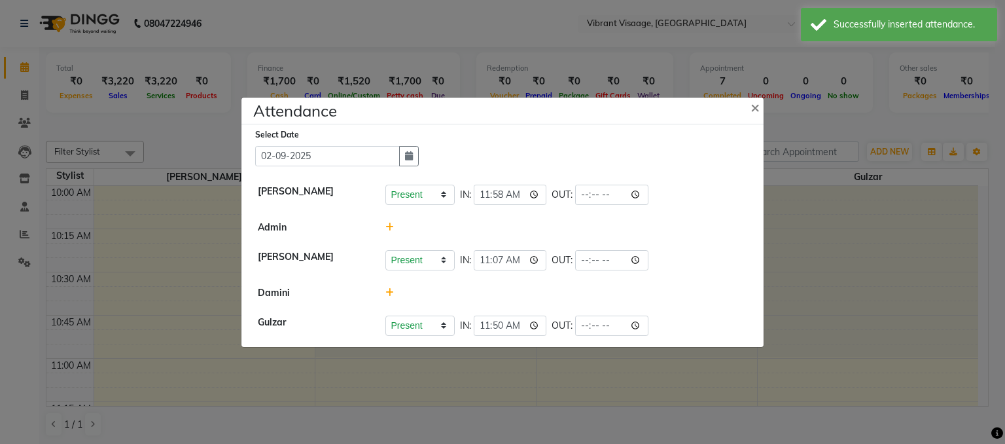
click at [388, 292] on icon at bounding box center [390, 292] width 9 height 9
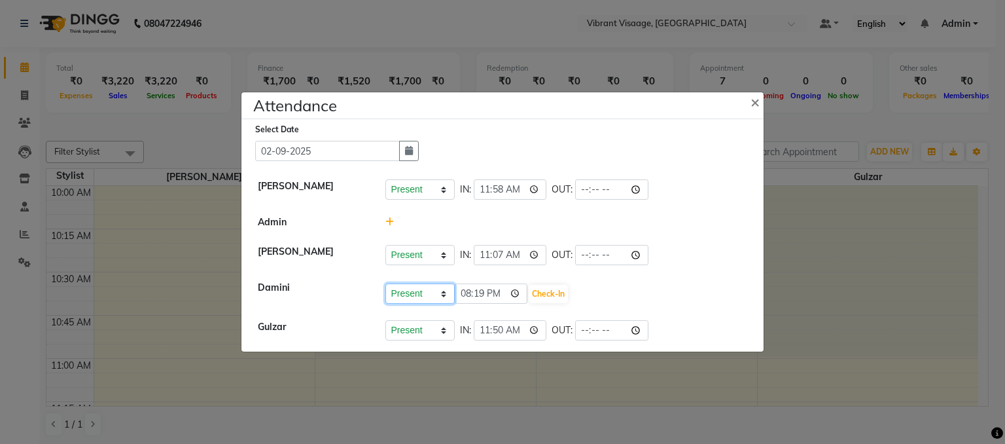
click at [414, 294] on select "Present Absent Late Half Day Weekly Off" at bounding box center [420, 293] width 69 height 20
select select "A"
click at [386, 283] on select "Present Absent Late Half Day Weekly Off" at bounding box center [420, 293] width 69 height 20
click at [469, 292] on button "Save" at bounding box center [469, 294] width 26 height 18
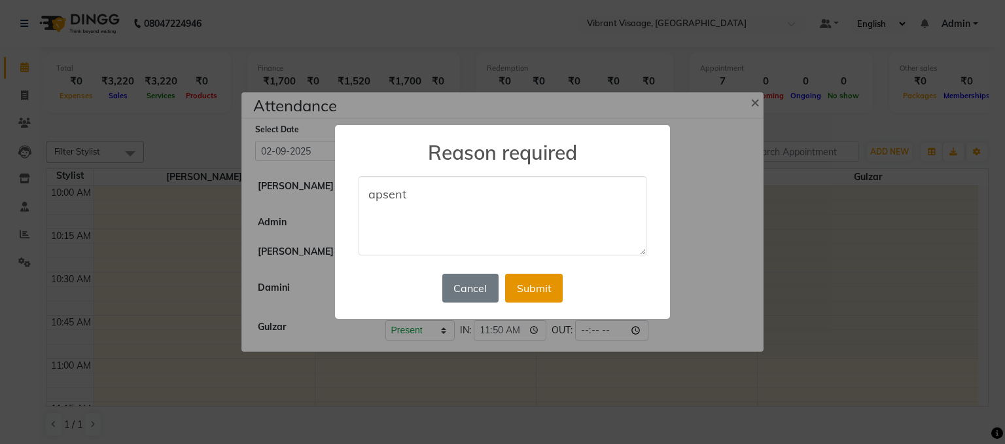
type textarea "apsent"
click at [530, 290] on button "Submit" at bounding box center [534, 288] width 58 height 29
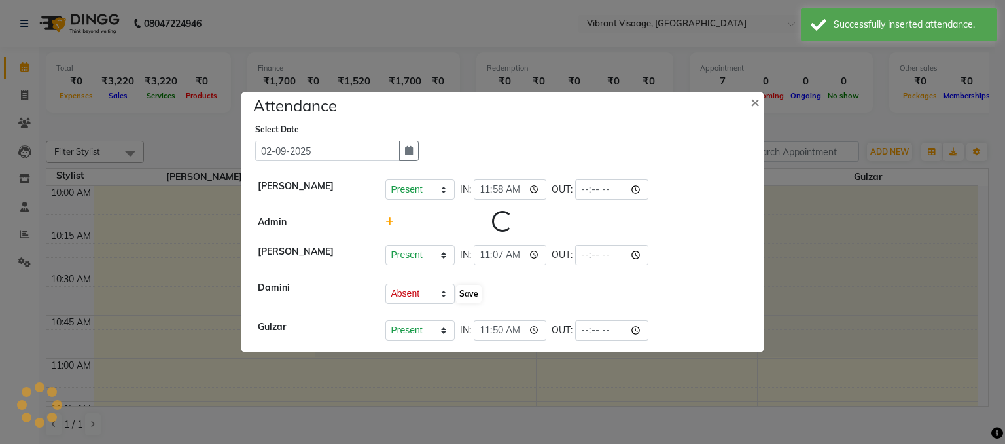
select select "A"
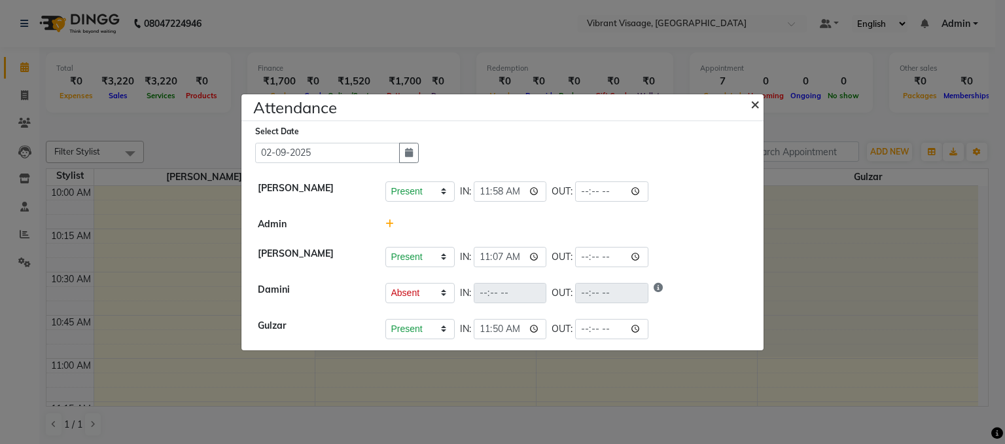
click at [756, 100] on span "×" at bounding box center [755, 104] width 9 height 20
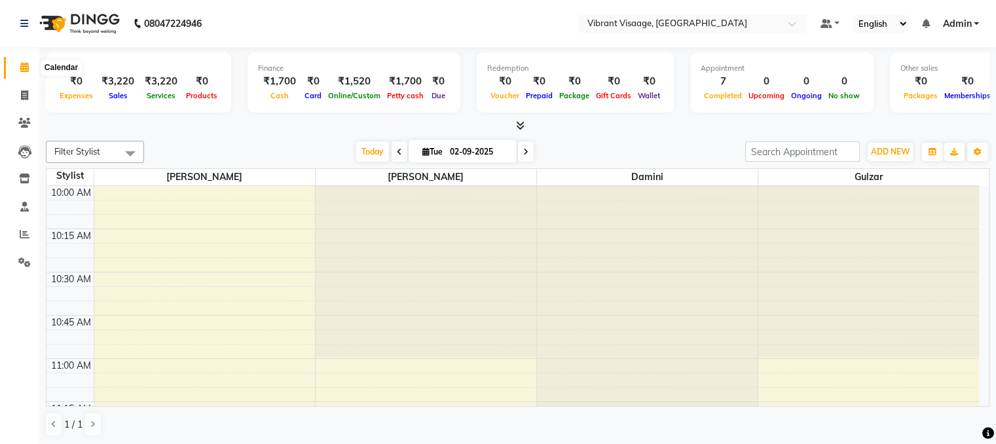
click at [22, 69] on icon at bounding box center [24, 67] width 9 height 10
click at [895, 153] on span "ADD NEW" at bounding box center [890, 152] width 39 height 10
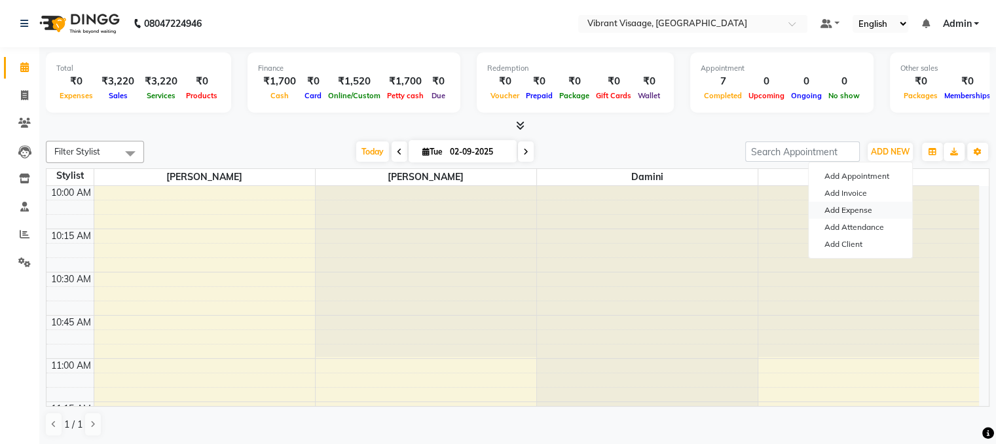
click at [842, 211] on link "Add Expense" at bounding box center [859, 210] width 103 height 17
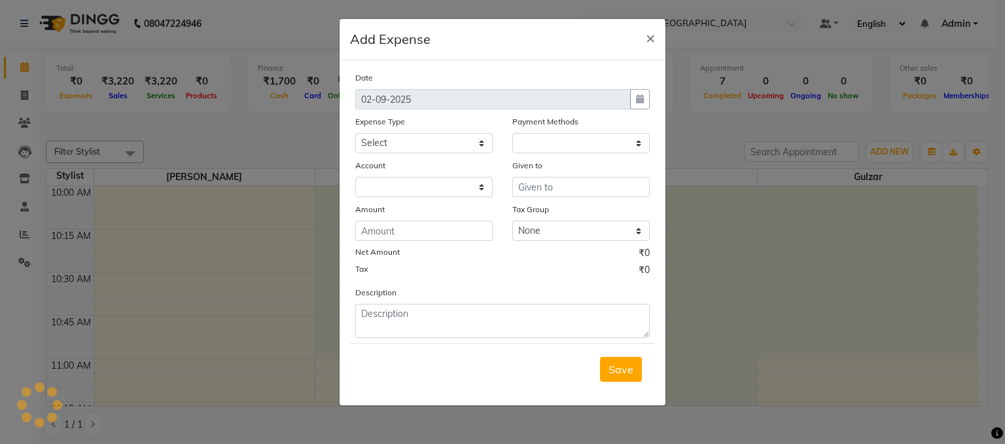
select select "1"
select select "6778"
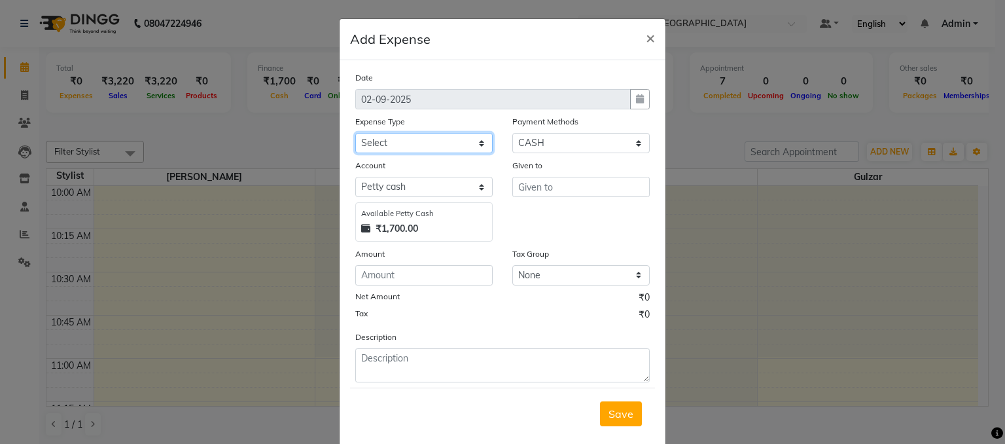
click at [407, 140] on select "Select Advance Salary Cash Deposited to bank Cash Handed Over to Owner Client S…" at bounding box center [423, 143] width 137 height 20
select select "19746"
click at [355, 134] on select "Select Advance Salary Cash Deposited to bank Cash Handed Over to Owner Client S…" at bounding box center [423, 143] width 137 height 20
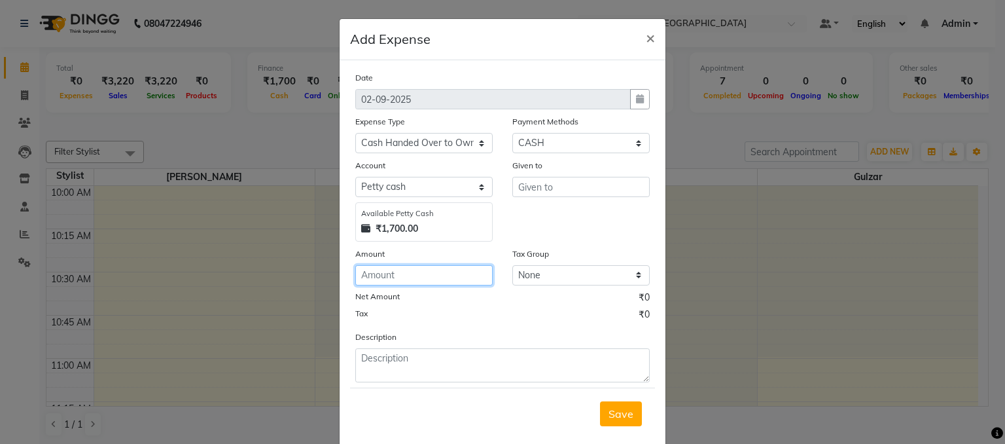
click at [390, 278] on input "number" at bounding box center [423, 275] width 137 height 20
type input "1700"
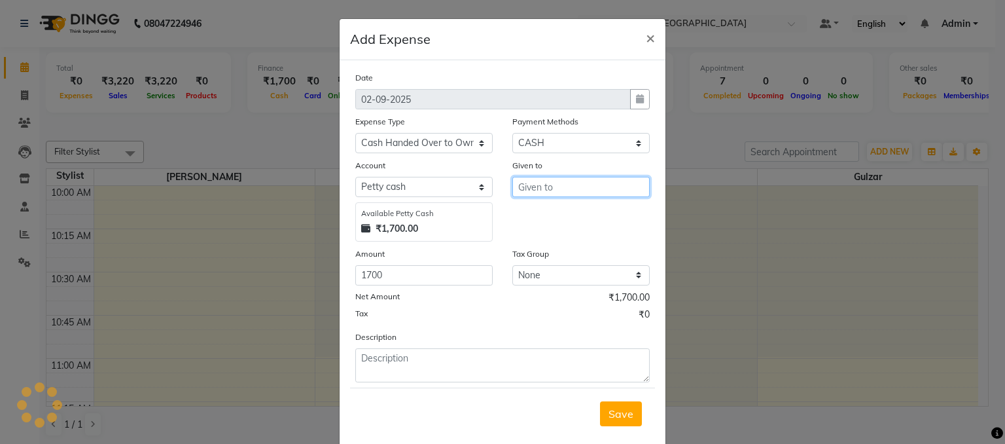
click at [584, 181] on input "text" at bounding box center [581, 187] width 137 height 20
type input "vrushhali"
click at [620, 414] on span "Save" at bounding box center [621, 413] width 25 height 13
